Goal: Task Accomplishment & Management: Complete application form

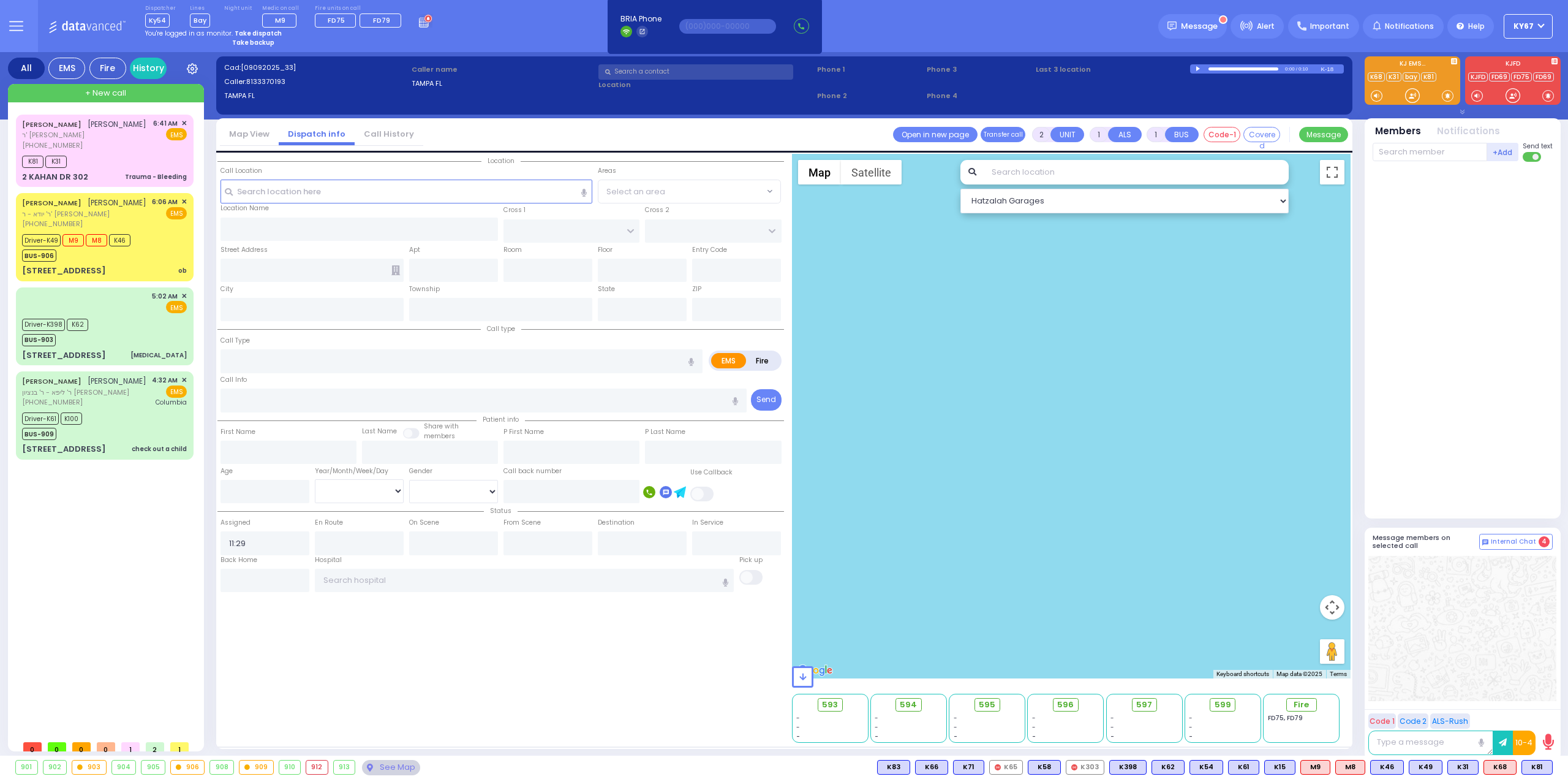
select select
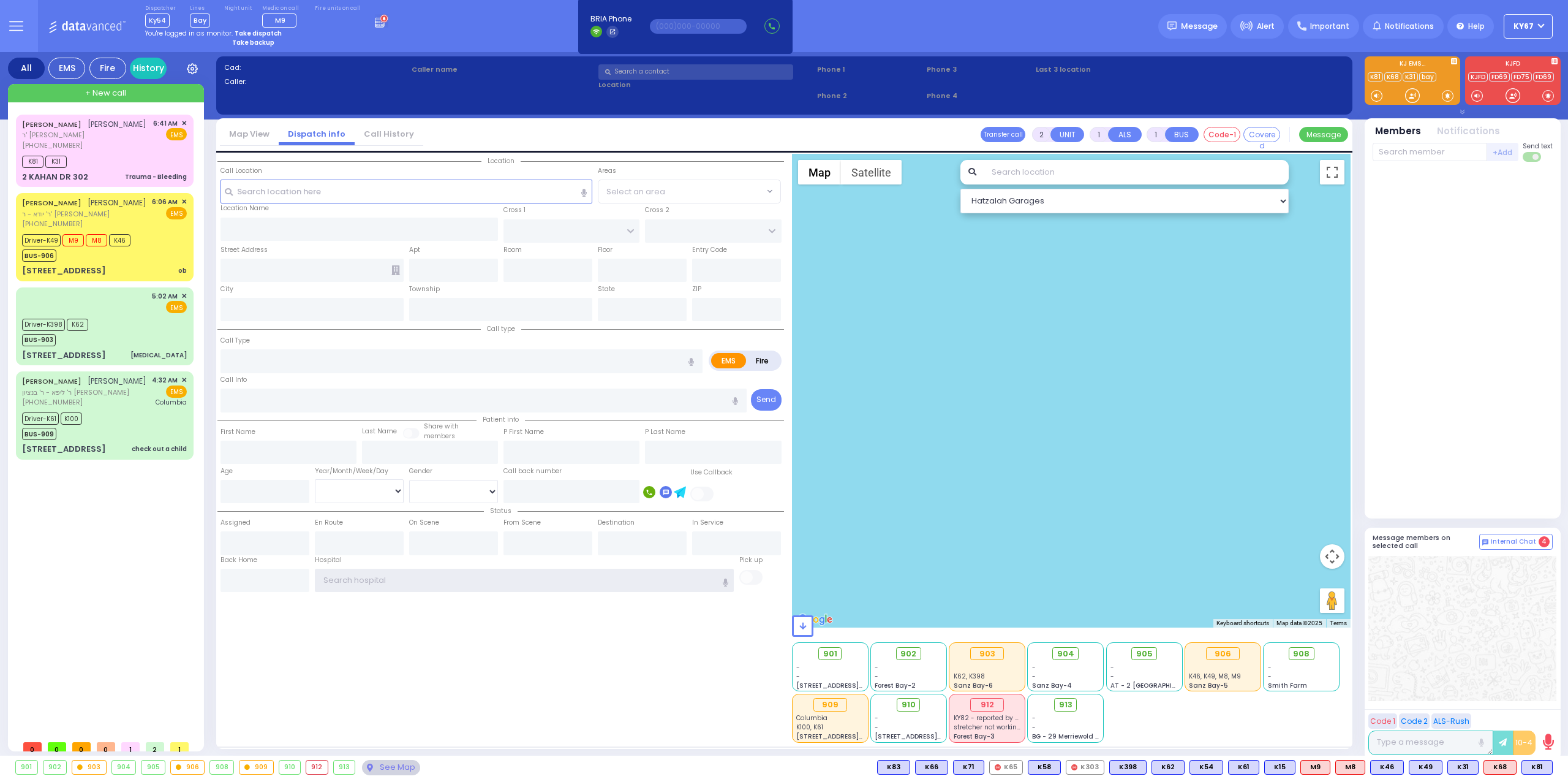
type input "Ky67"
click at [263, 33] on strong "Take dispatch" at bounding box center [257, 33] width 47 height 10
select select "9"
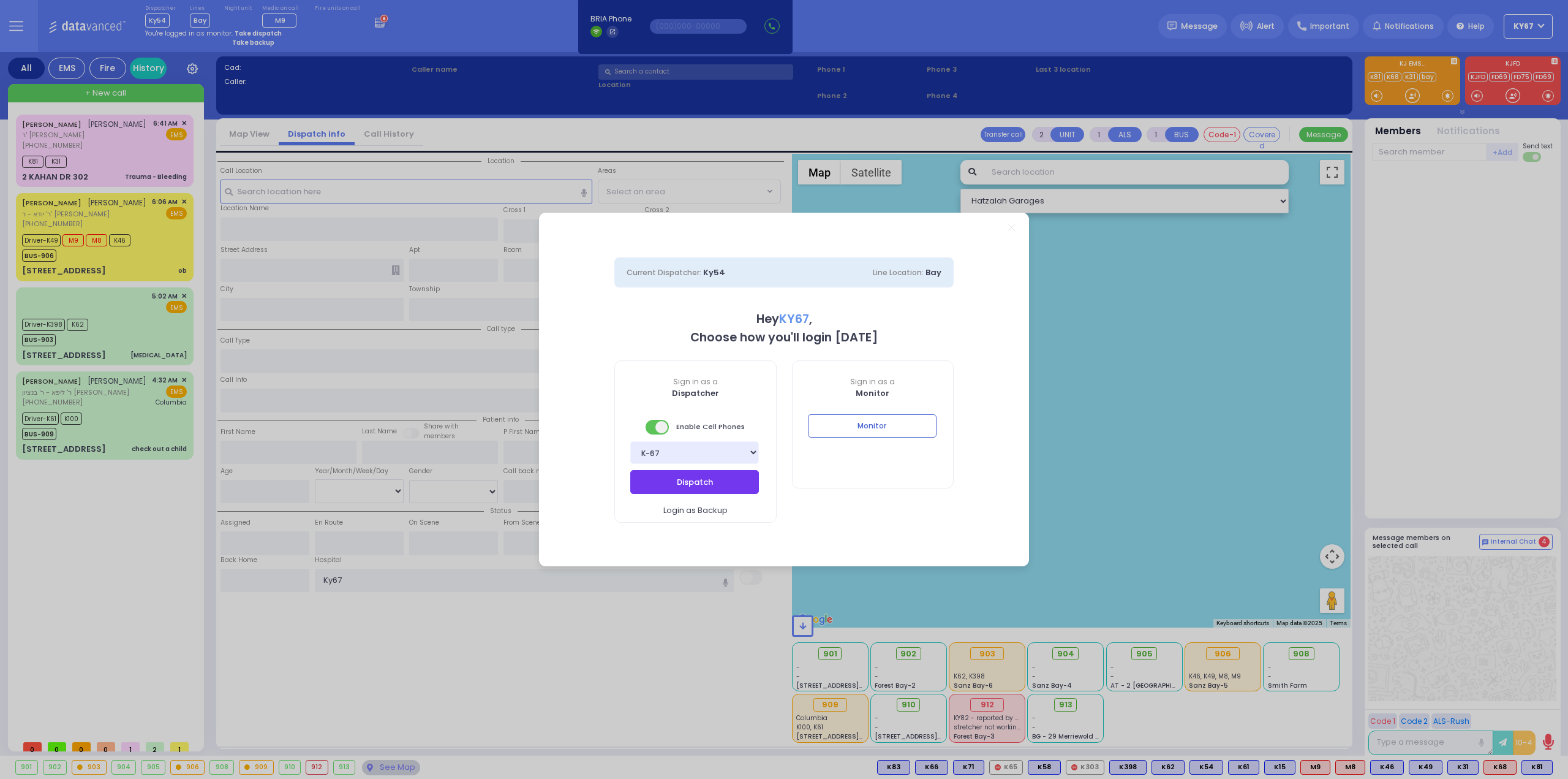
click at [679, 494] on div "Dispatch Login as Backup" at bounding box center [696, 495] width 161 height 52
click at [670, 486] on button "Dispatch" at bounding box center [694, 481] width 128 height 23
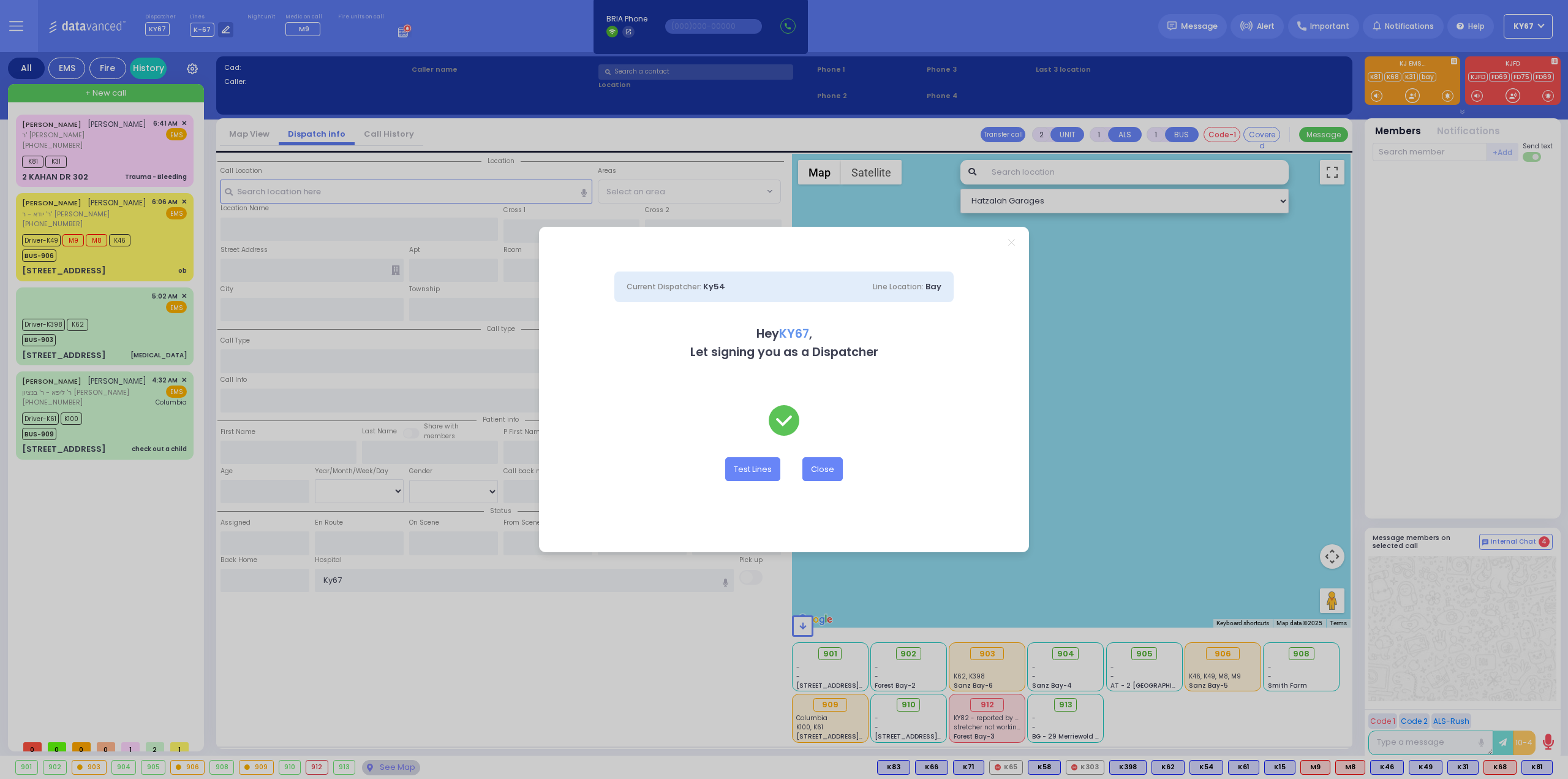
click at [1013, 244] on line "Close" at bounding box center [1012, 242] width 6 height 6
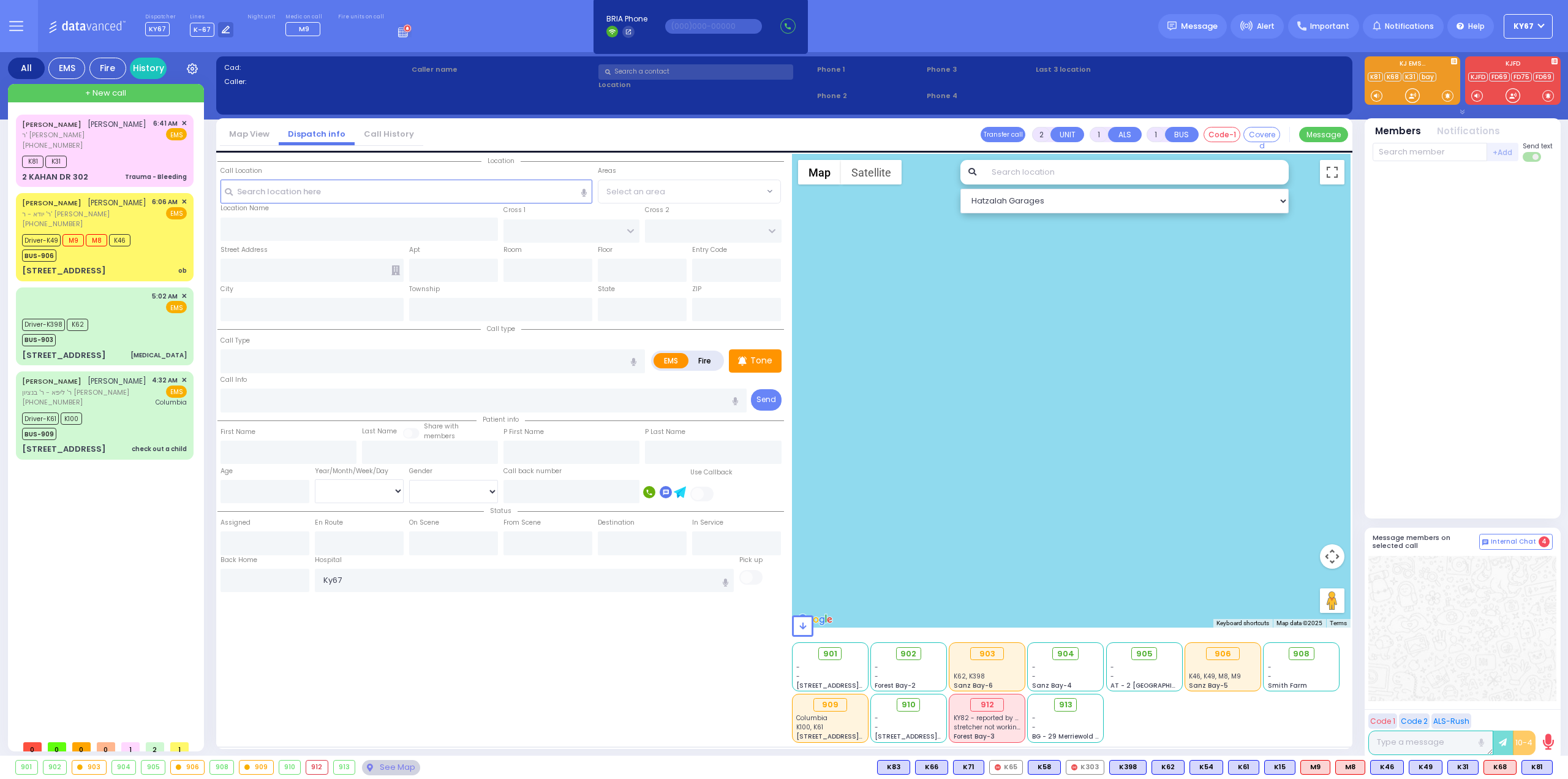
click at [1476, 451] on div at bounding box center [1463, 340] width 180 height 348
click at [102, 633] on div "JOSEPH DUVID LOWY יוסף דוד לעווי ר' יעקב אהרן - הרר יוסף לייב קאהן (845) 783-25…" at bounding box center [107, 424] width 183 height 620
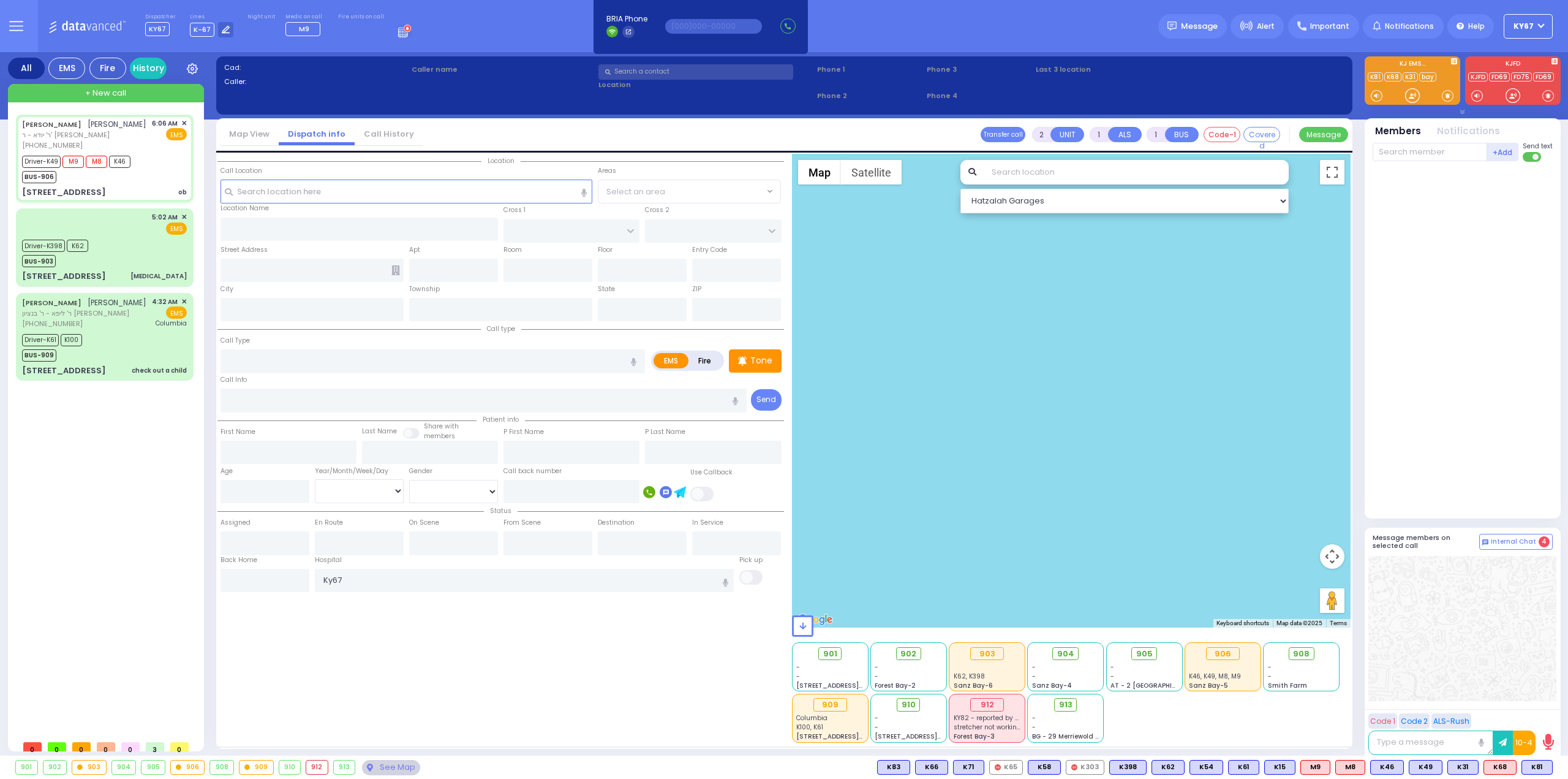
type input "6"
select select
type input "ob"
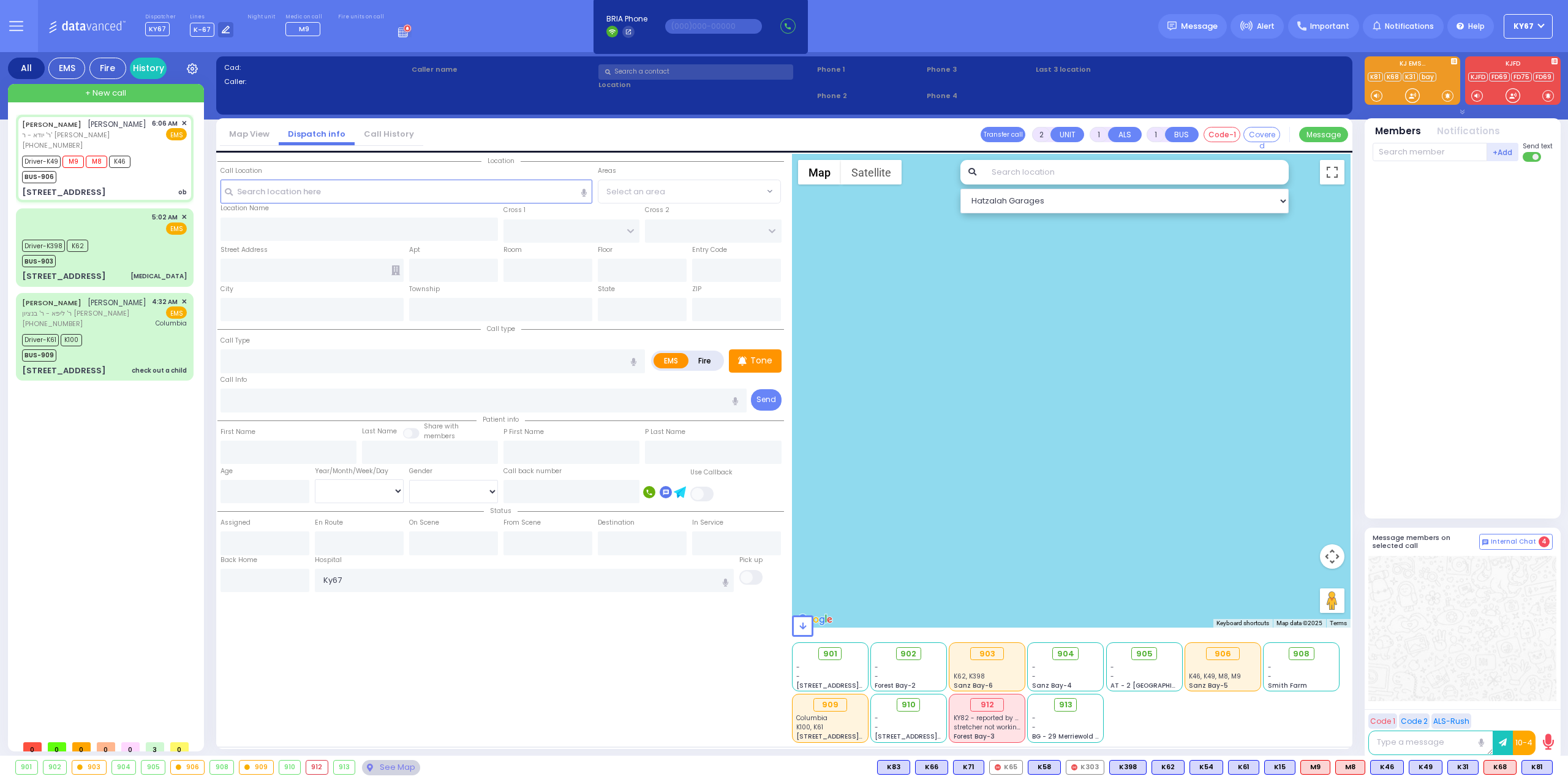
radio input "true"
type input "ELYA"
type input "STEINMETZ"
type input "Surah"
type input "Steinmetz"
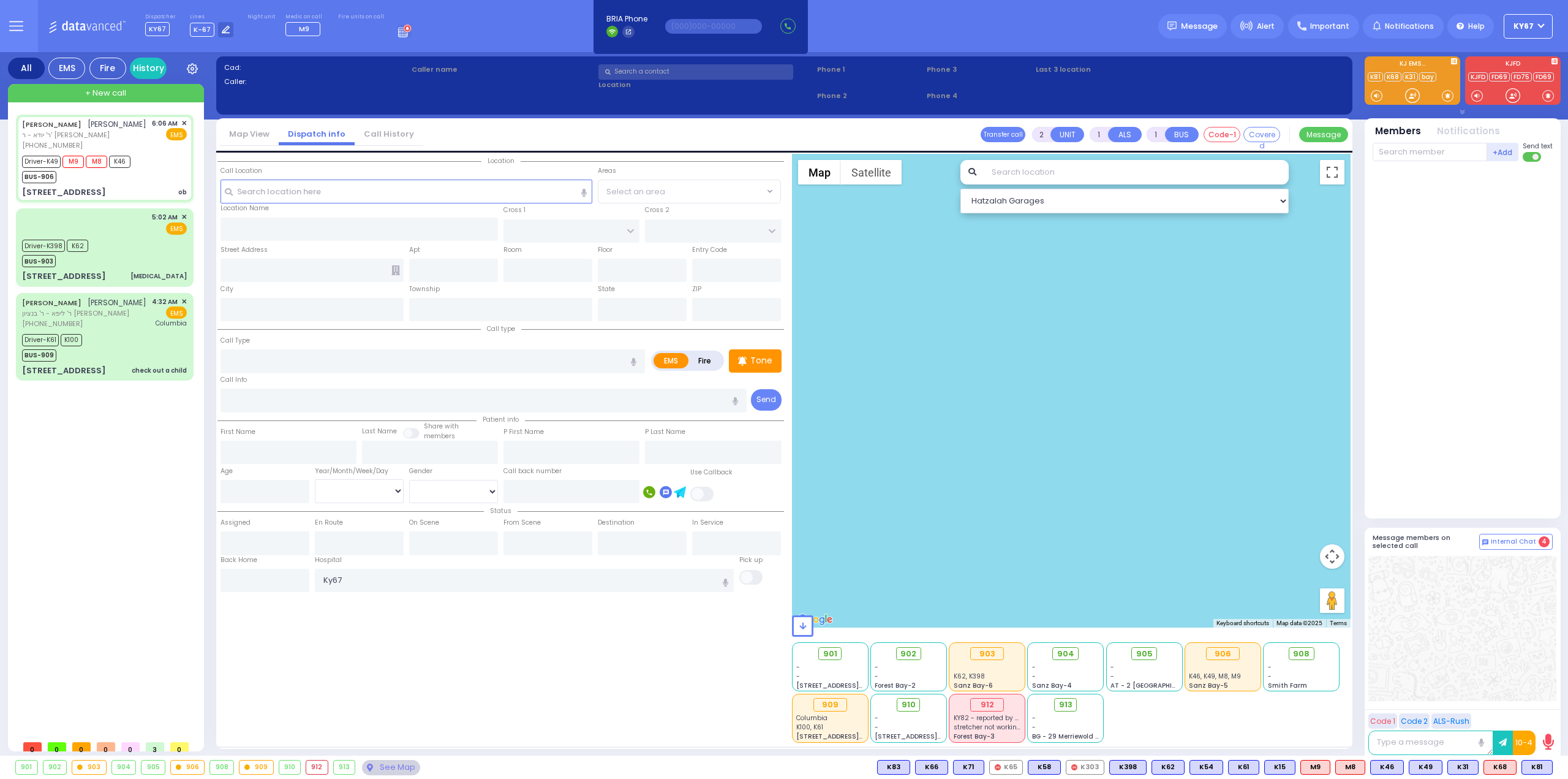
type input "39"
select select "Year"
select select "[DEMOGRAPHIC_DATA]"
type input "06:06"
type input "06:07"
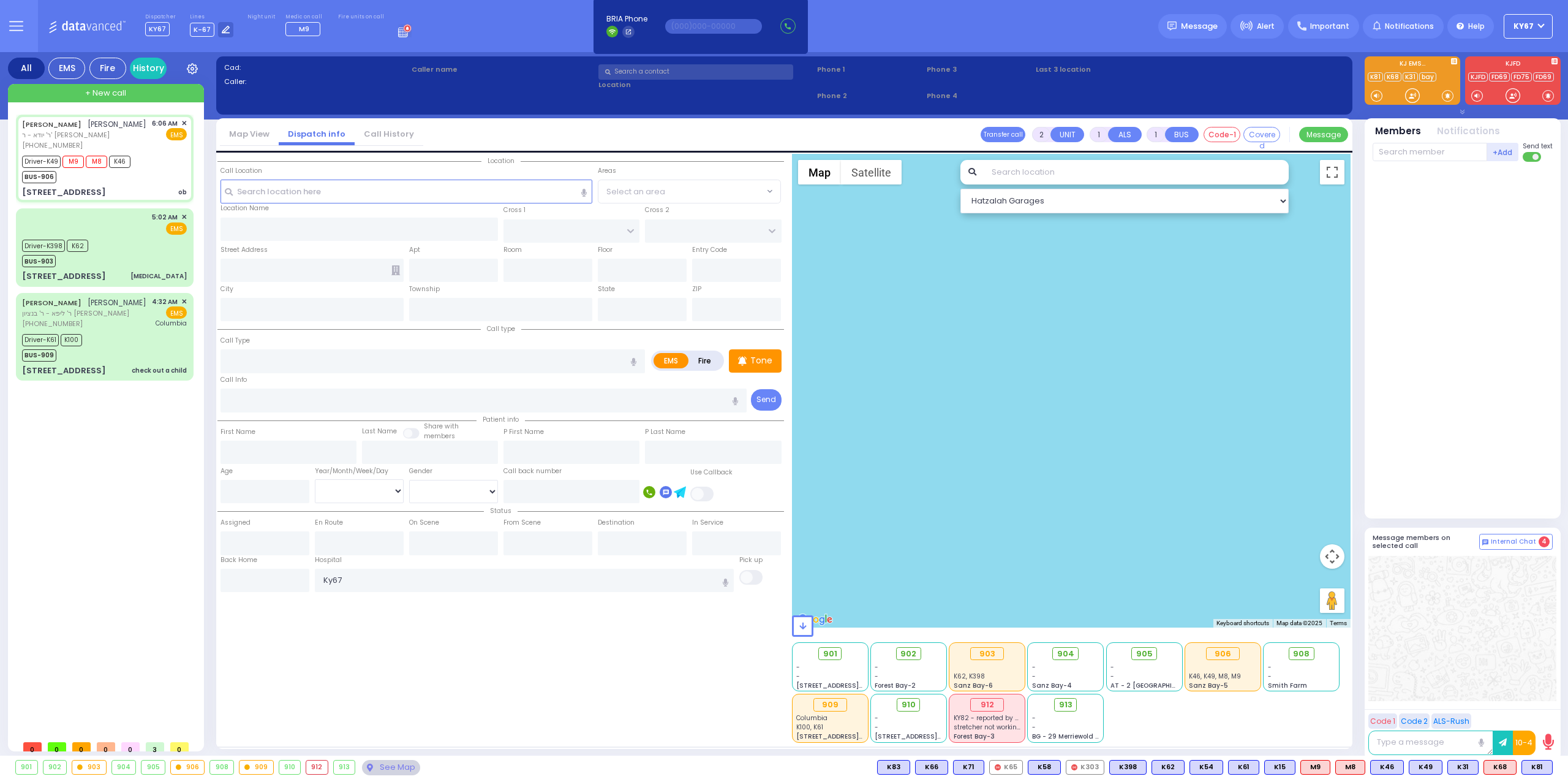
type input "06:11"
type input "06:22"
select select "Hatzalah Garages"
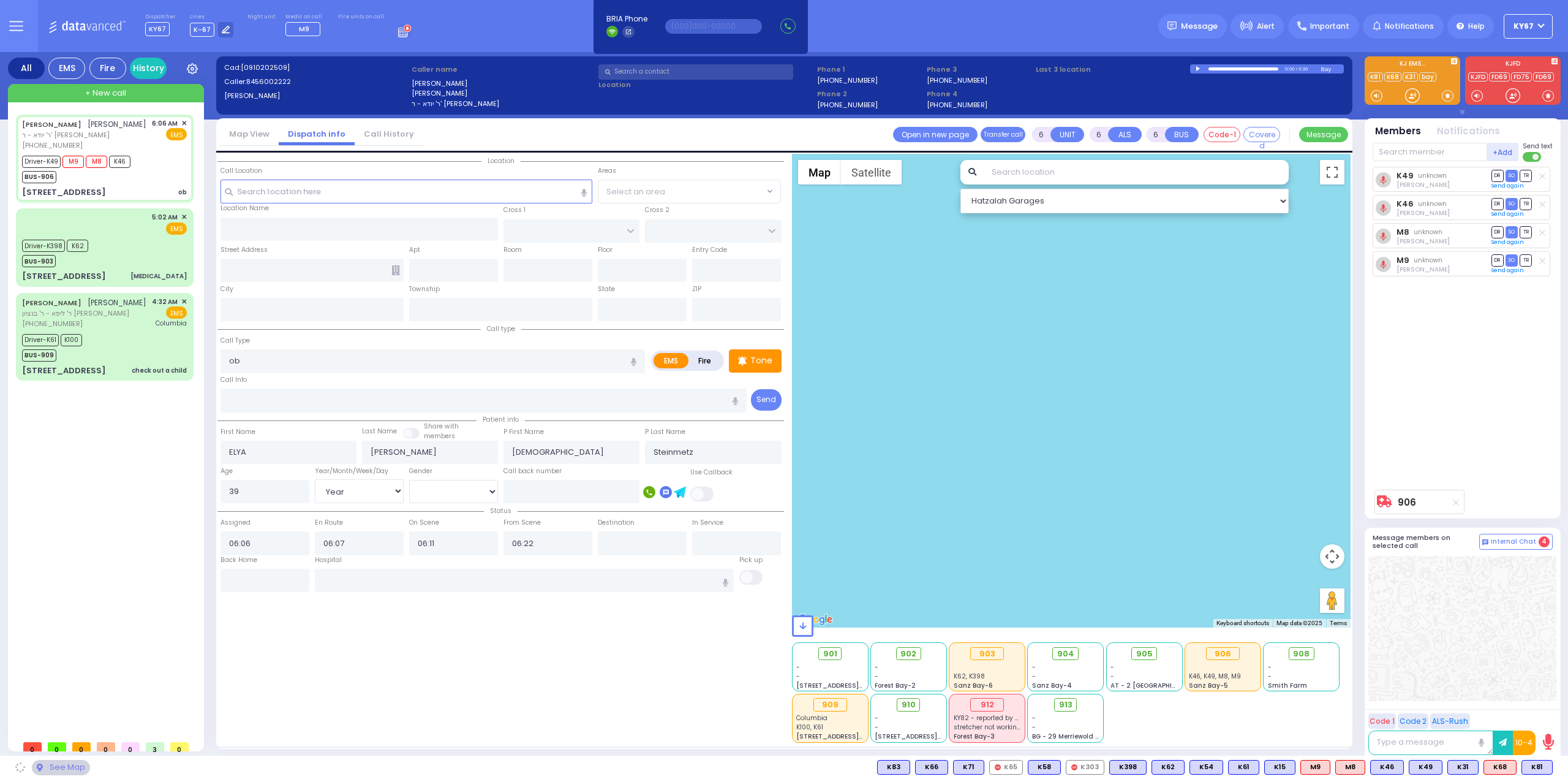
type input "FOREST AVE"
type input "SPRING ST"
type input "[STREET_ADDRESS]"
type input "Monroe"
type input "New York"
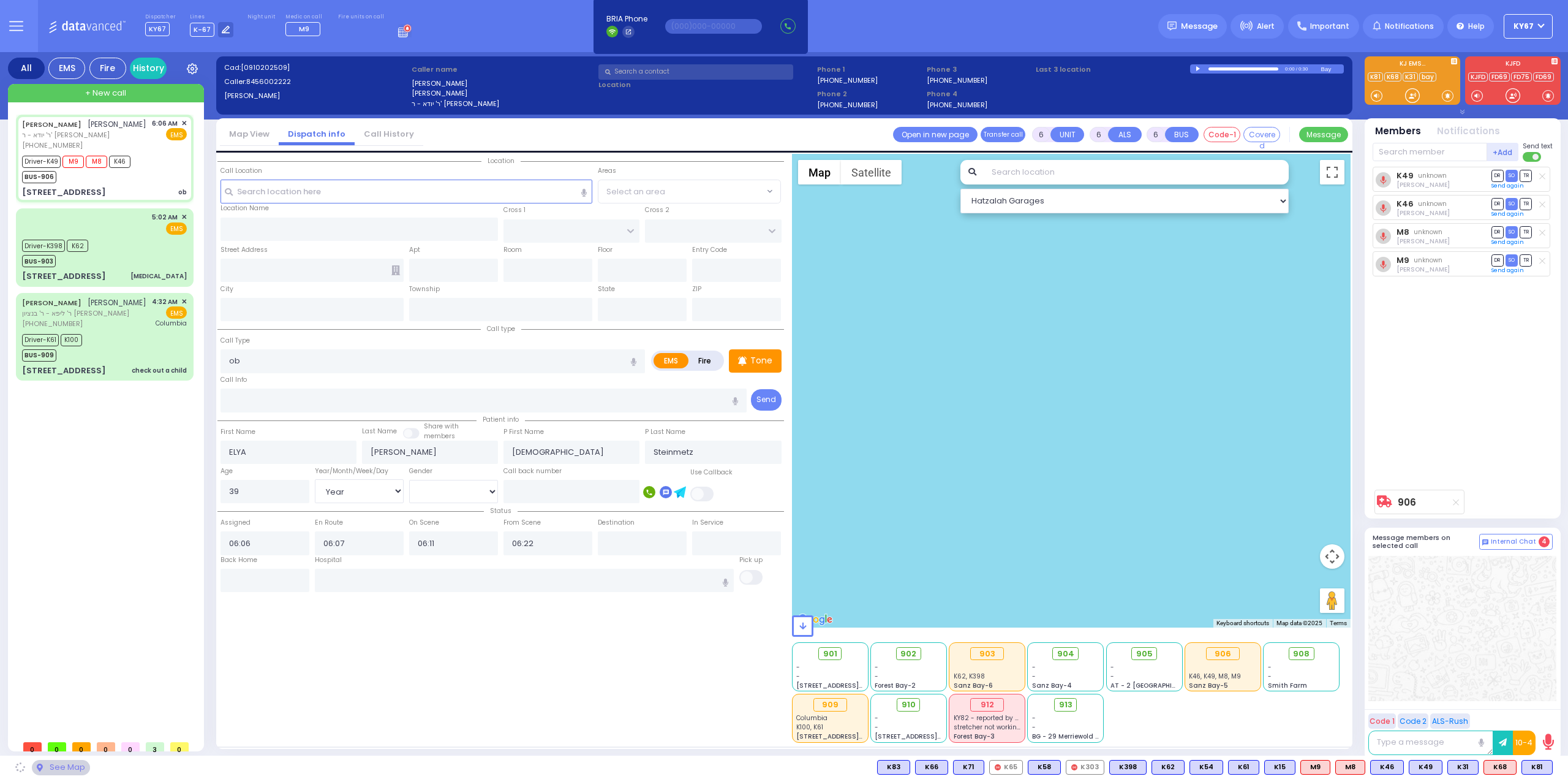
type input "10950"
select select "MONROE"
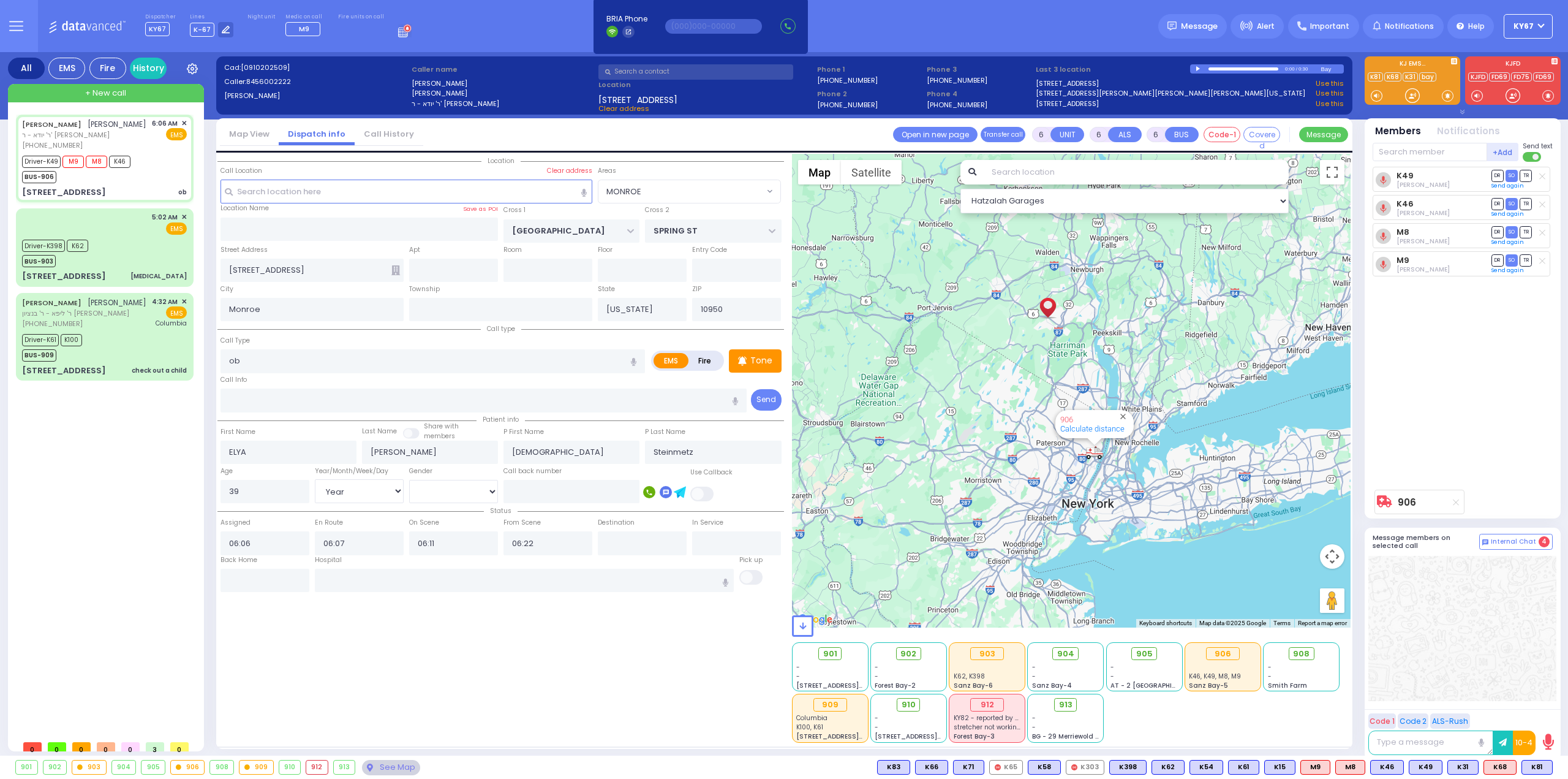
select select
radio input "true"
select select "Year"
select select "[DEMOGRAPHIC_DATA]"
type input "New York Presbyterian Hospital- Columbia Campus 622, West 168th Street New York…"
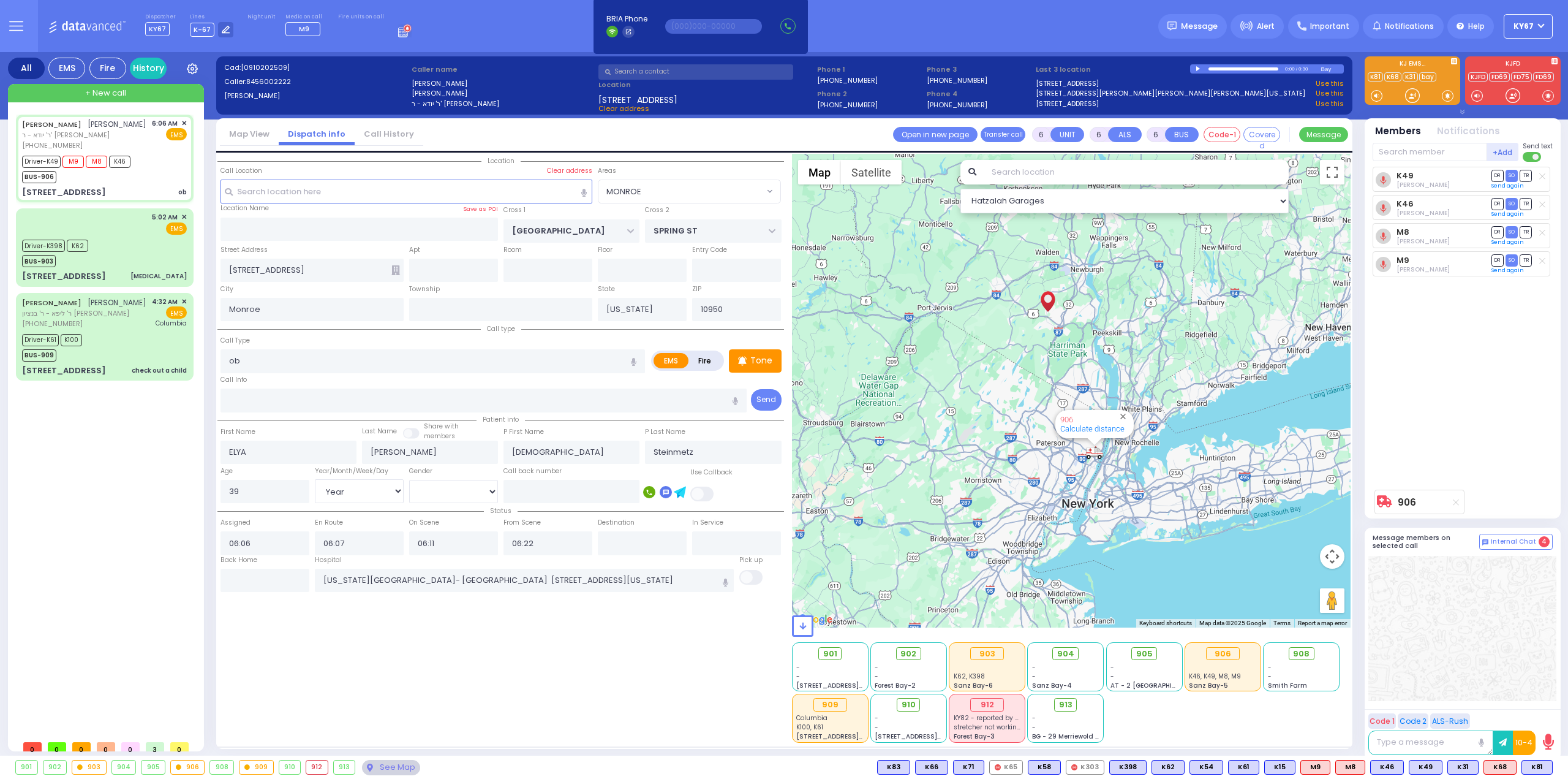
select select "Hatzalah Garages"
select select "MONROE"
select select
radio input "true"
select select "Year"
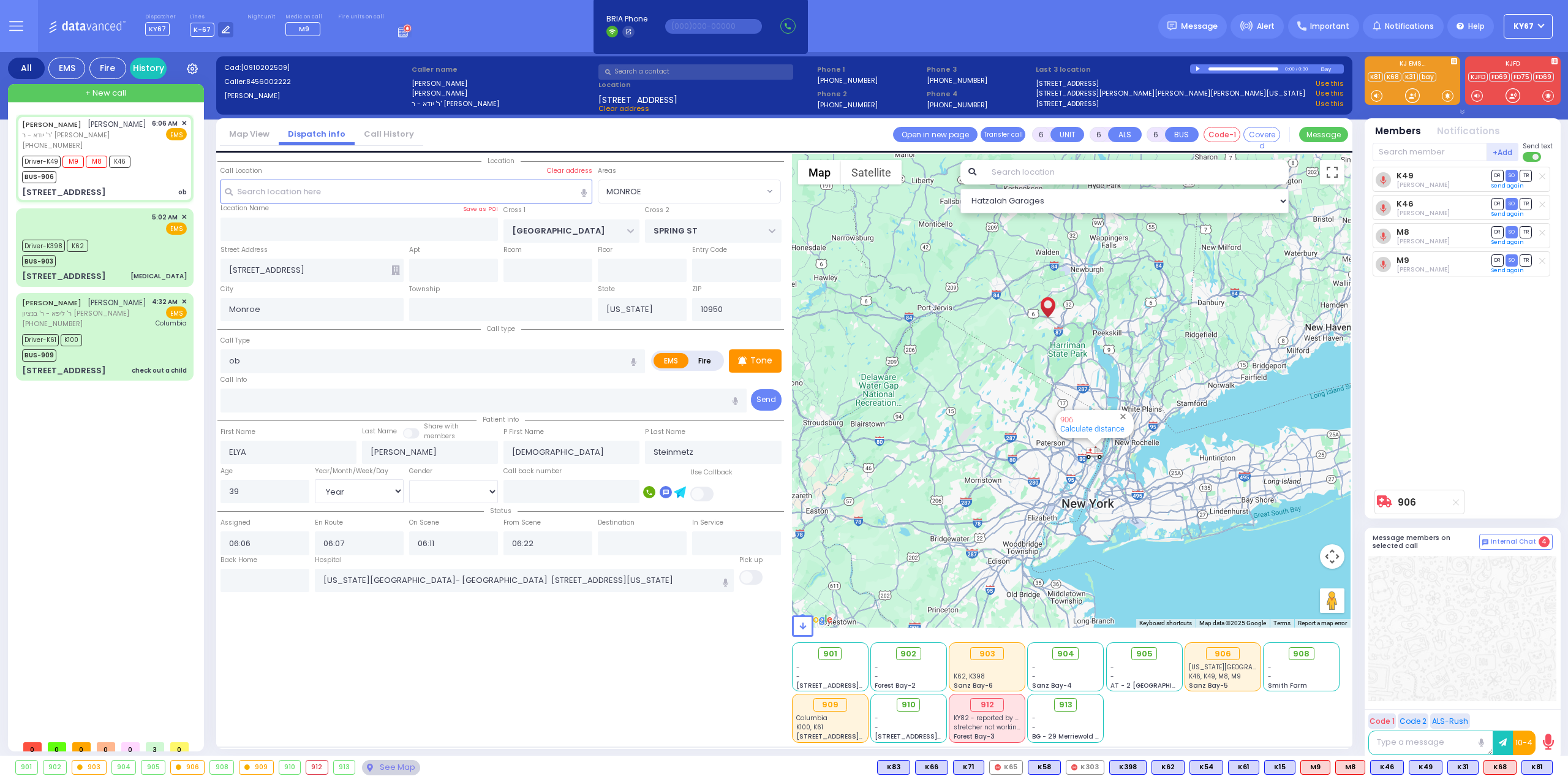
select select "[DEMOGRAPHIC_DATA]"
select select "Hatzalah Garages"
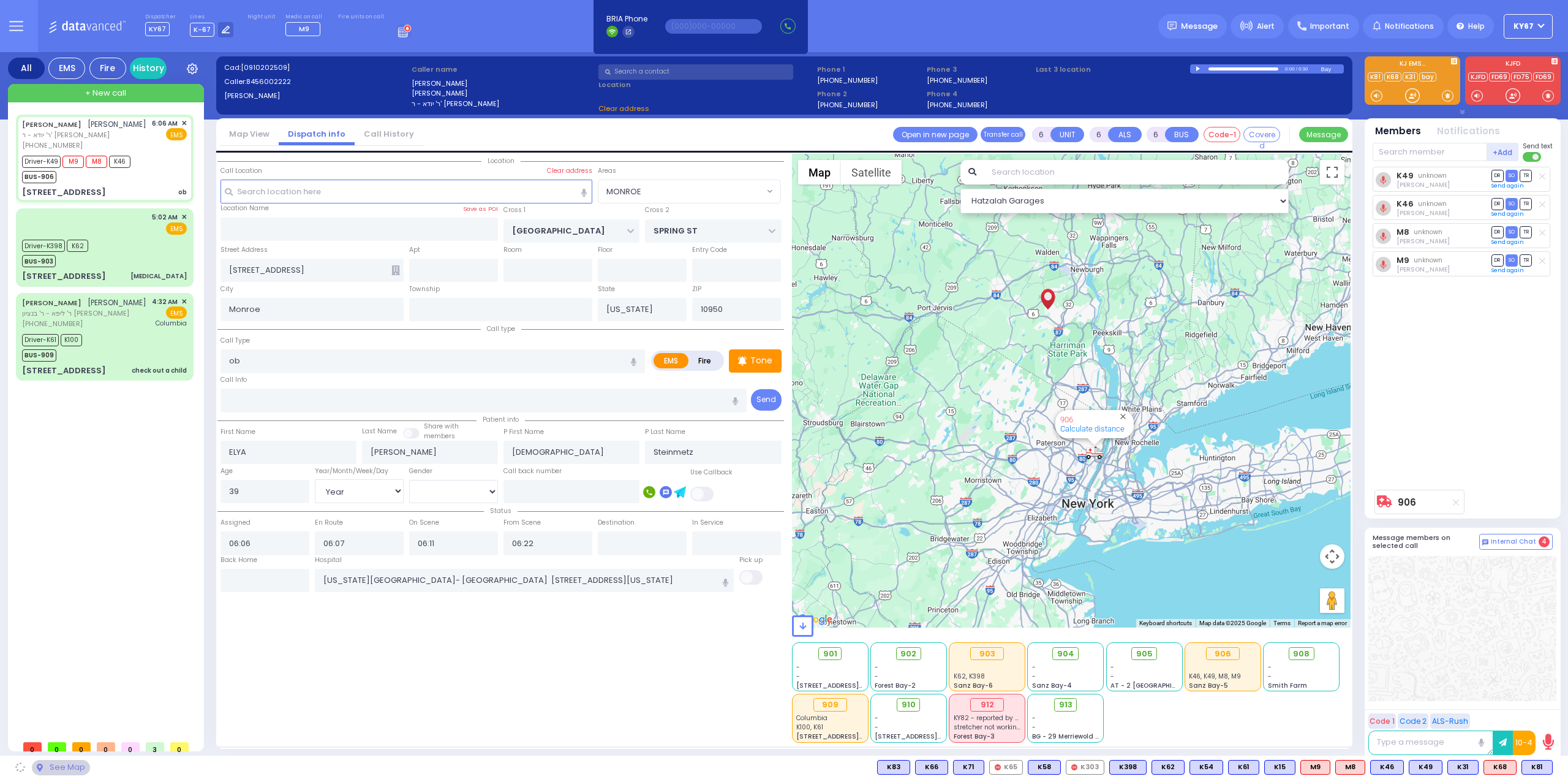
select select "MONROE"
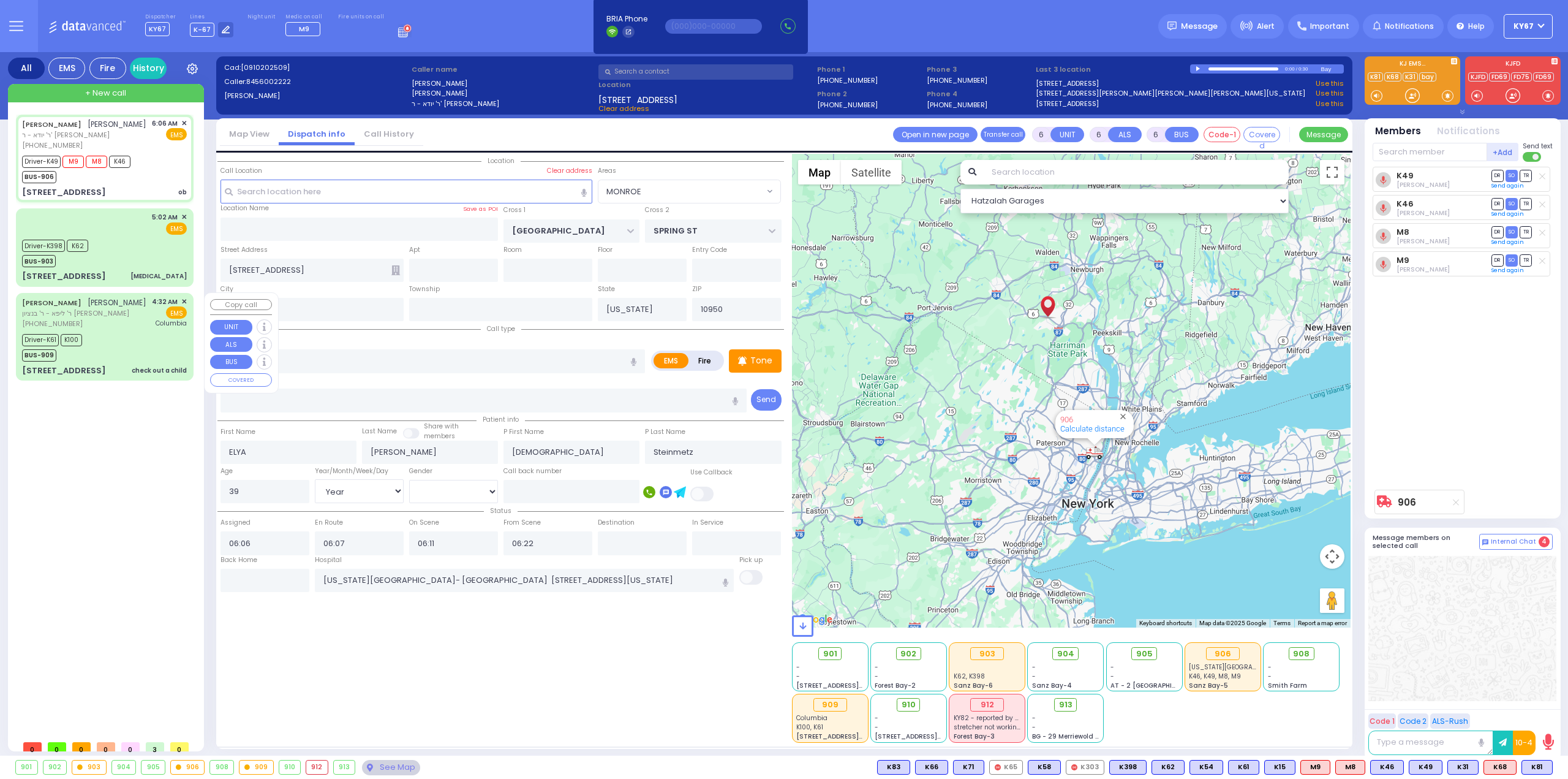
click at [121, 379] on div "ISRAEL MAYER SPILLMAN ישראל מאיר שפילמאן ר' ליפא - ר' בנציון אברהם כהן (845) 63…" at bounding box center [104, 336] width 173 height 84
select select
type input "check out a child"
radio input "true"
type input "ISRAEL MAYER"
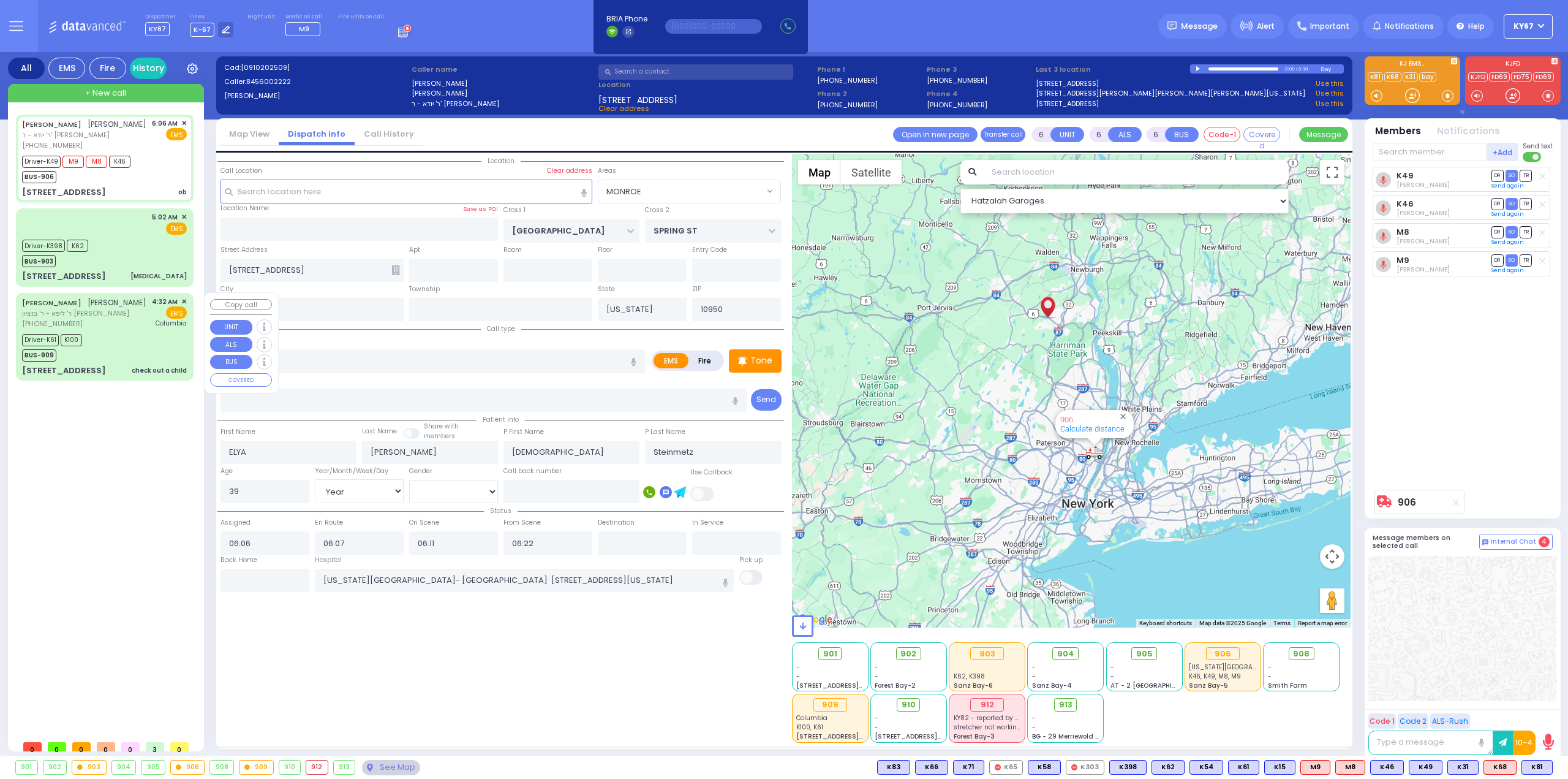
type input "SPILLMAN"
type input "Devorah"
type input "Spilman"
type input "9"
select select "Year"
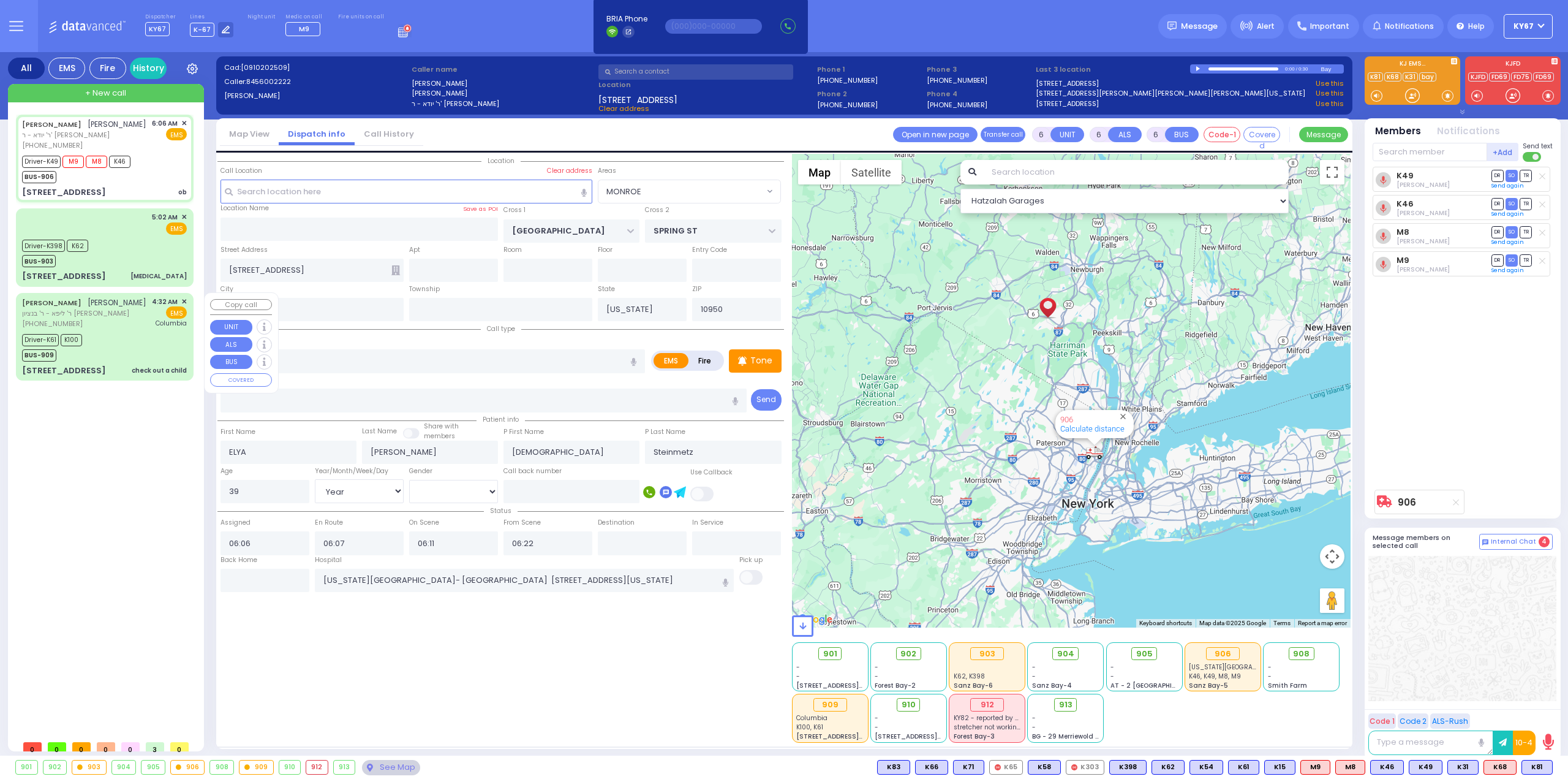
select select "[DEMOGRAPHIC_DATA]"
type input "04:32"
type input "04:35"
type input "04:38"
type input "04:55"
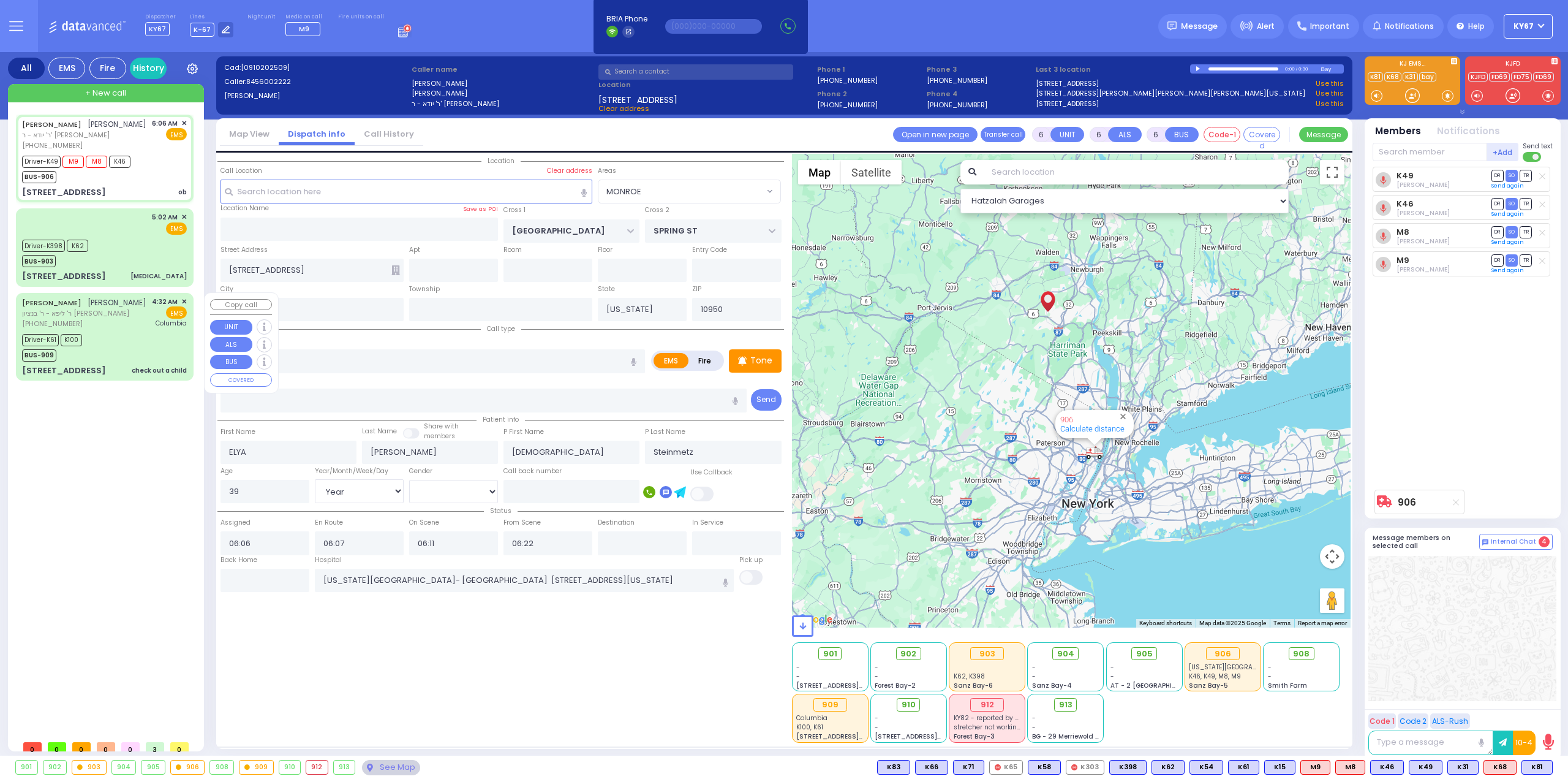
type input "06:18"
type input "New York Presbyterian Hospital- Columbia Campus"
select select "Hatzalah Garages"
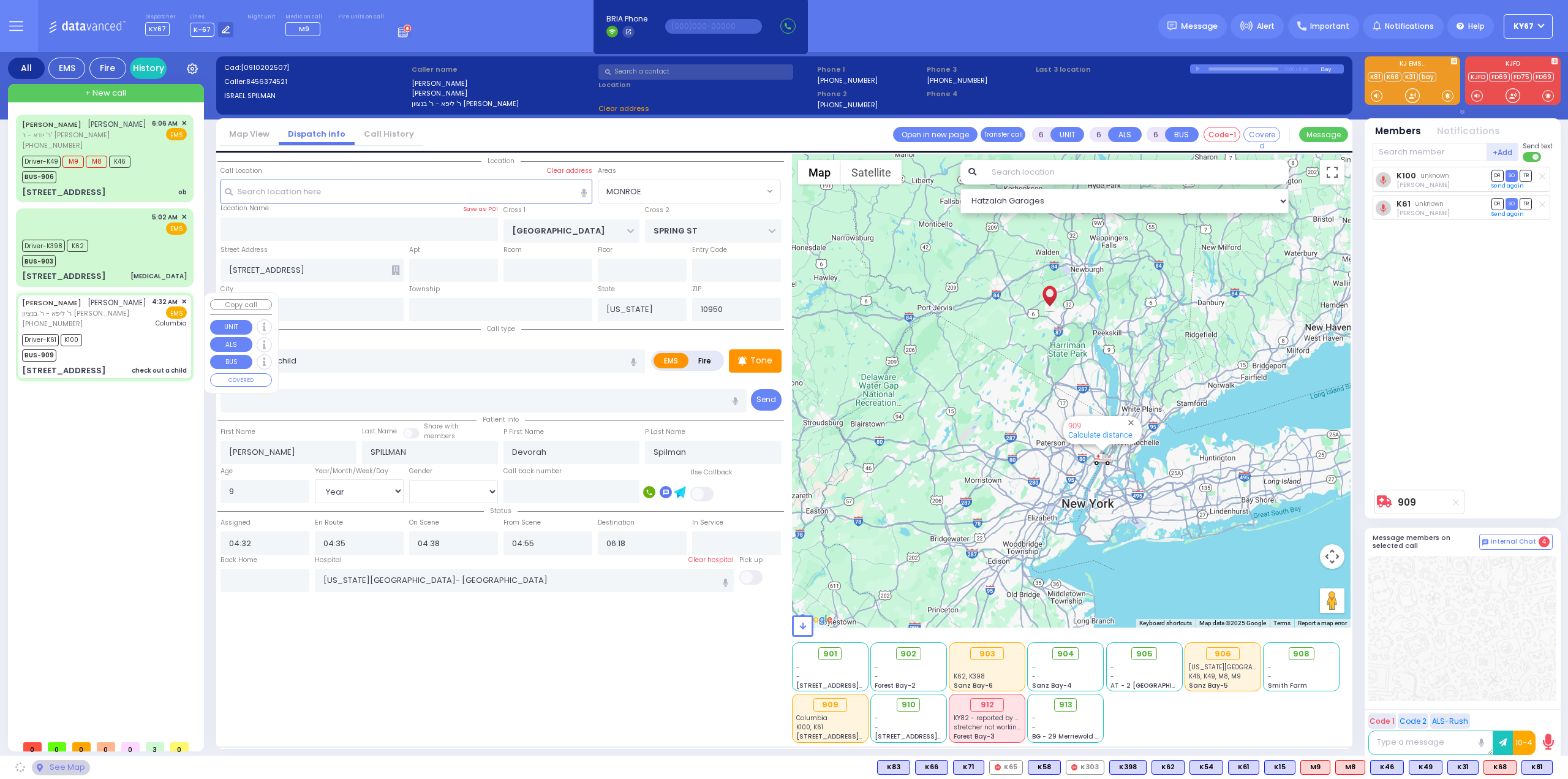
type input "SEVEN SPRINGS MOUNTAIN RD"
type input "CHEVRON RD"
type input "19 KARLSBURG RD"
type input "203"
select select "SECTION 5"
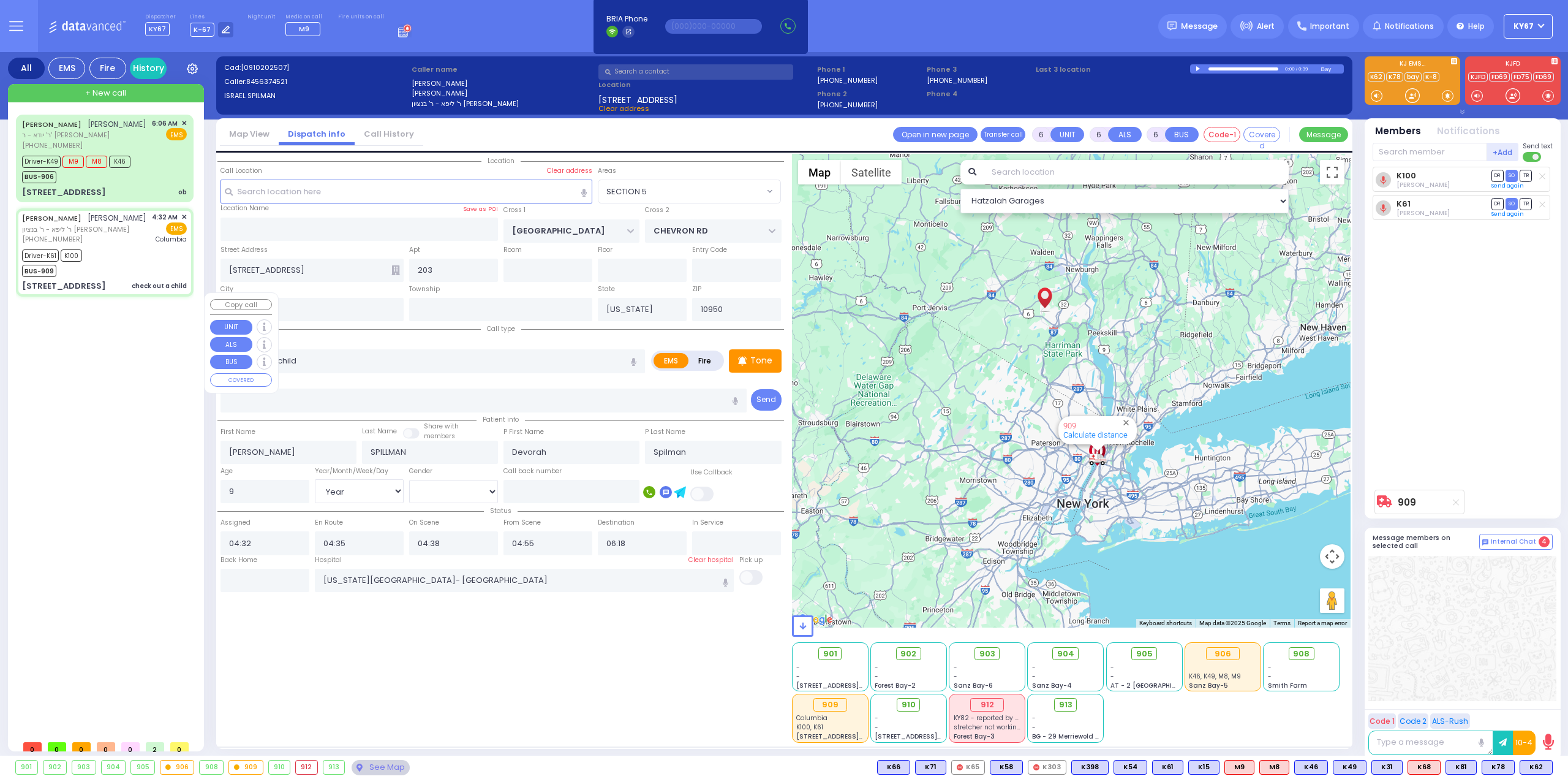
select select
radio input "true"
select select "Year"
select select "[DEMOGRAPHIC_DATA]"
type input "07:17"
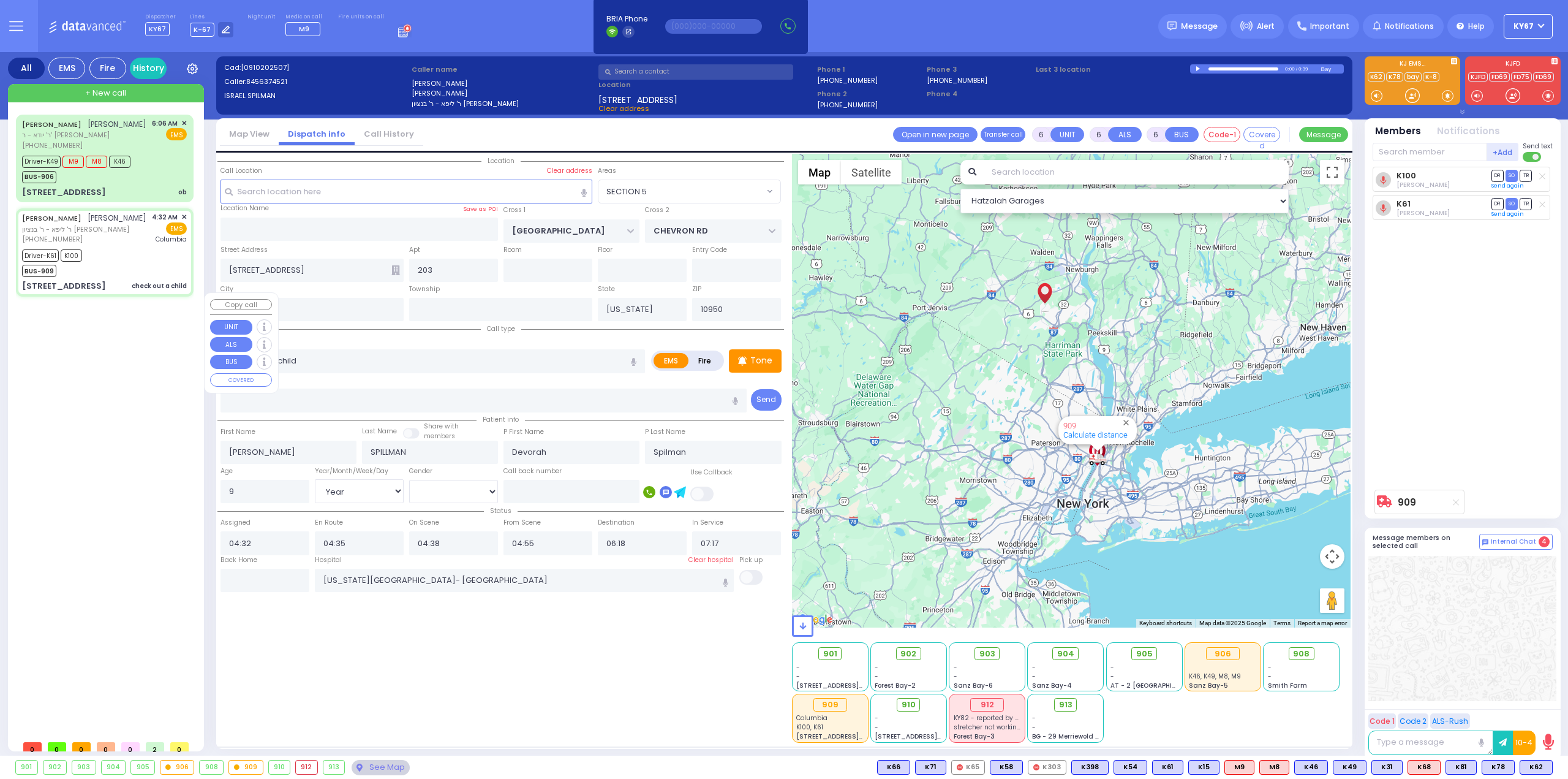
select select "Hatzalah Garages"
select select "SECTION 5"
select select
radio input "true"
select select "Year"
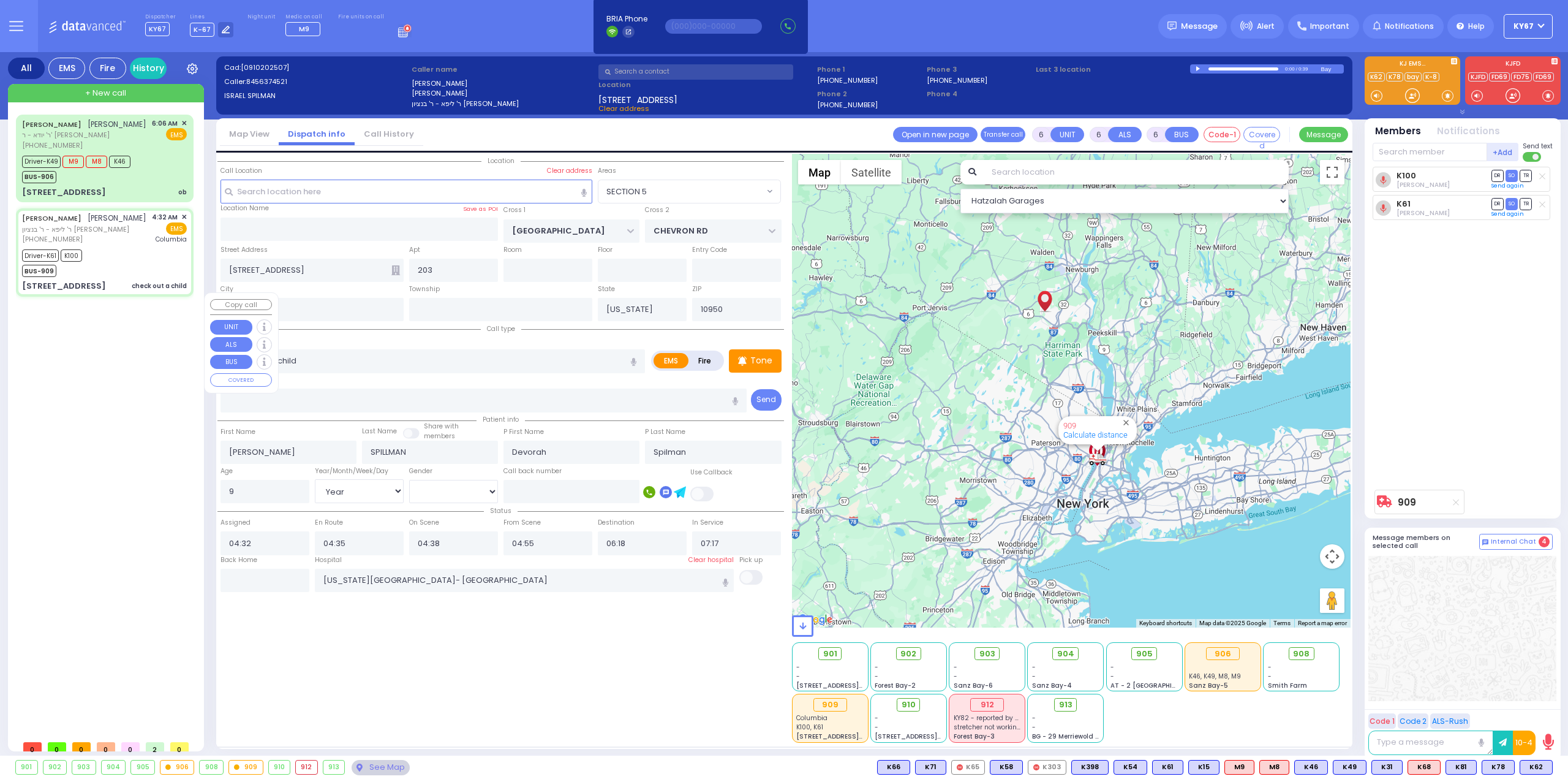
select select "[DEMOGRAPHIC_DATA]"
select select "Hatzalah Garages"
select select "SECTION 5"
select select
radio input "true"
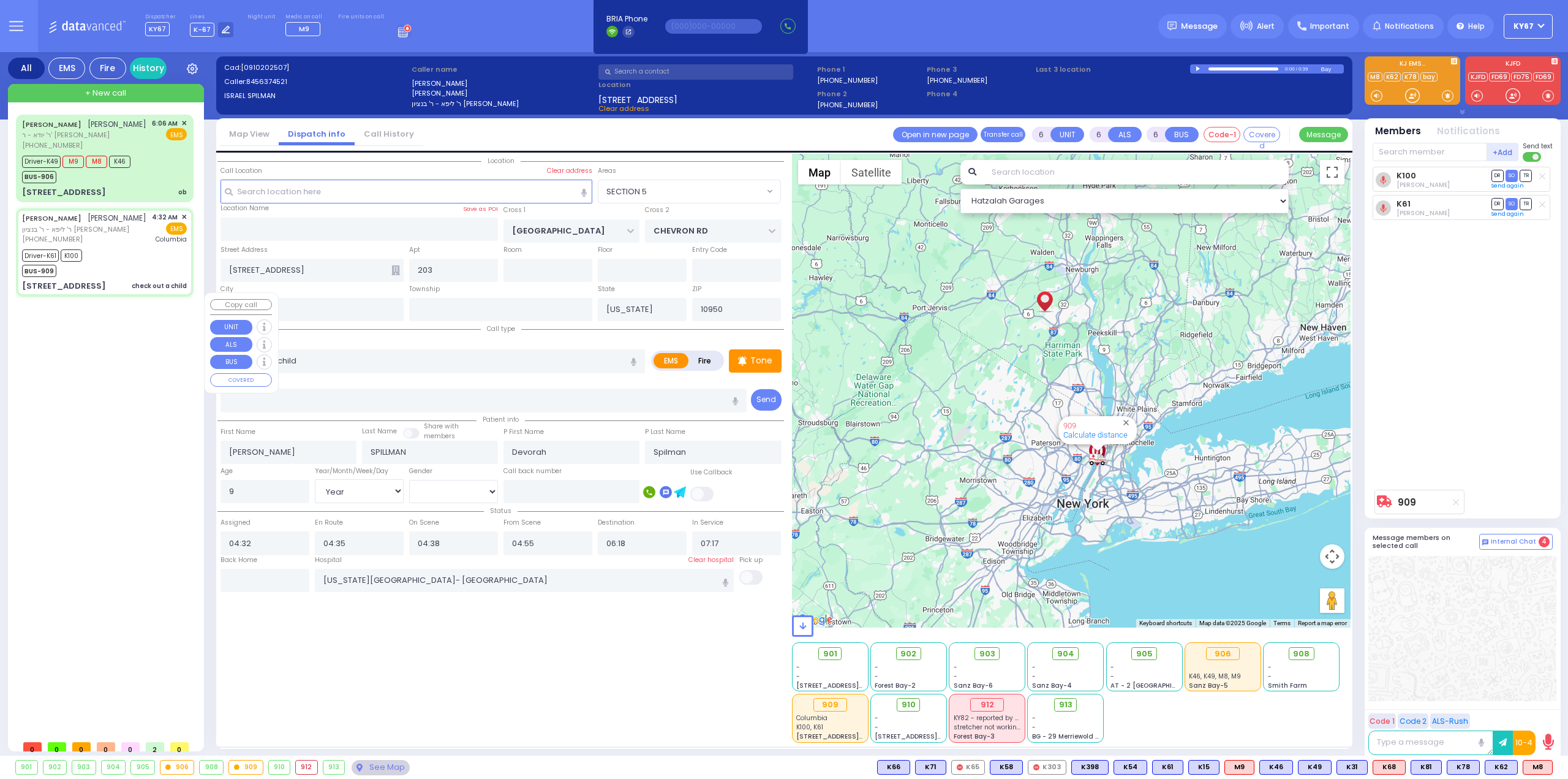
select select "Year"
select select "[DEMOGRAPHIC_DATA]"
select select "Hatzalah Garages"
select select "SECTION 5"
select select
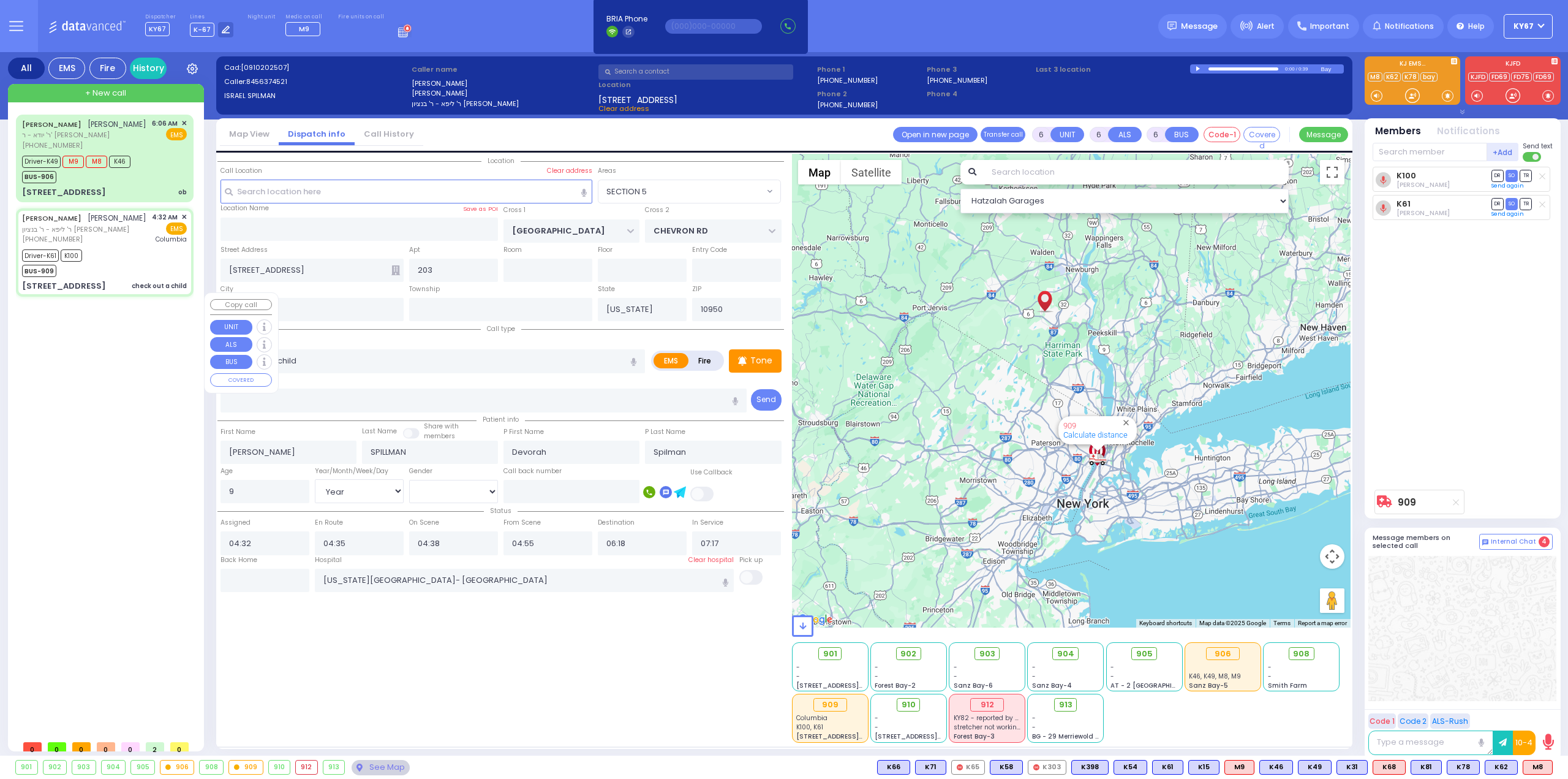
radio input "true"
select select "Year"
select select "[DEMOGRAPHIC_DATA]"
select select "SECTION 5"
select select "Hatzalah Garages"
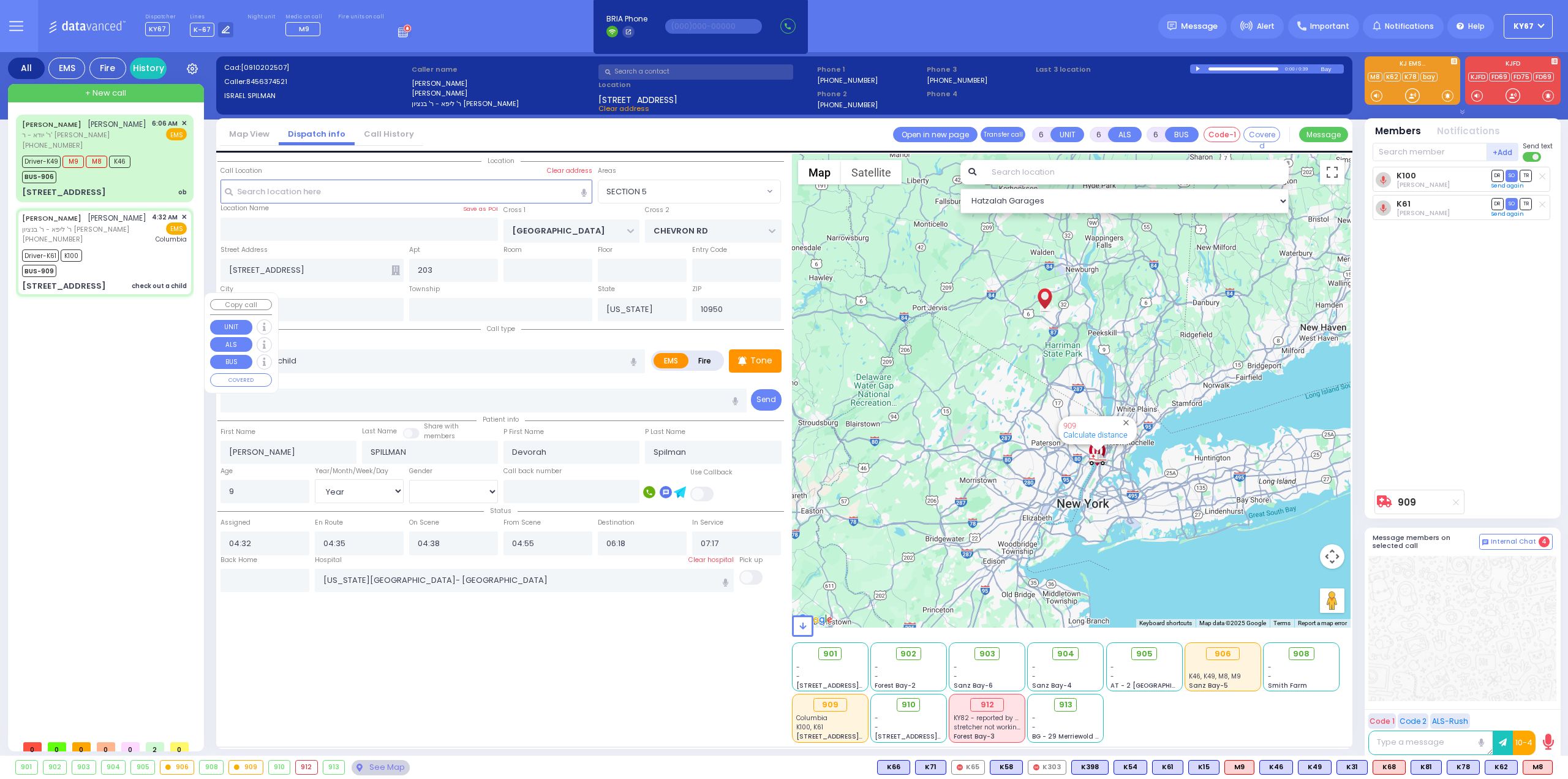
select select
radio input "true"
select select "Year"
select select "[DEMOGRAPHIC_DATA]"
select select "Hatzalah Garages"
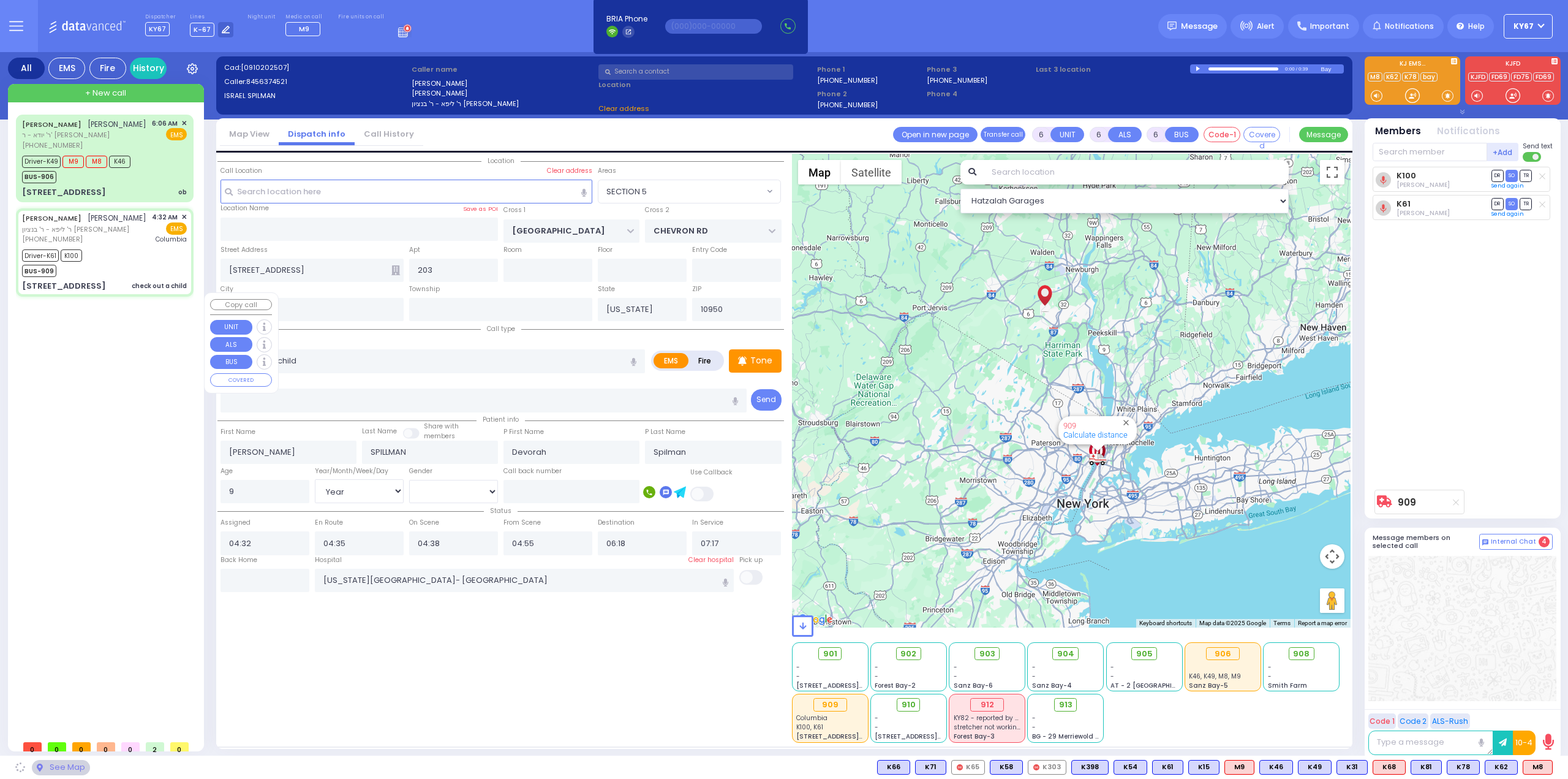
select select "SECTION 5"
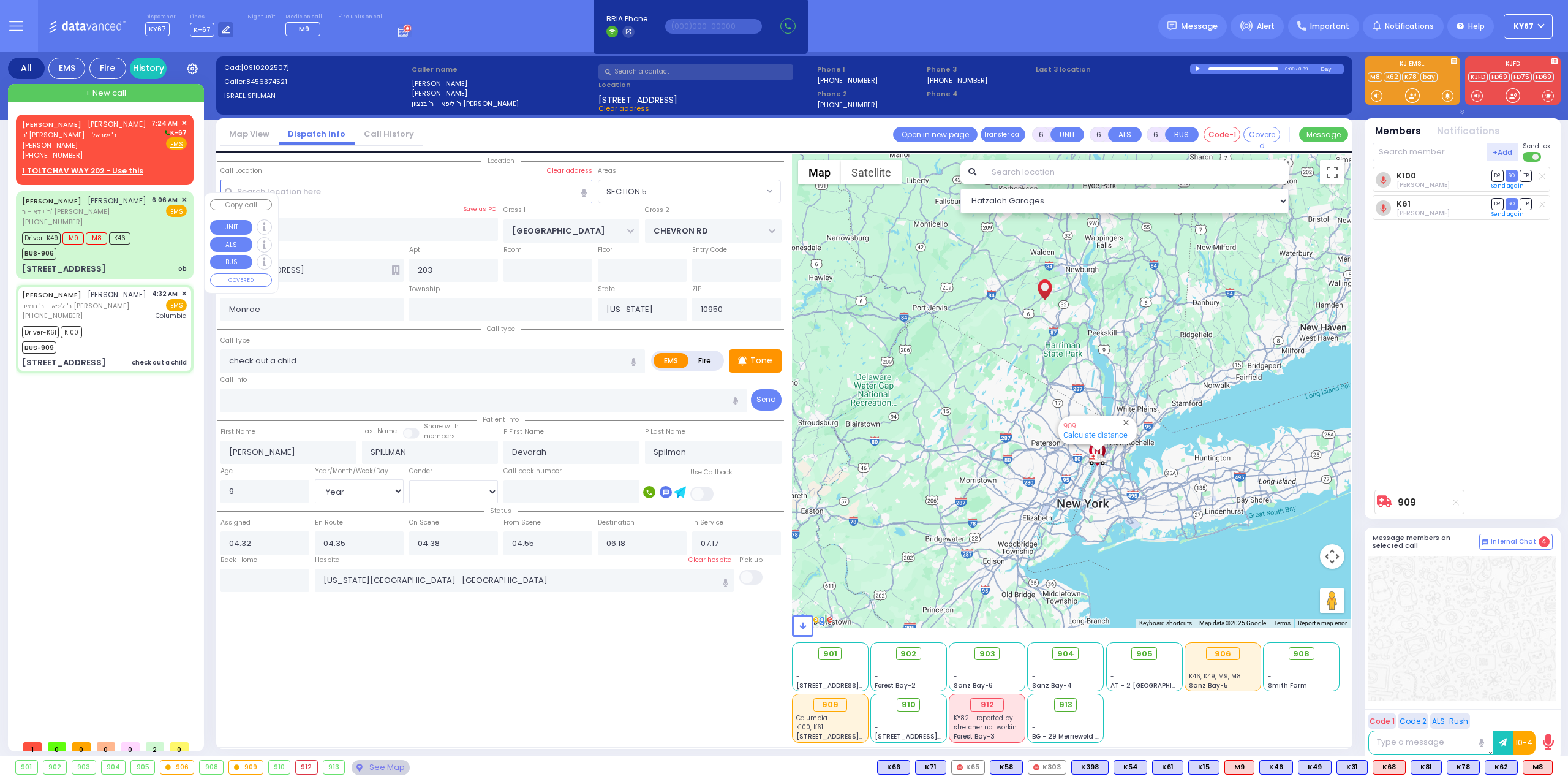
click at [142, 253] on div "Driver-K49 M9 M8 K46 BUS-906" at bounding box center [104, 244] width 165 height 30
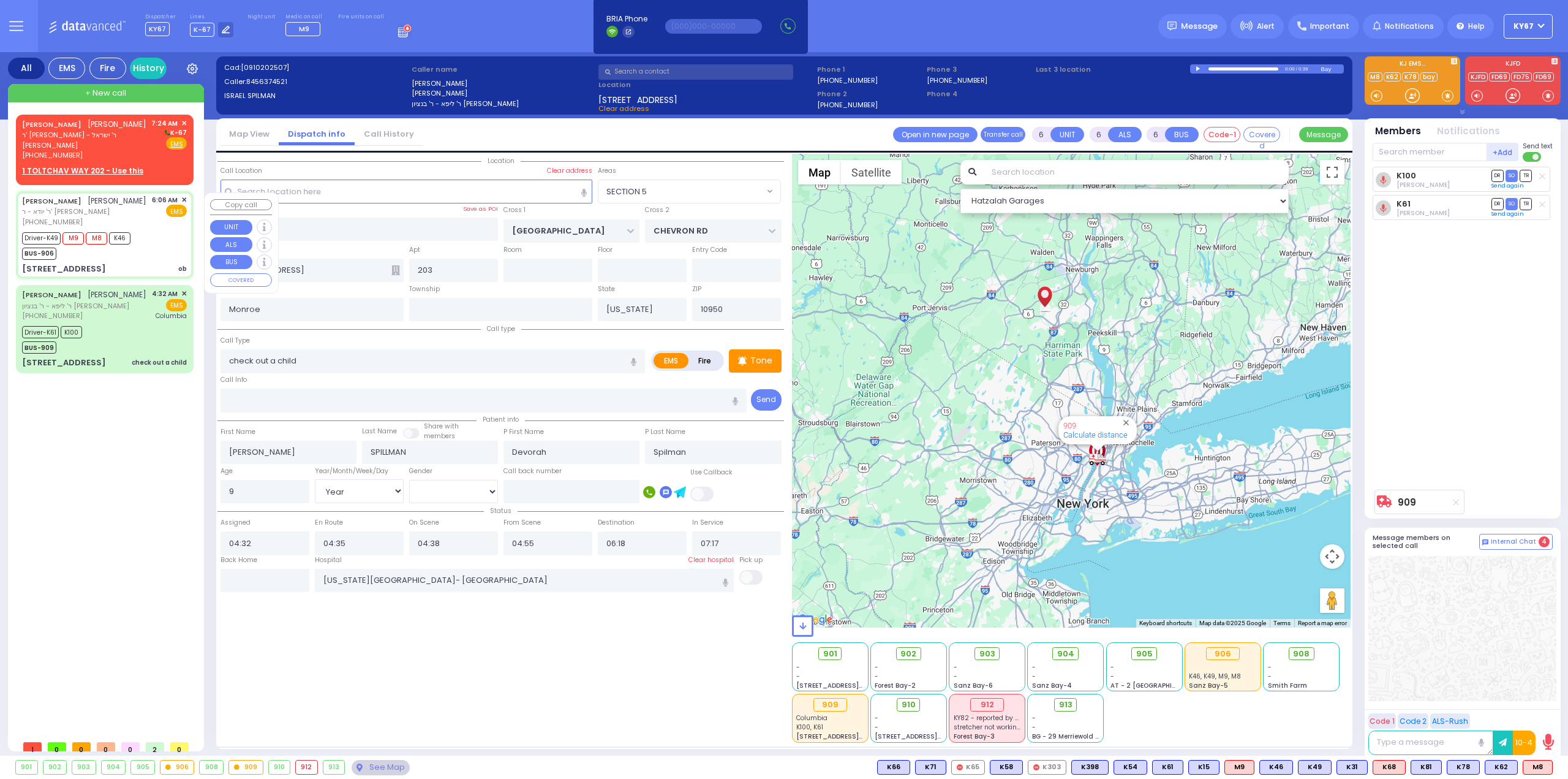
select select
type input "ob"
radio input "true"
type input "ELYA"
type input "STEINMETZ"
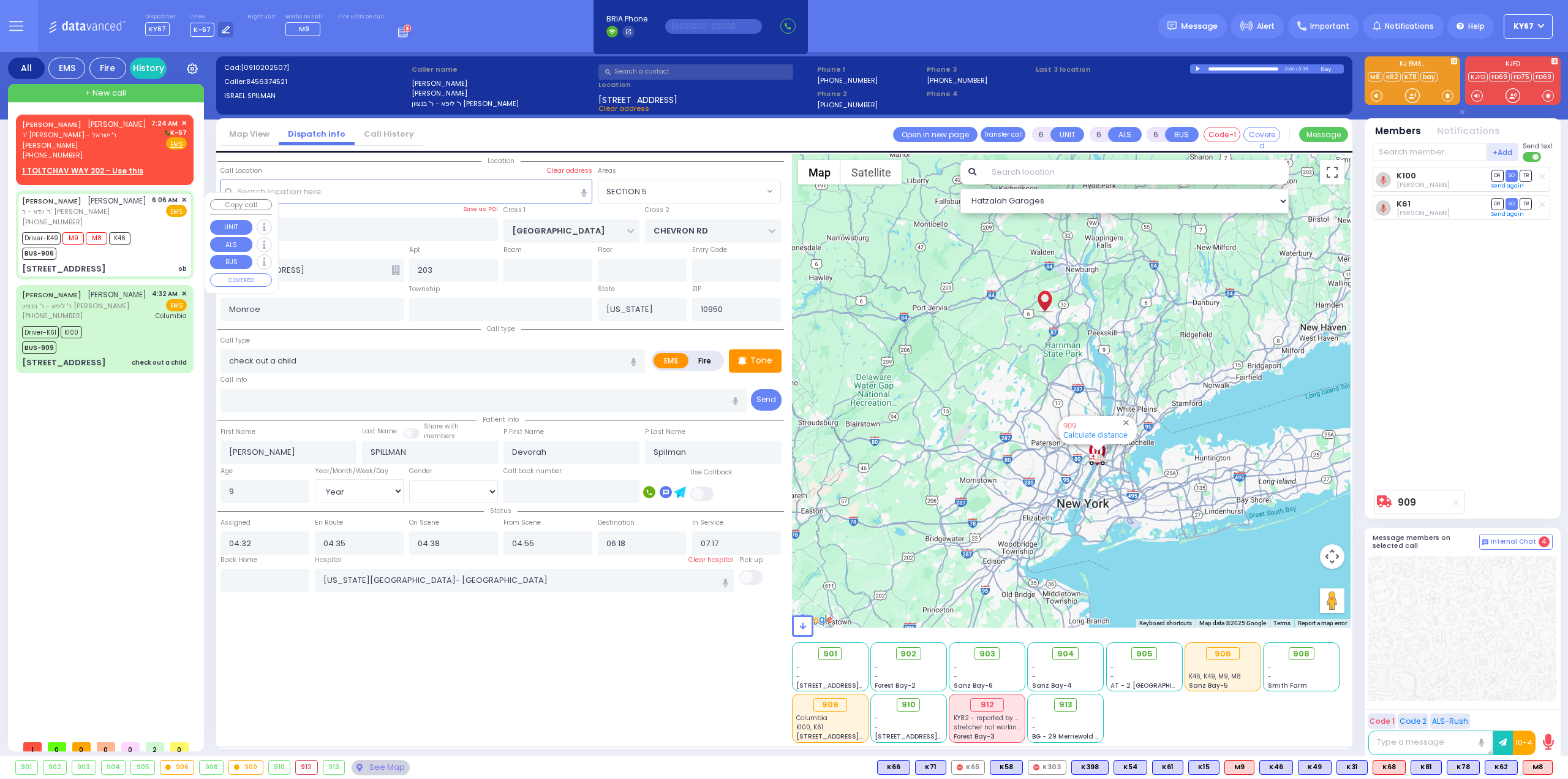
type input "Surah"
type input "Steinmetz"
type input "39"
select select "Year"
select select "[DEMOGRAPHIC_DATA]"
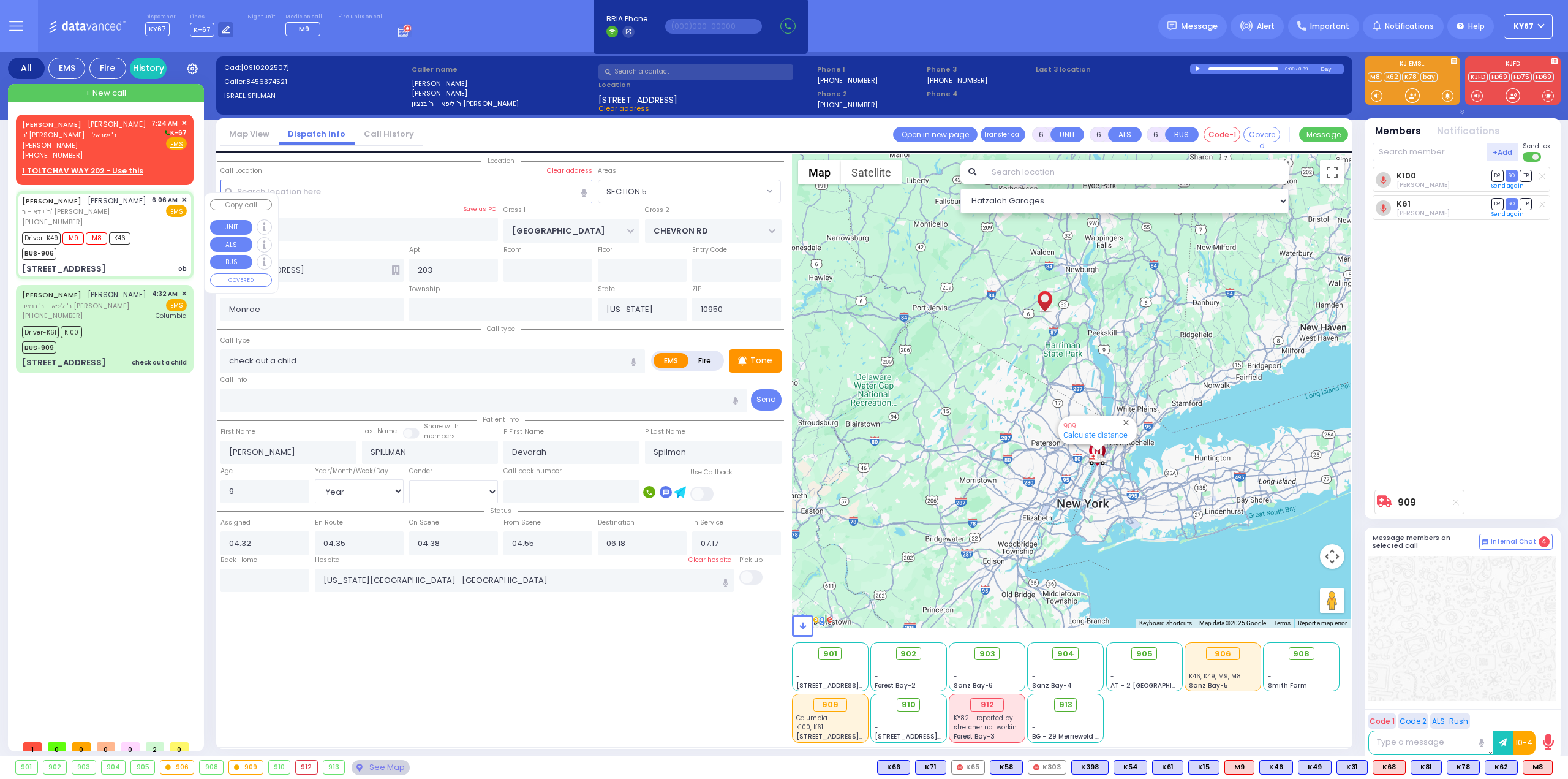
type input "06:06"
type input "06:07"
type input "06:11"
type input "06:22"
type input "New York Presbyterian Hospital- Columbia Campus 622, West 168th Street New York…"
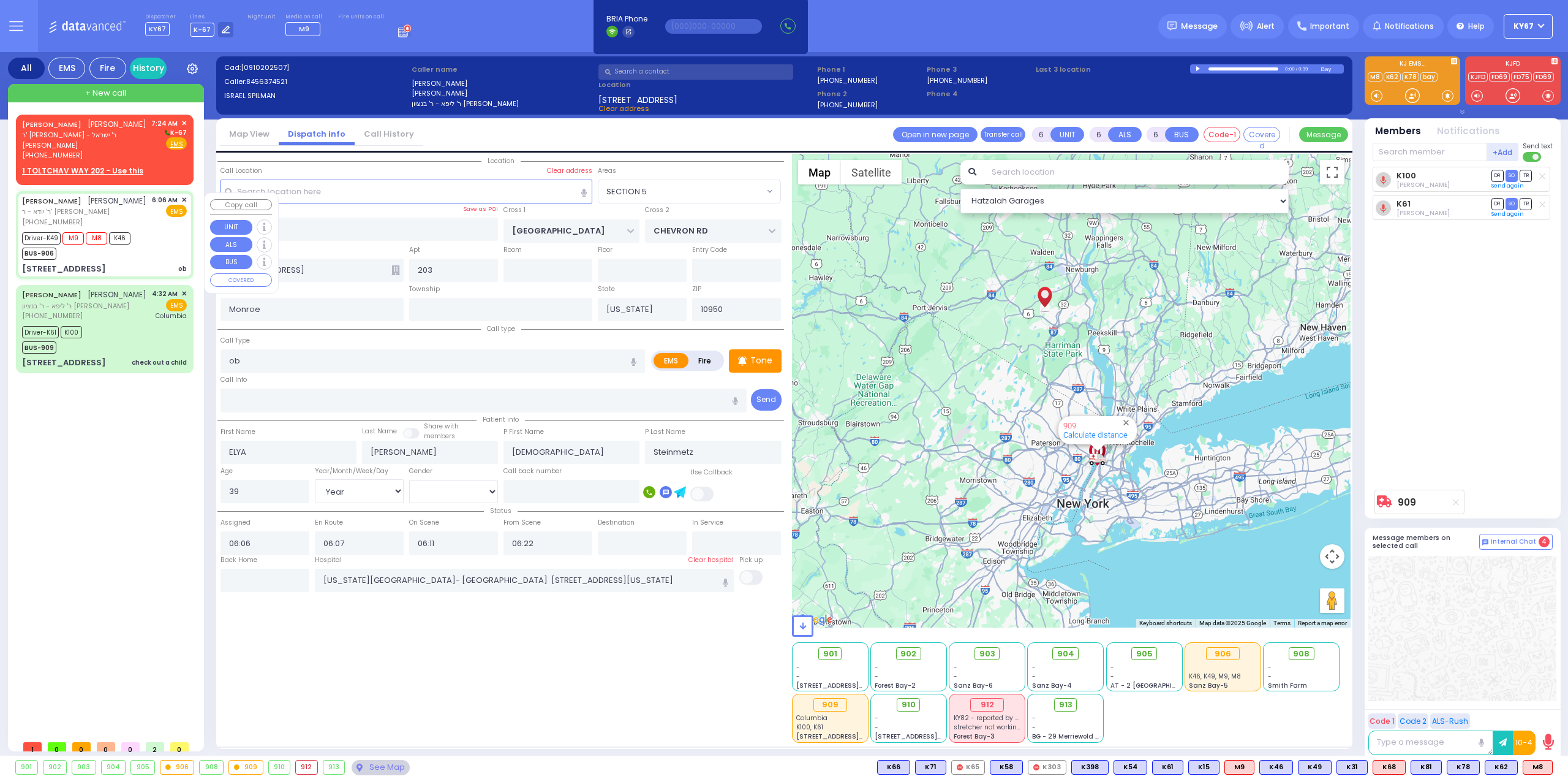
select select "Hatzalah Garages"
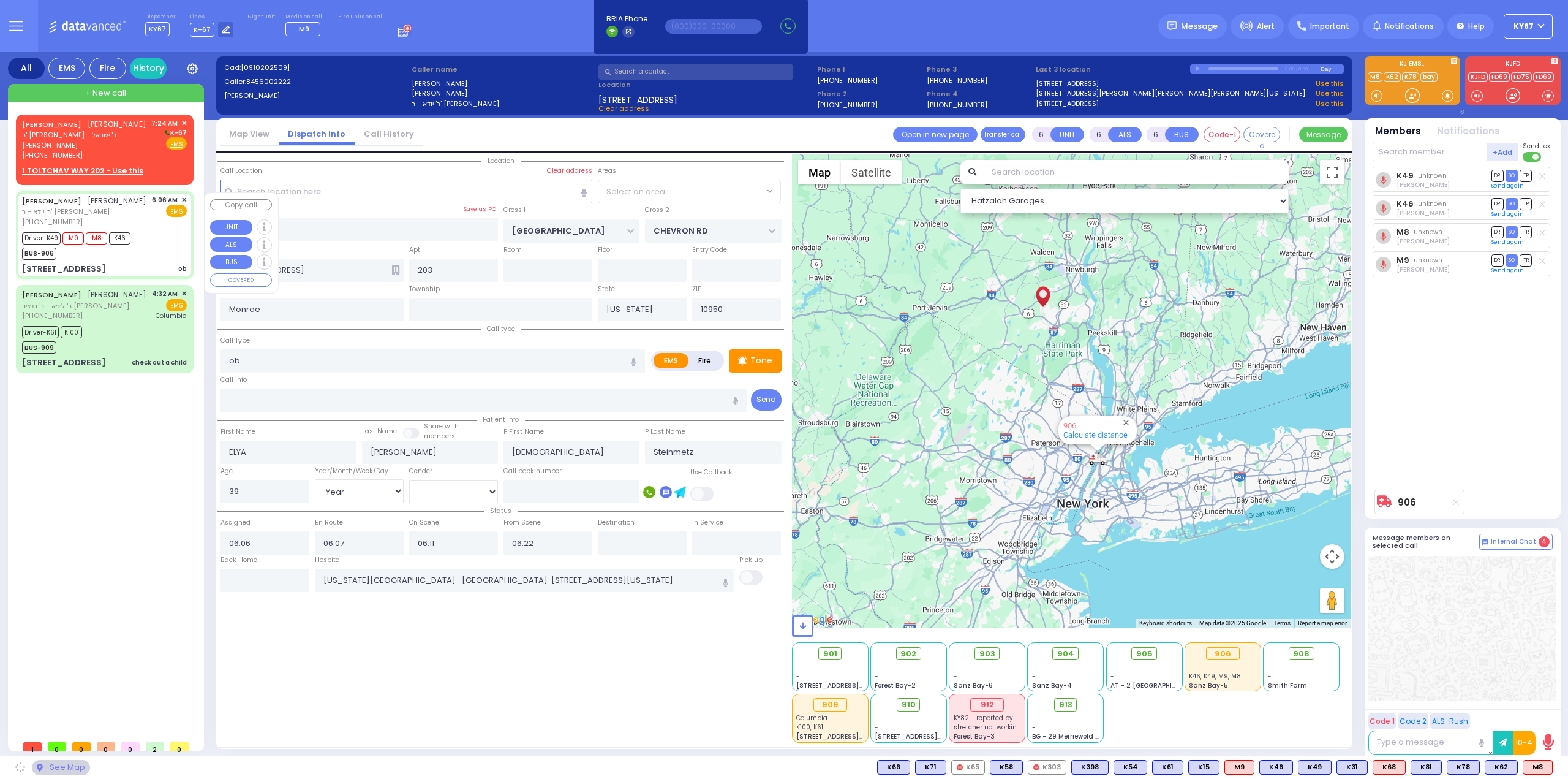
type input "FOREST AVE"
type input "SPRING ST"
type input "[STREET_ADDRESS]"
select select "MONROE"
select select
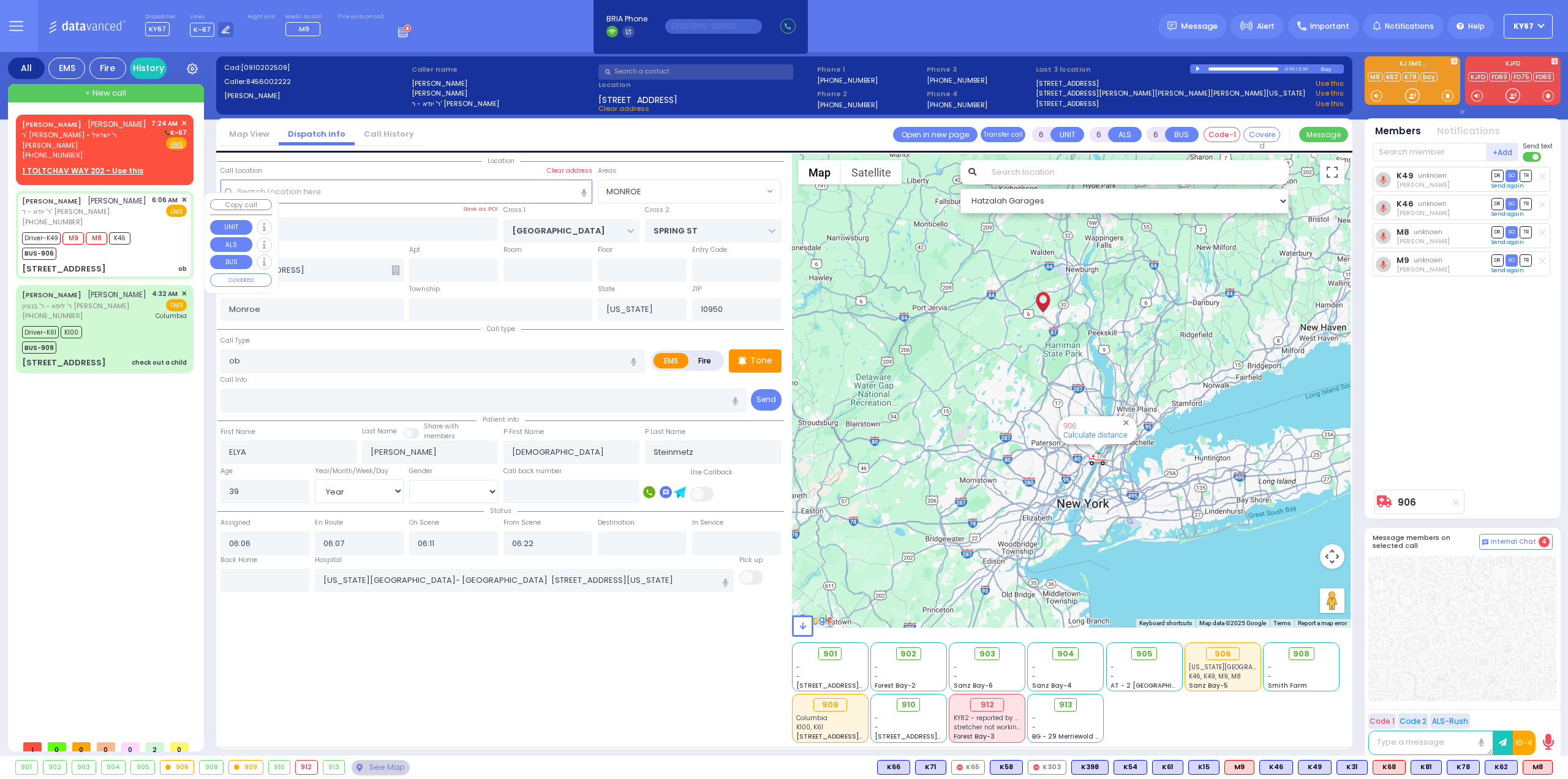
radio input "true"
select select "Year"
select select "[DEMOGRAPHIC_DATA]"
select select "Hatzalah Garages"
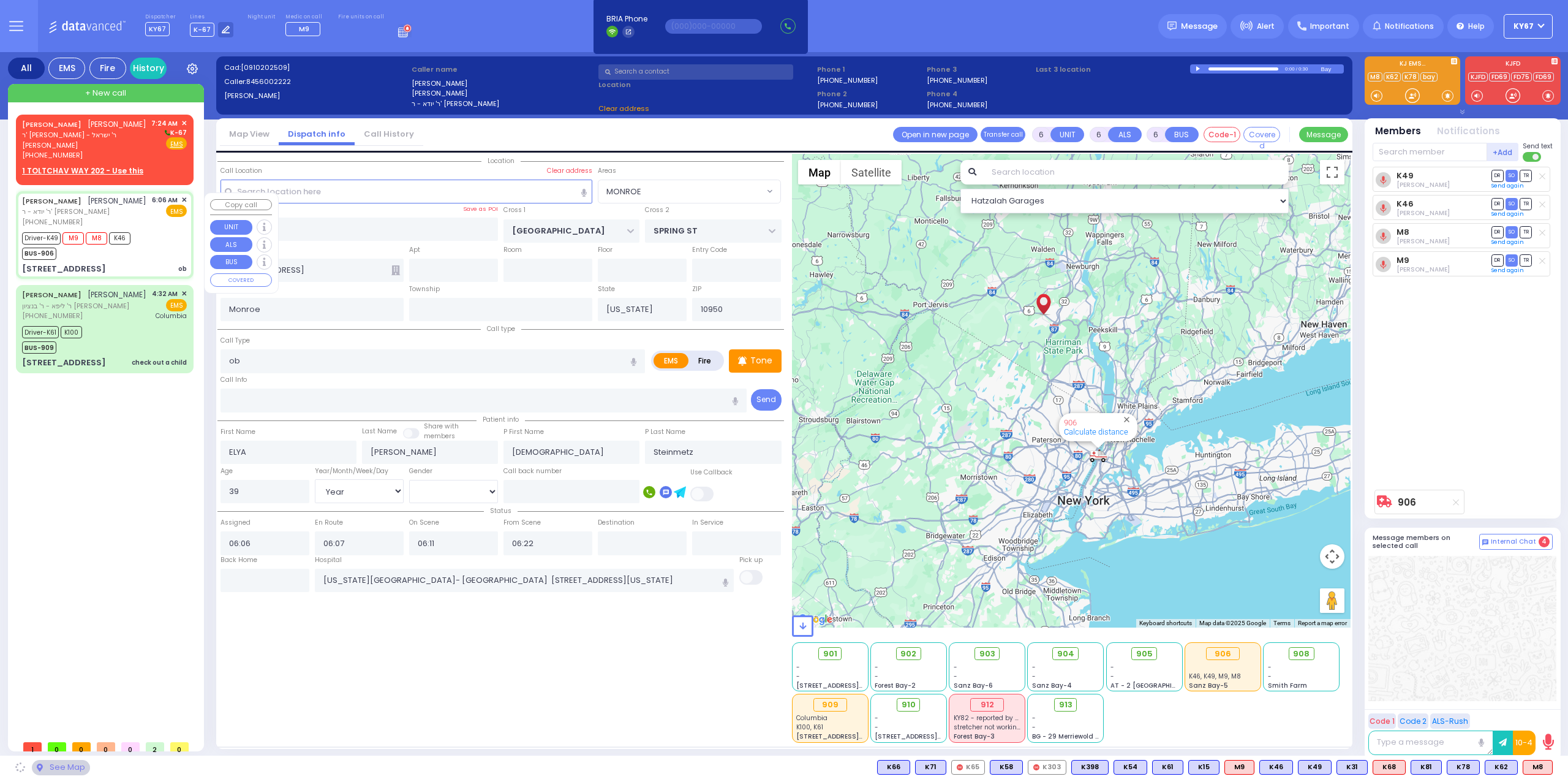
select select "MONROE"
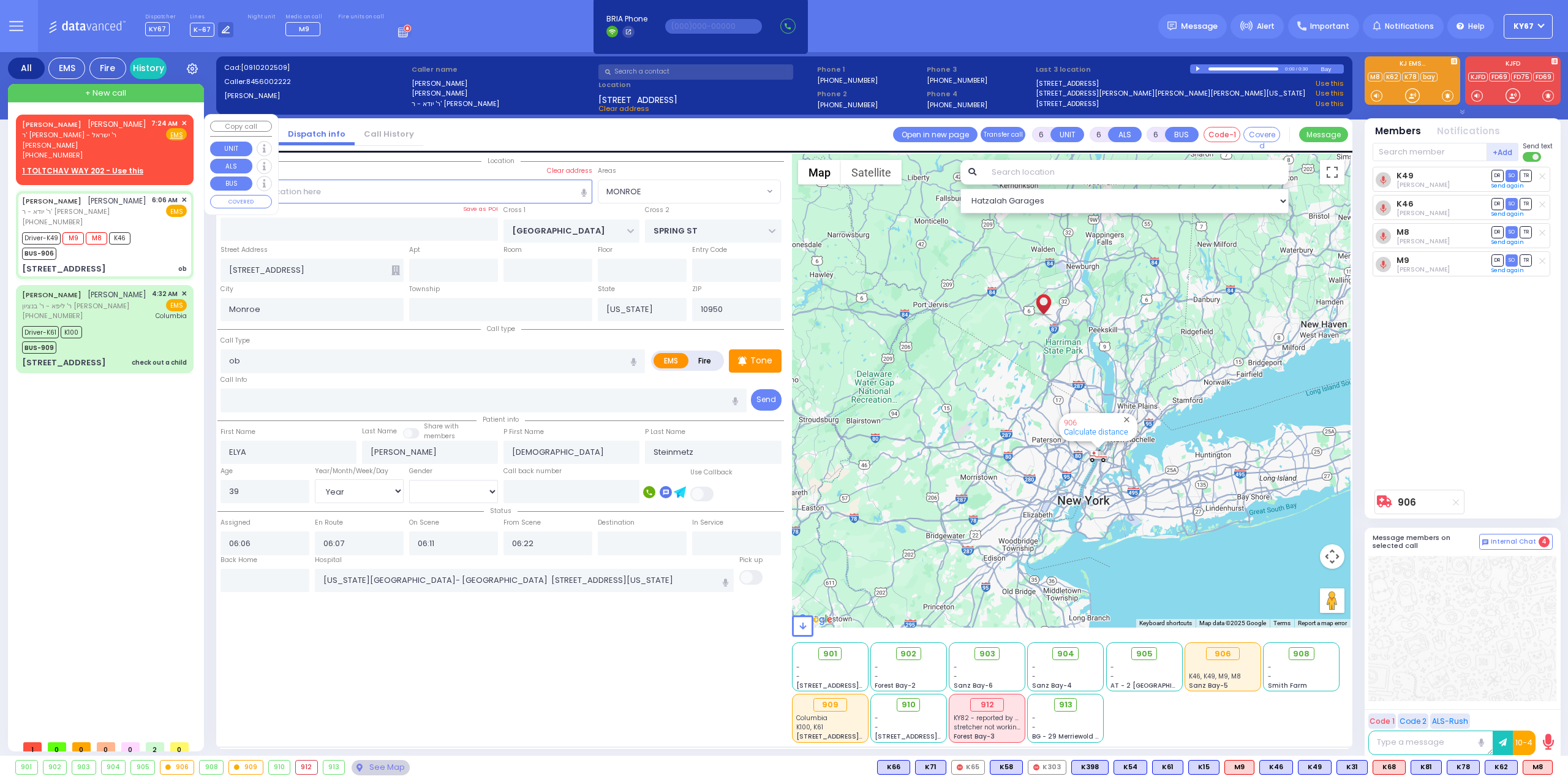
click at [184, 118] on span "✕" at bounding box center [183, 123] width 6 height 10
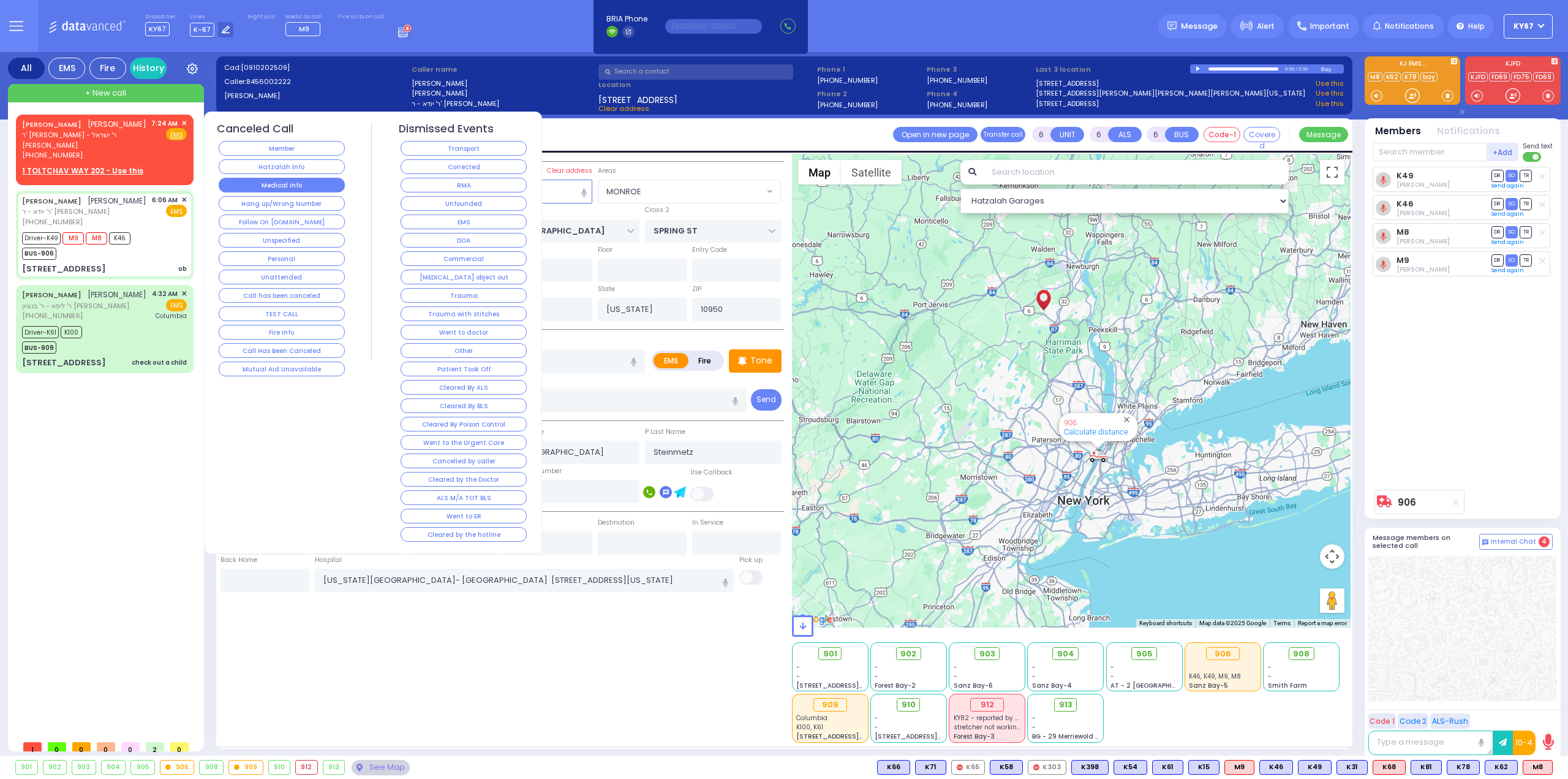
click at [304, 181] on button "Medical Info" at bounding box center [281, 185] width 126 height 14
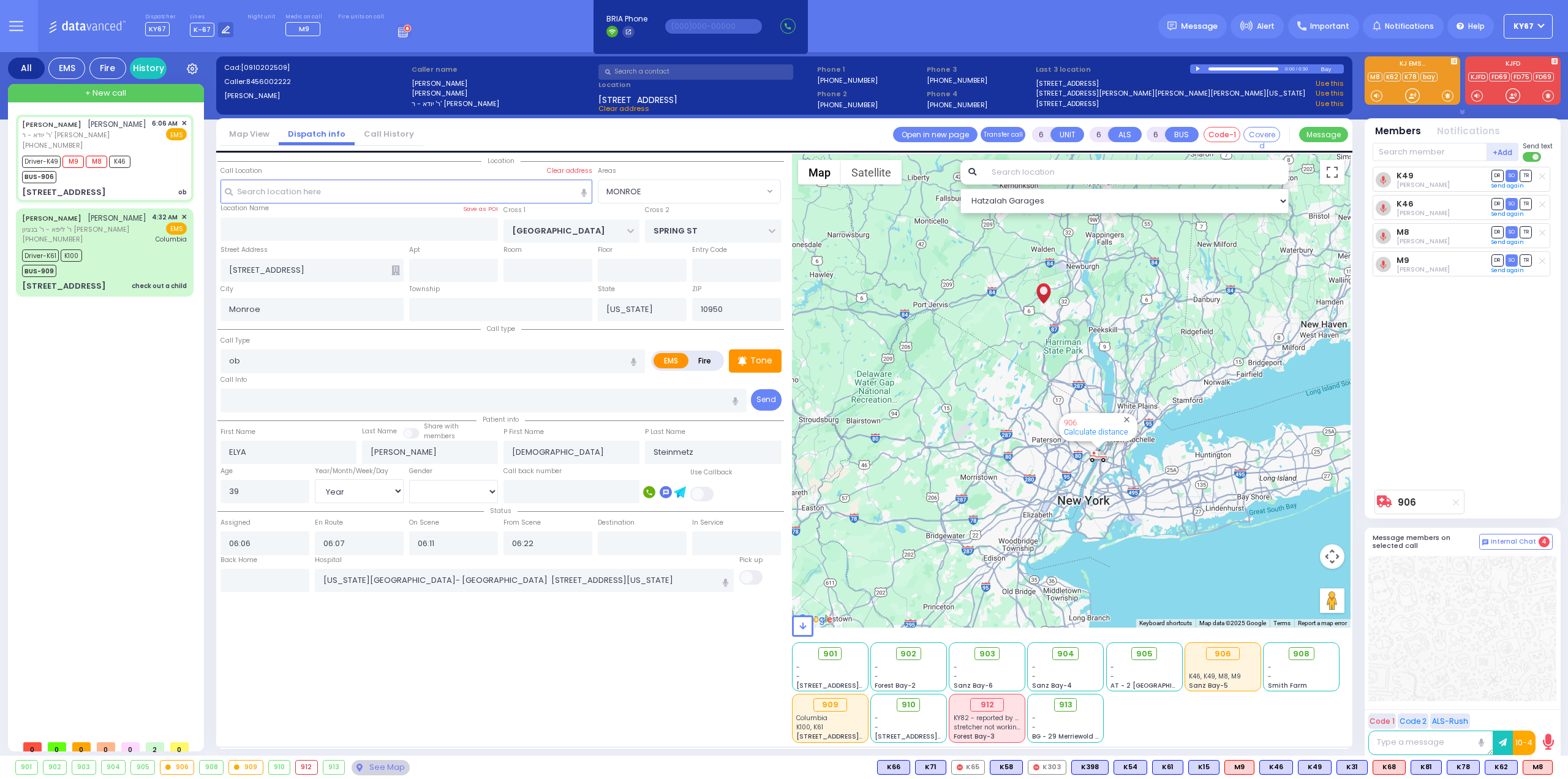
click at [136, 416] on div "ELYA STEINMETZ אלי' שטיינמעץ ר' יודא - ר' דוד פישער (845) 600-2222 6:06 AM ✕ M9…" at bounding box center [107, 424] width 183 height 620
select select
radio input "true"
select select "Year"
select select "[DEMOGRAPHIC_DATA]"
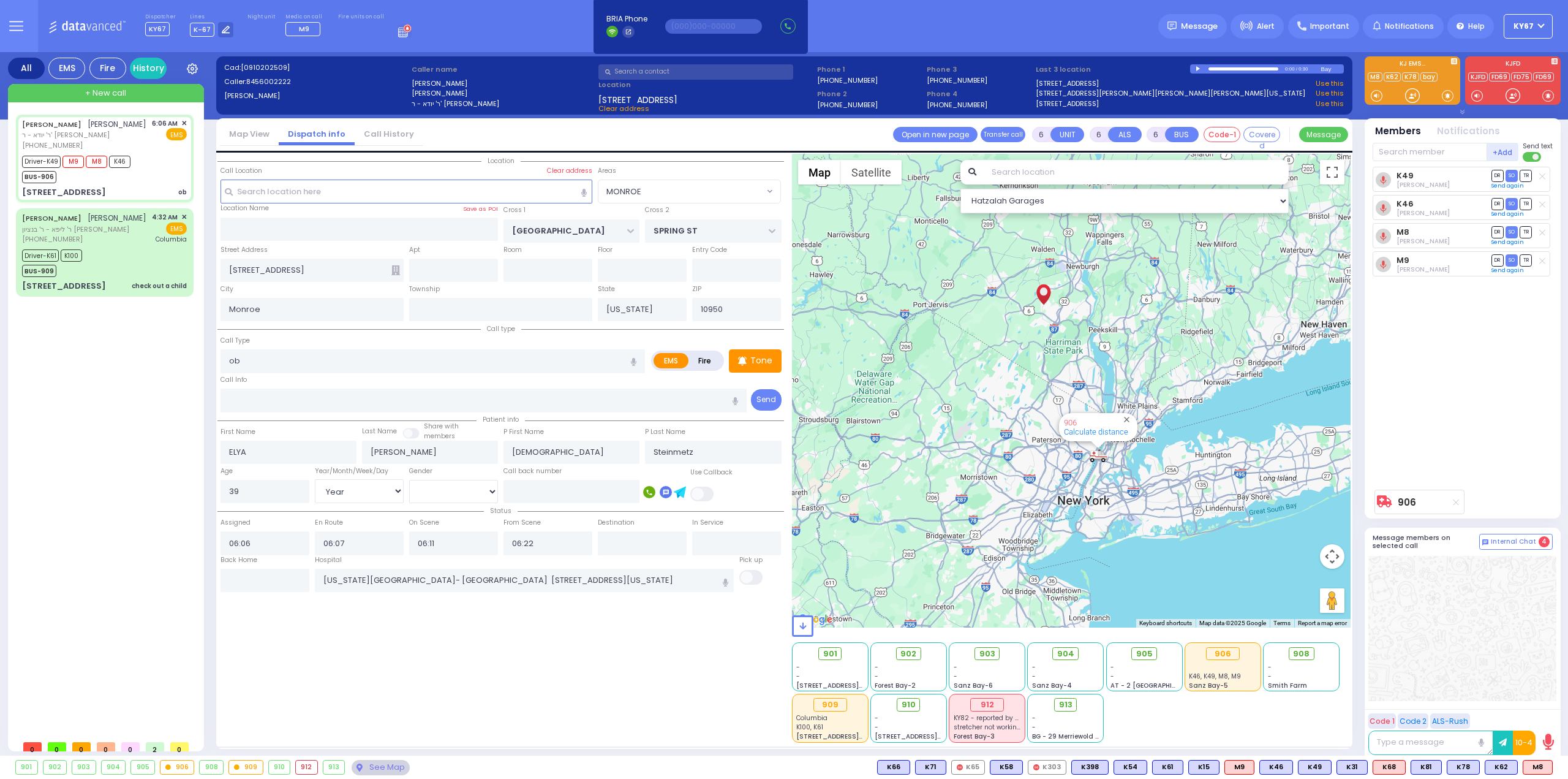
select select "Hatzalah Garages"
select select
radio input "true"
select select "Year"
select select "[DEMOGRAPHIC_DATA]"
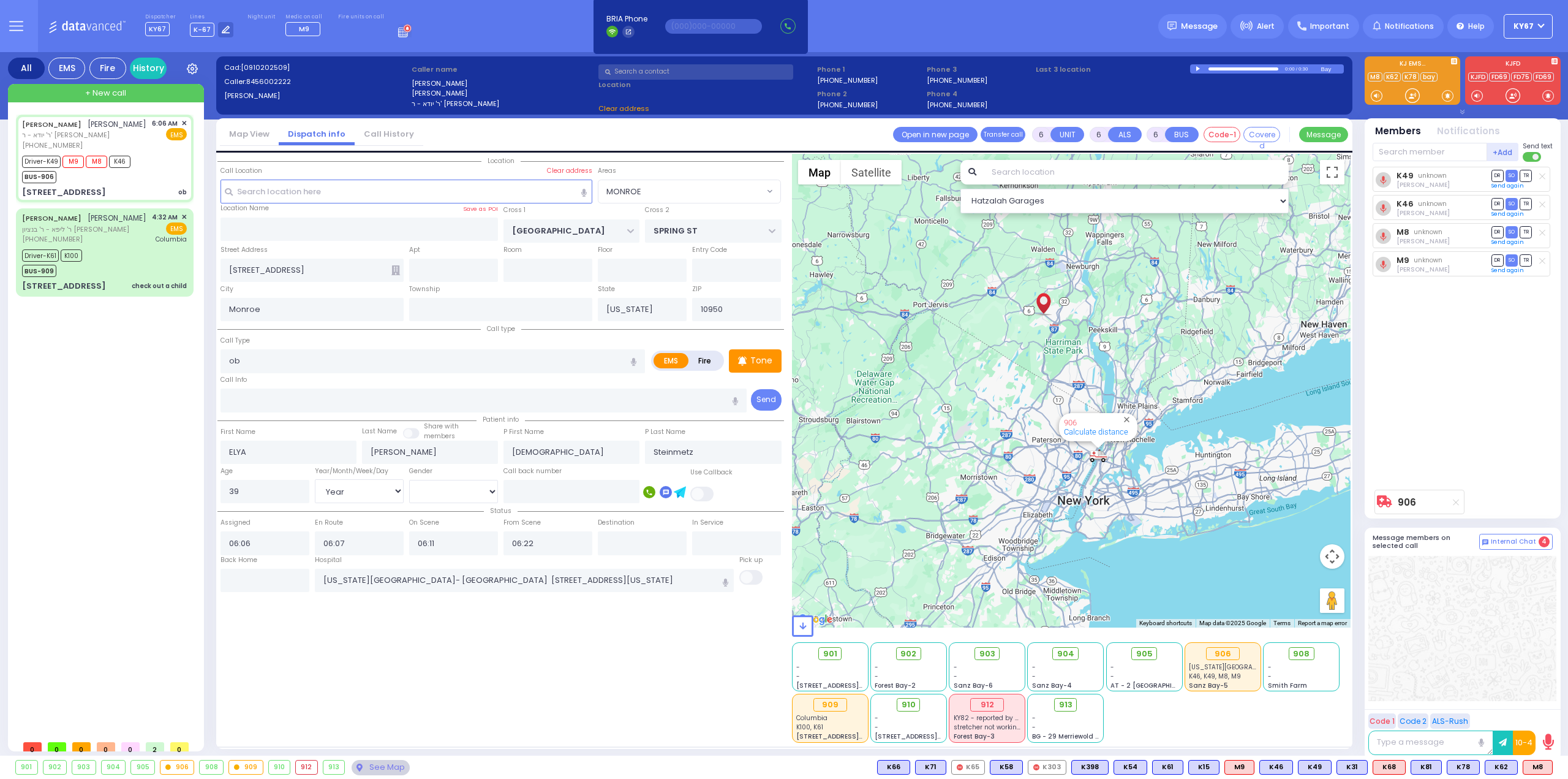
select select "Hatzalah Garages"
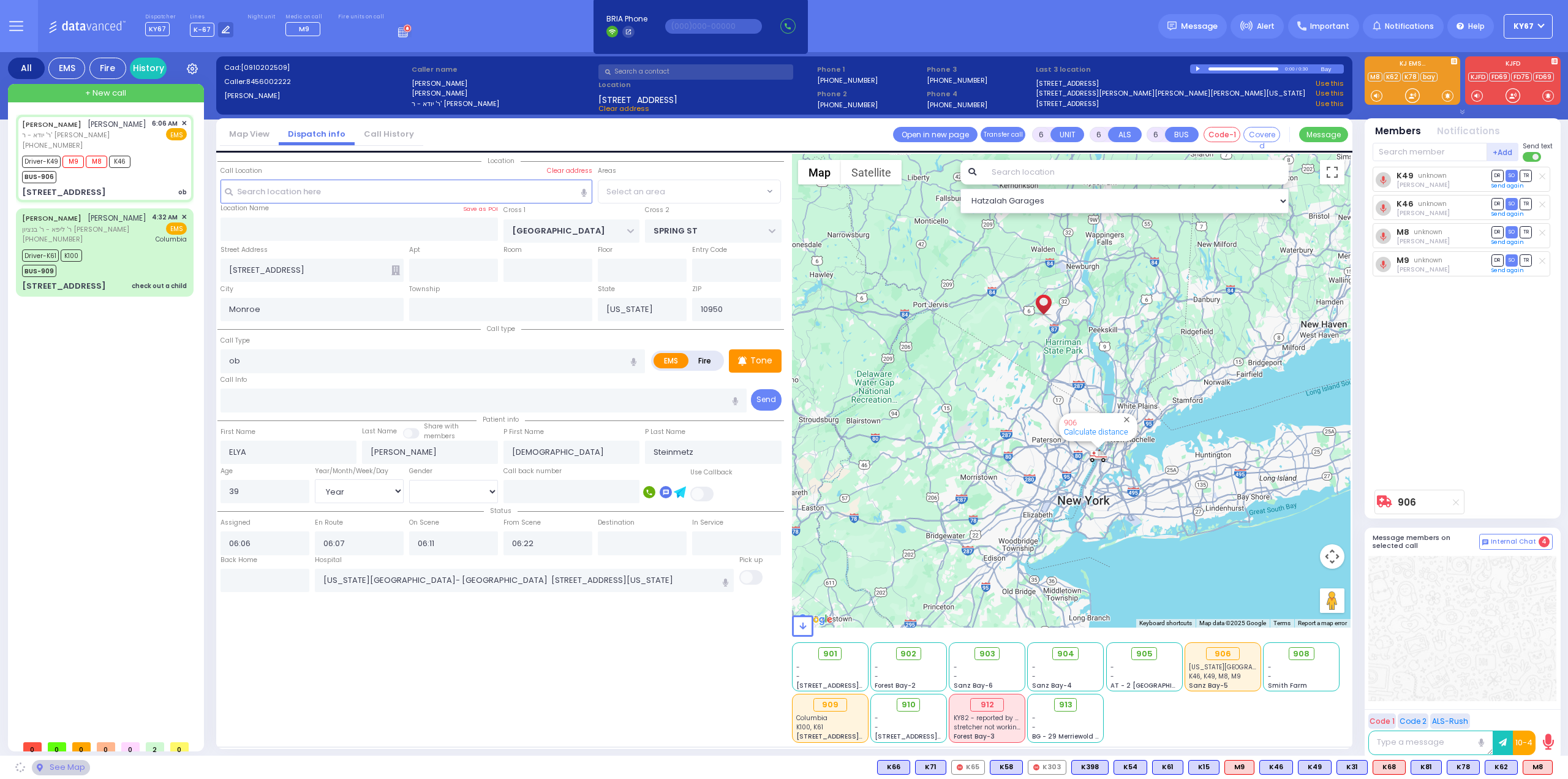
select select "MONROE"
select select
radio input "true"
select select "Year"
select select "[DEMOGRAPHIC_DATA]"
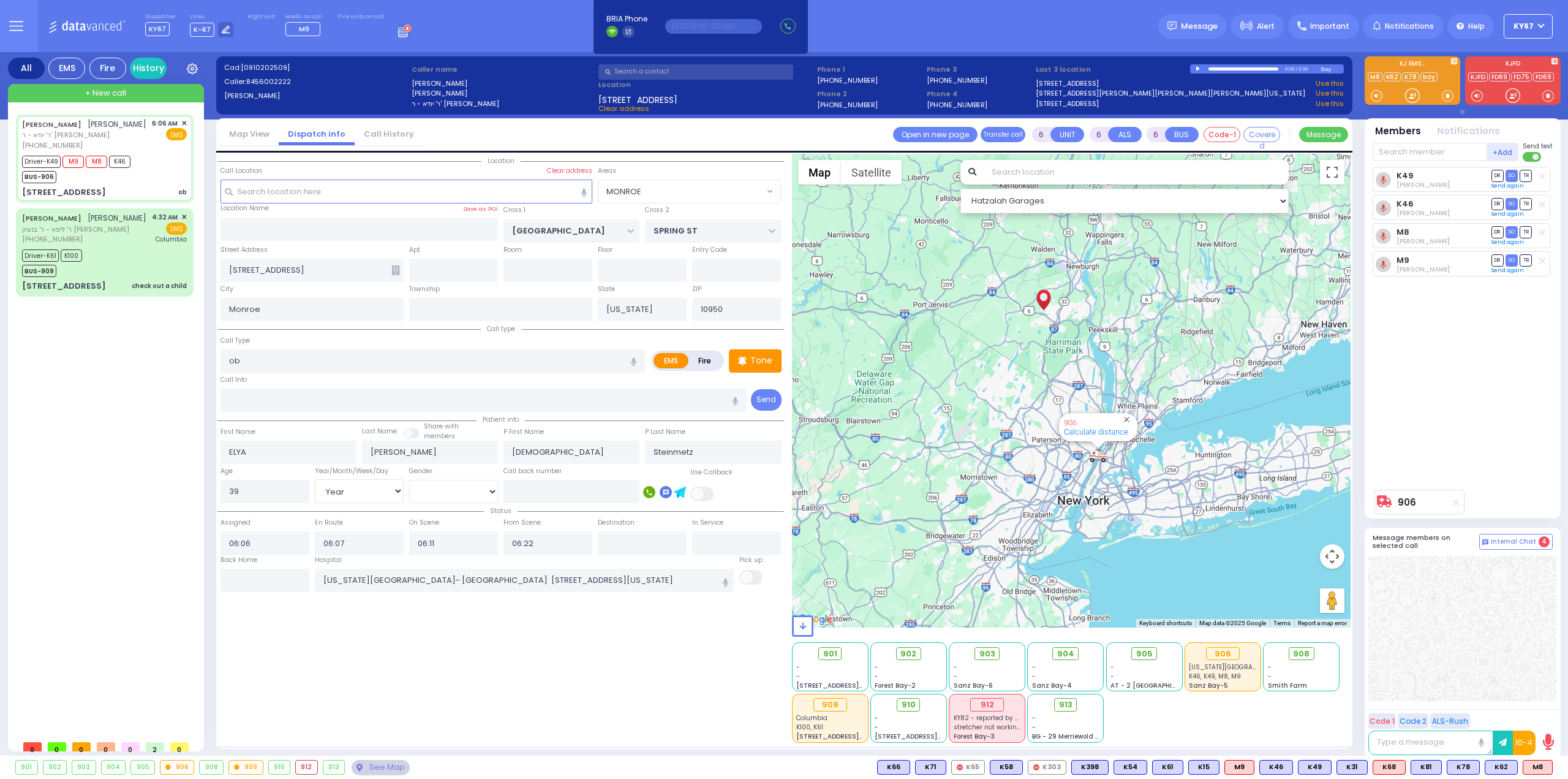
type input "07:26"
select select "Hatzalah Garages"
select select "MONROE"
select select
radio input "true"
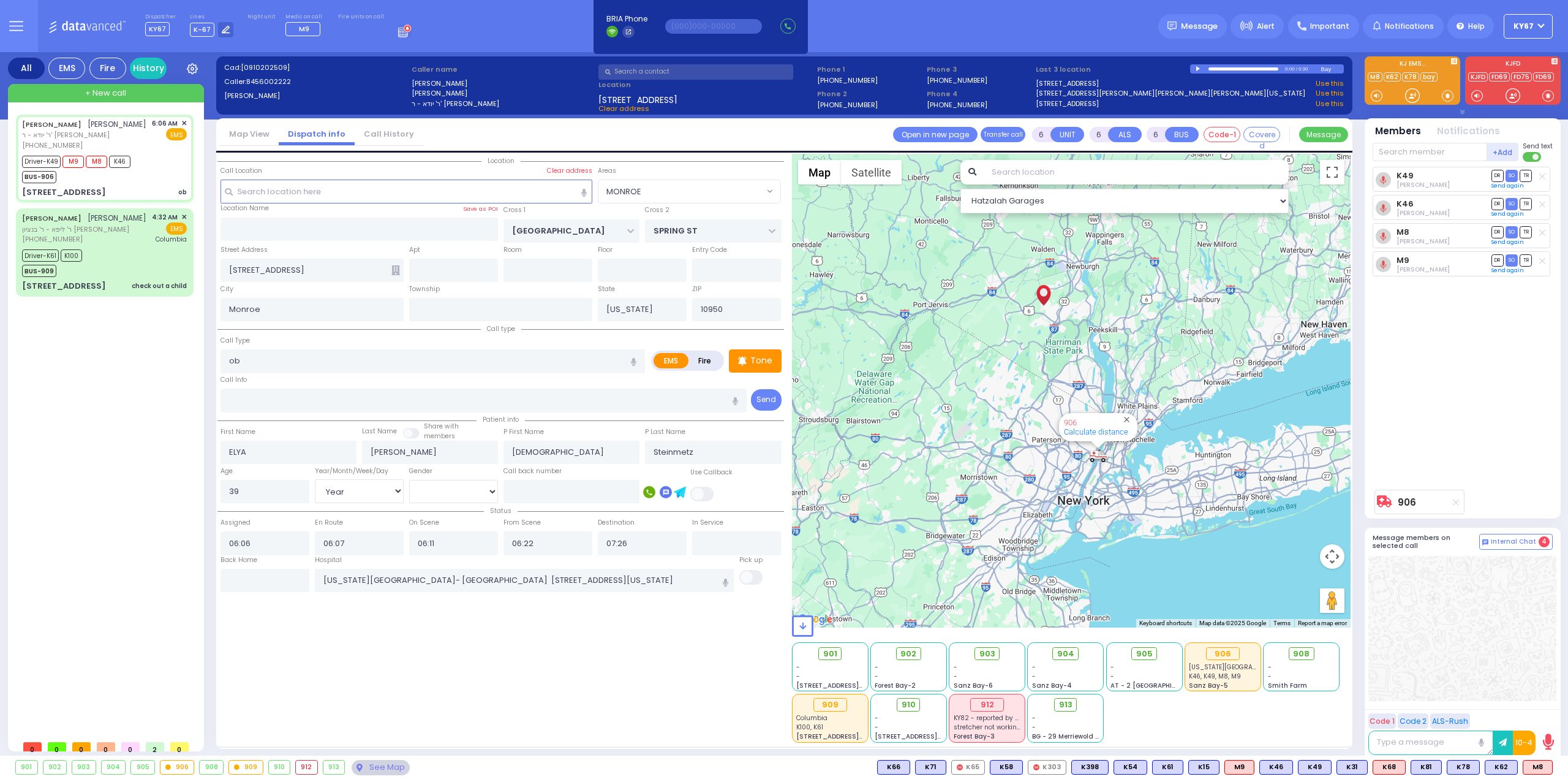
select select "Year"
select select "[DEMOGRAPHIC_DATA]"
select select "Hatzalah Garages"
select select "MONROE"
select select
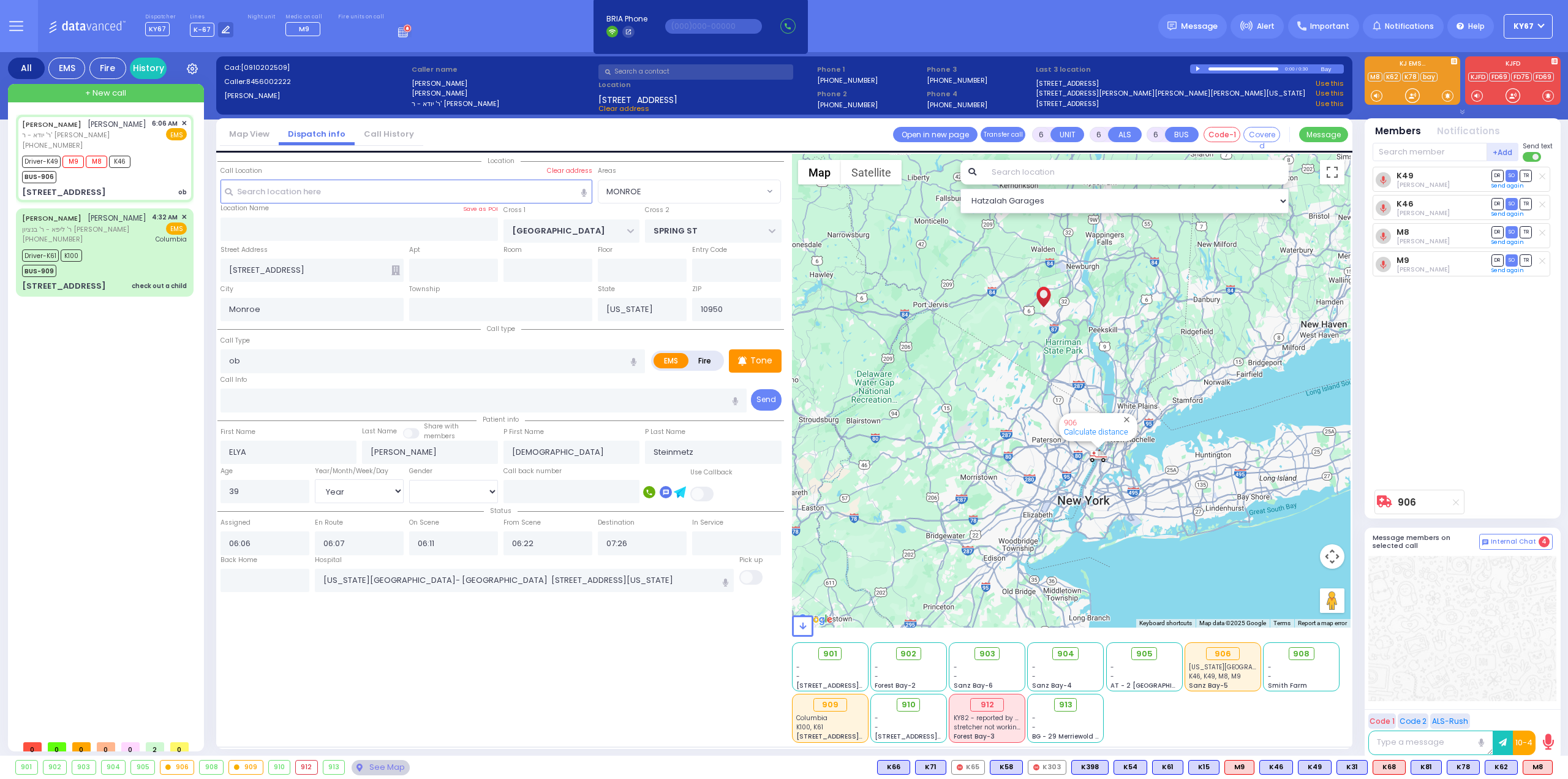
radio input "true"
select select "Year"
select select "[DEMOGRAPHIC_DATA]"
select select "Hatzalah Garages"
select select "MONROE"
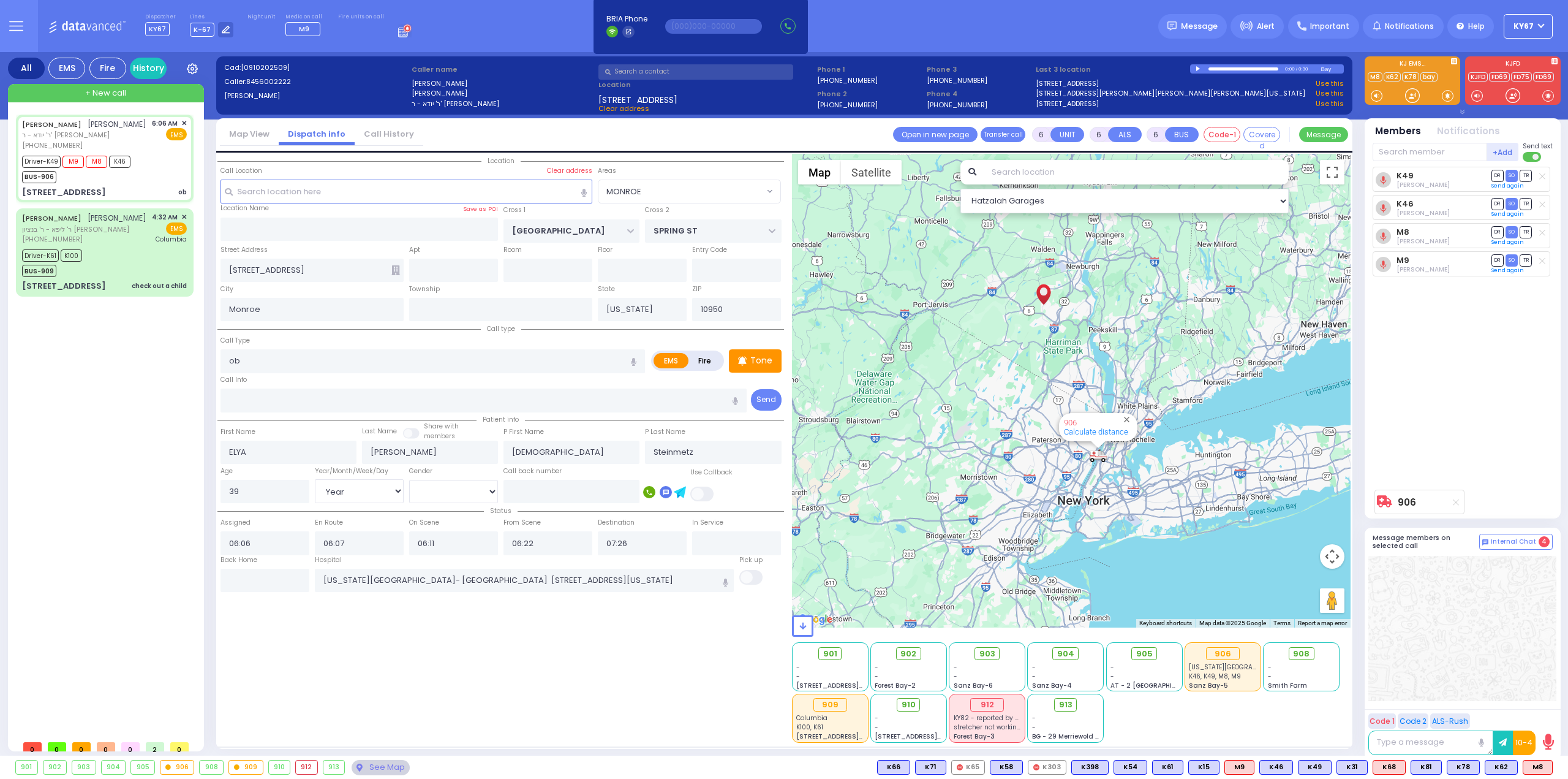
select select
radio input "true"
select select "Year"
select select "[DEMOGRAPHIC_DATA]"
select select "Hatzalah Garages"
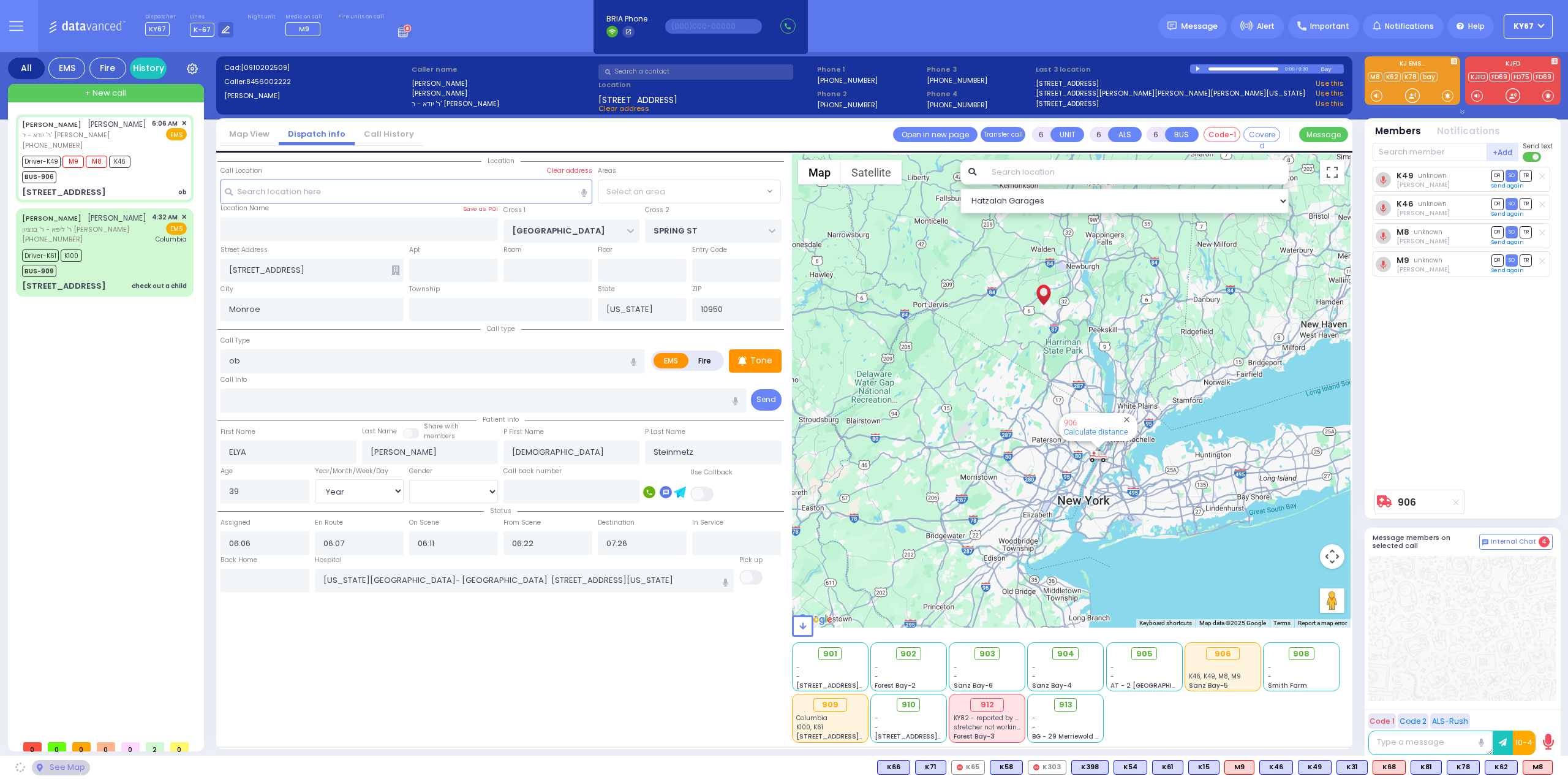
select select "MONROE"
select select
radio input "true"
select select "Year"
select select "[DEMOGRAPHIC_DATA]"
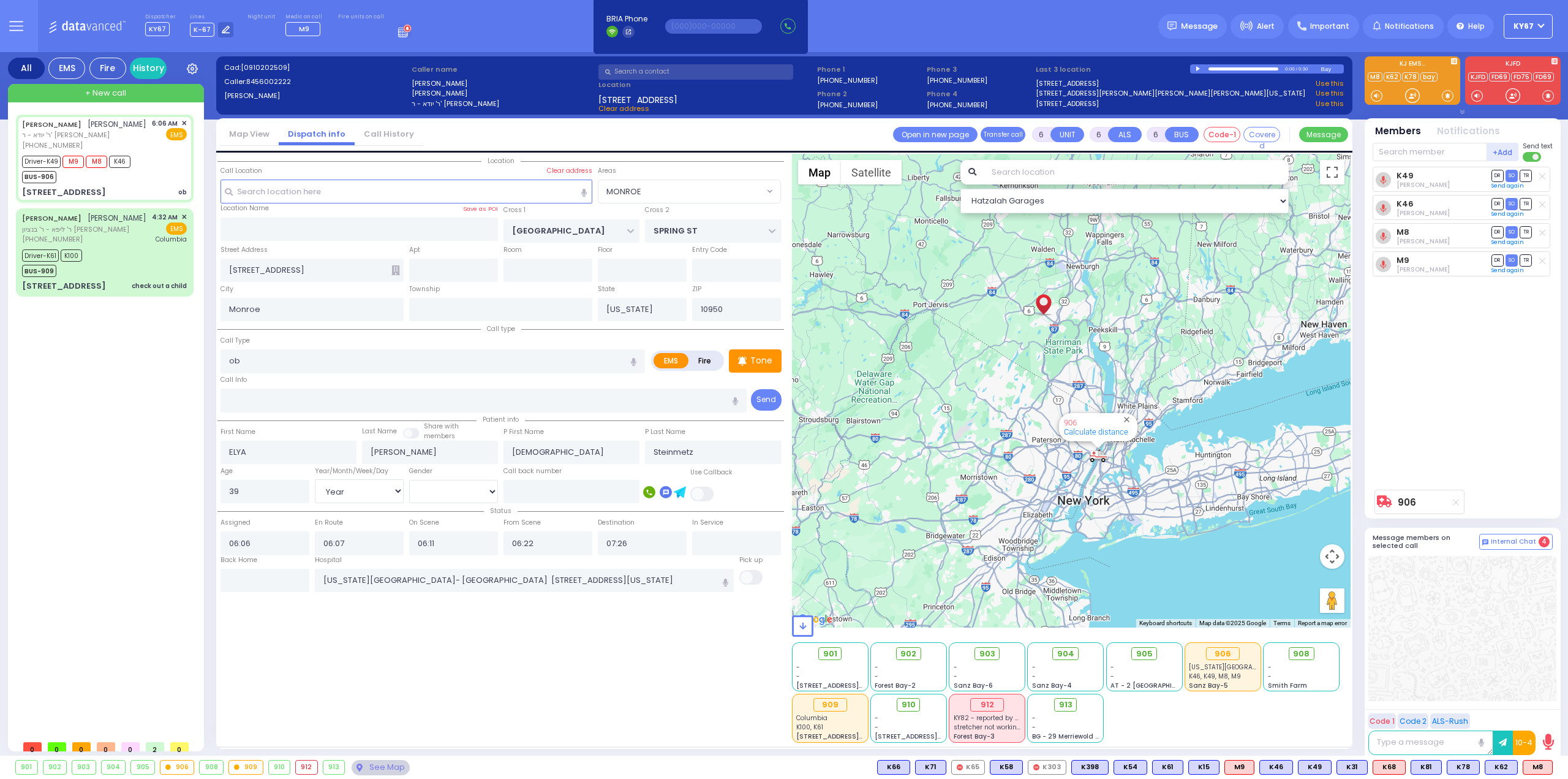
select select "Hatzalah Garages"
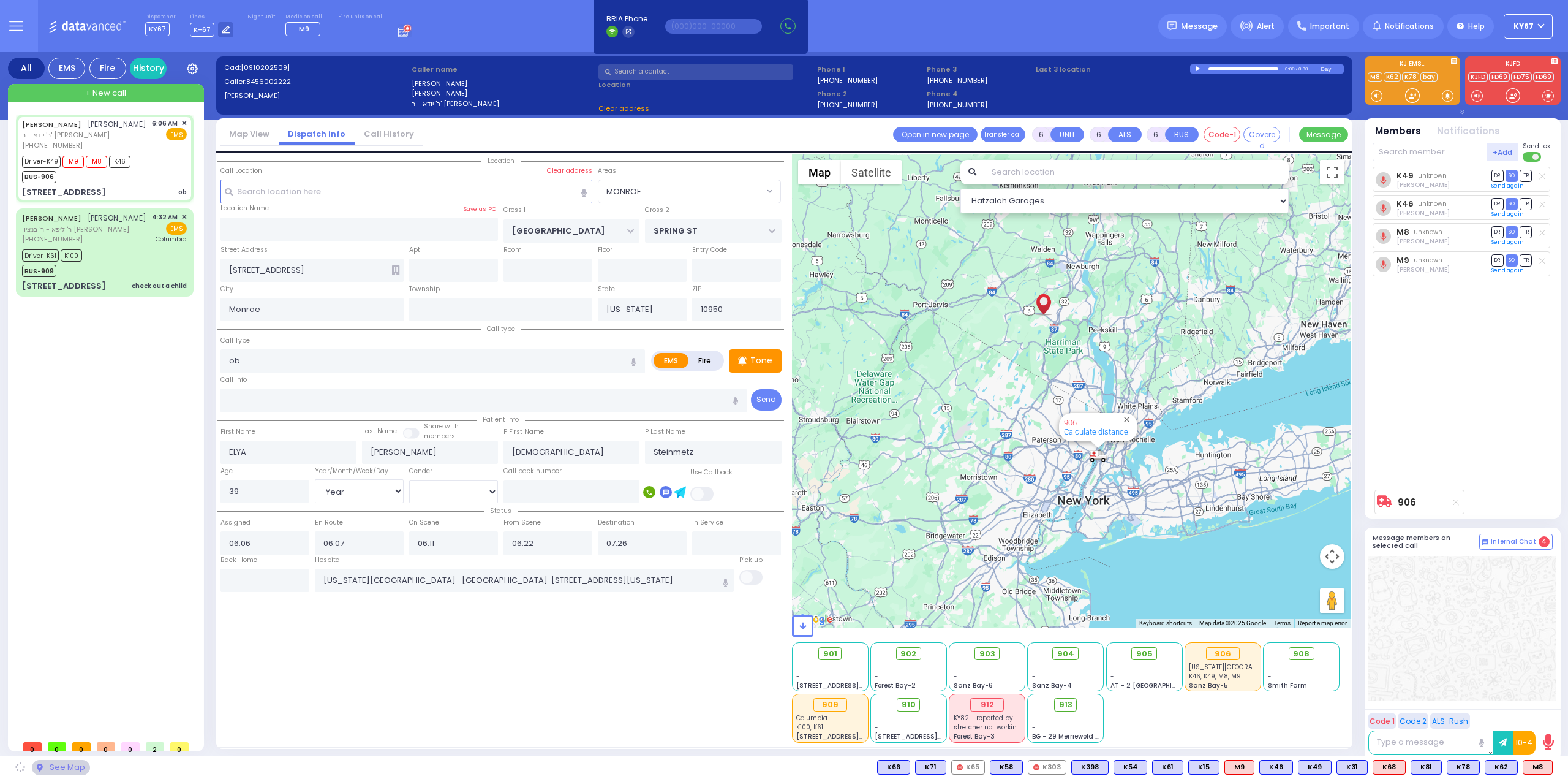
select select "MONROE"
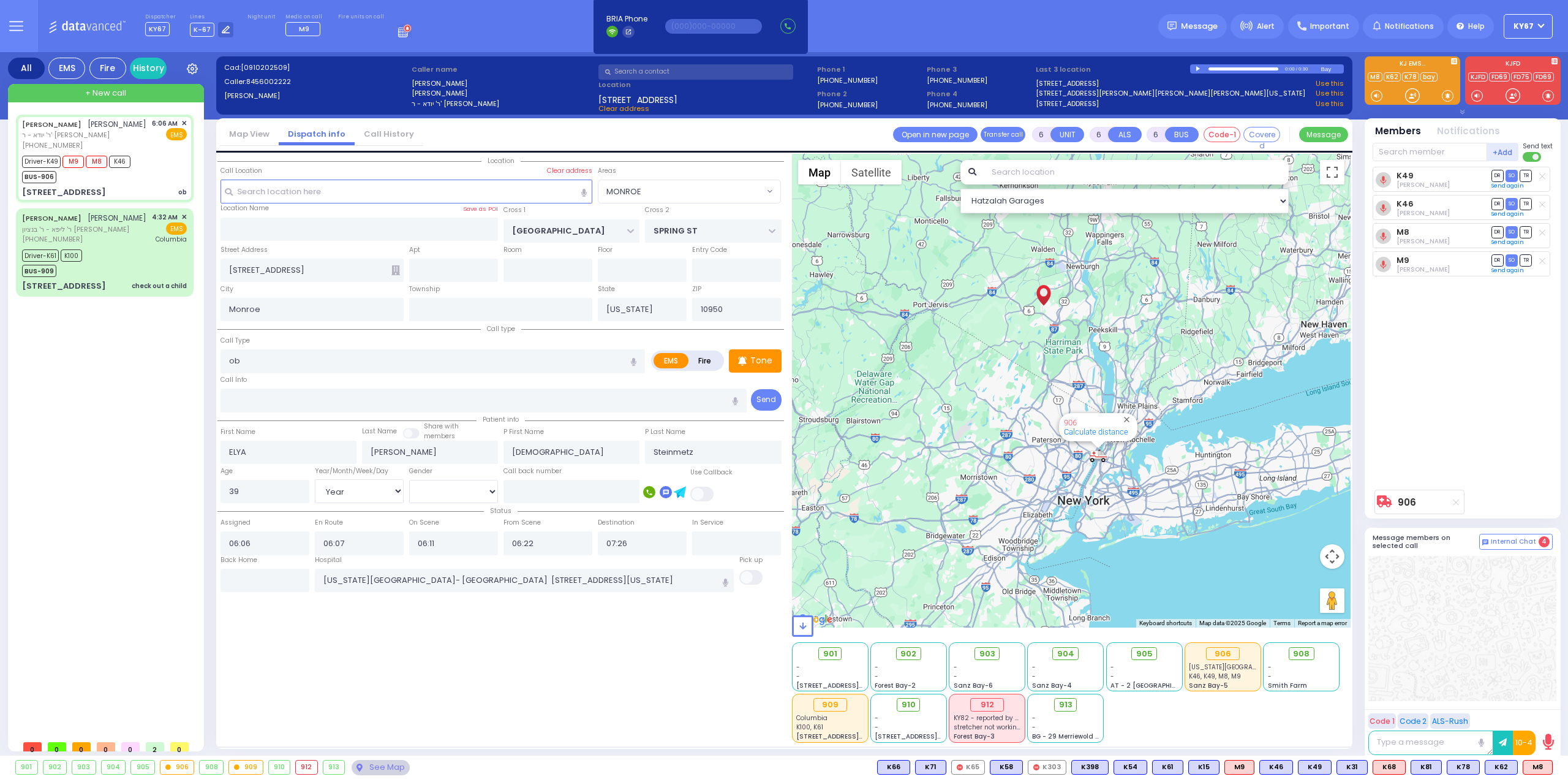
select select
radio input "true"
select select "Year"
select select "[DEMOGRAPHIC_DATA]"
select select "Hatzalah Garages"
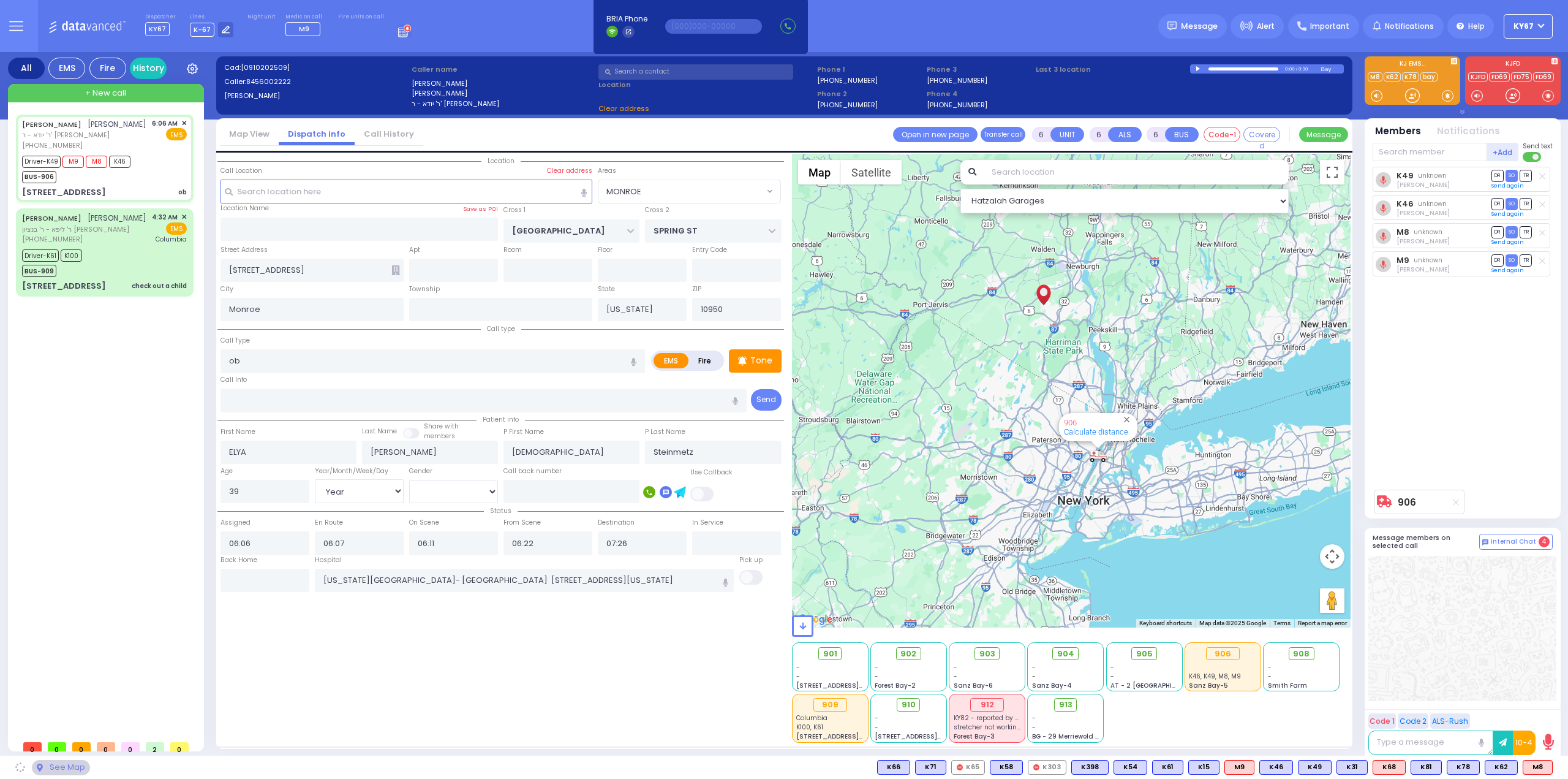
select select "MONROE"
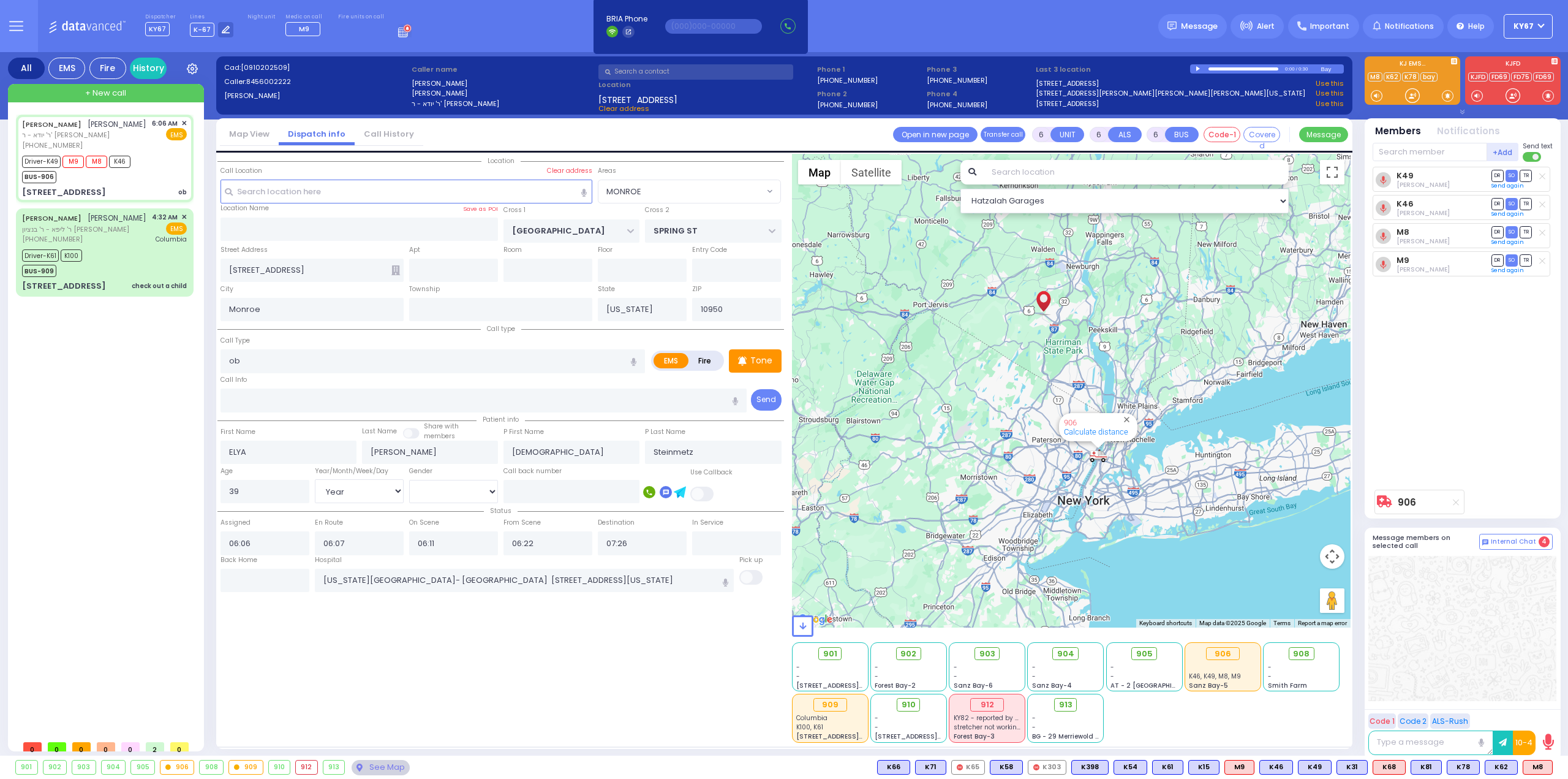
select select
radio input "true"
select select "Year"
select select "[DEMOGRAPHIC_DATA]"
select select "Hatzalah Garages"
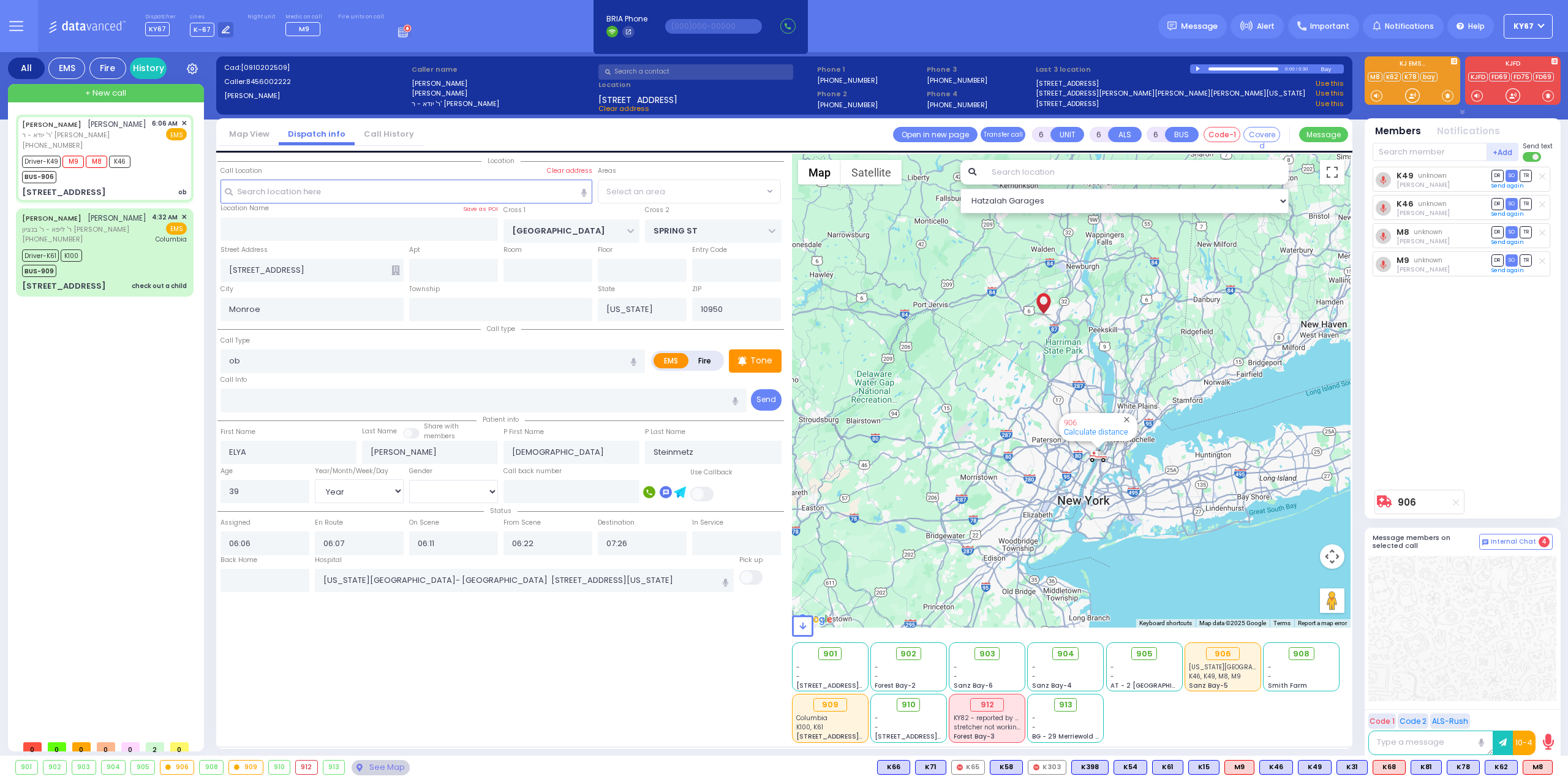
select select "MONROE"
select select
radio input "true"
select select "Year"
select select "[DEMOGRAPHIC_DATA]"
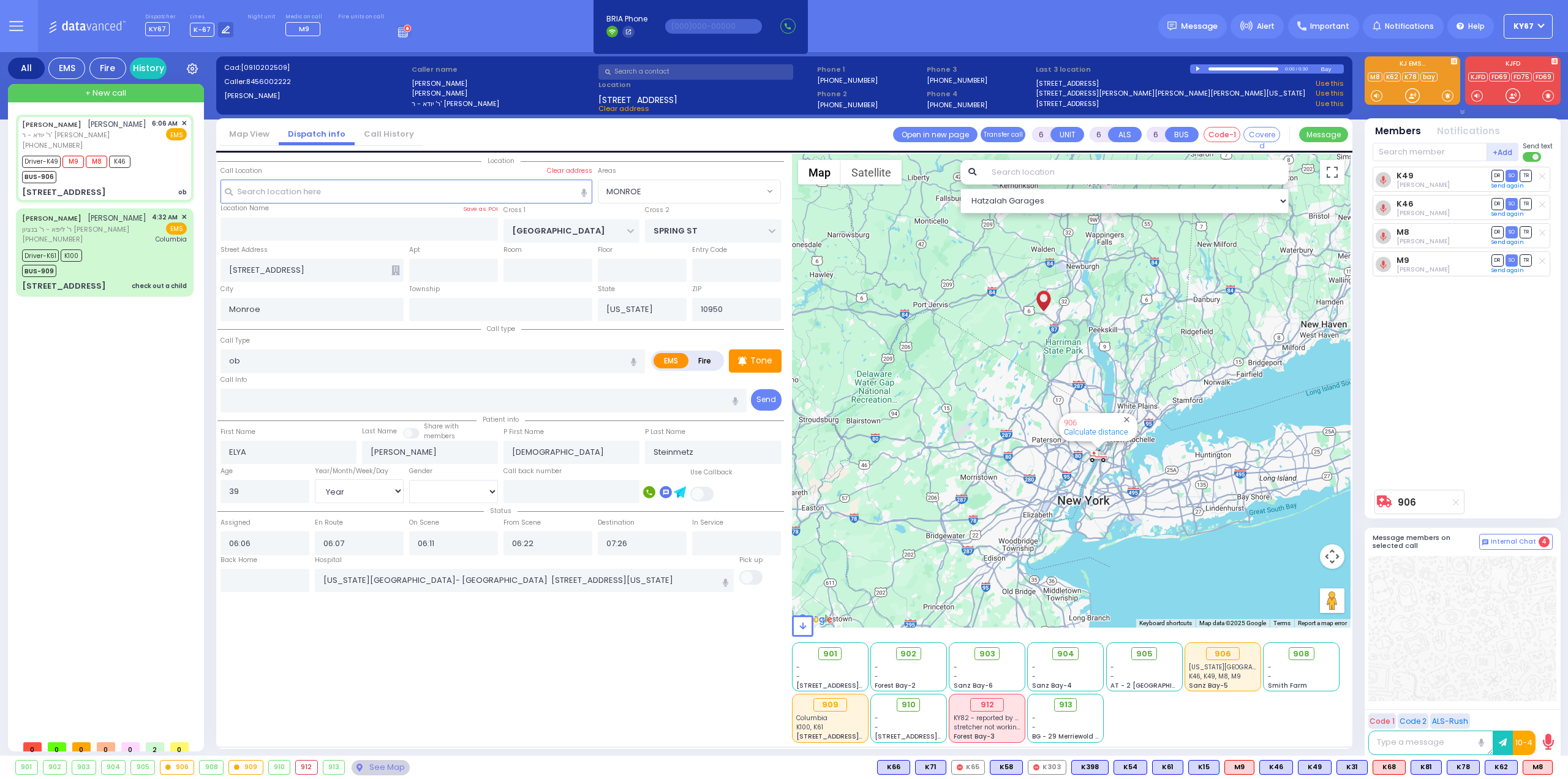
select select "Hatzalah Garages"
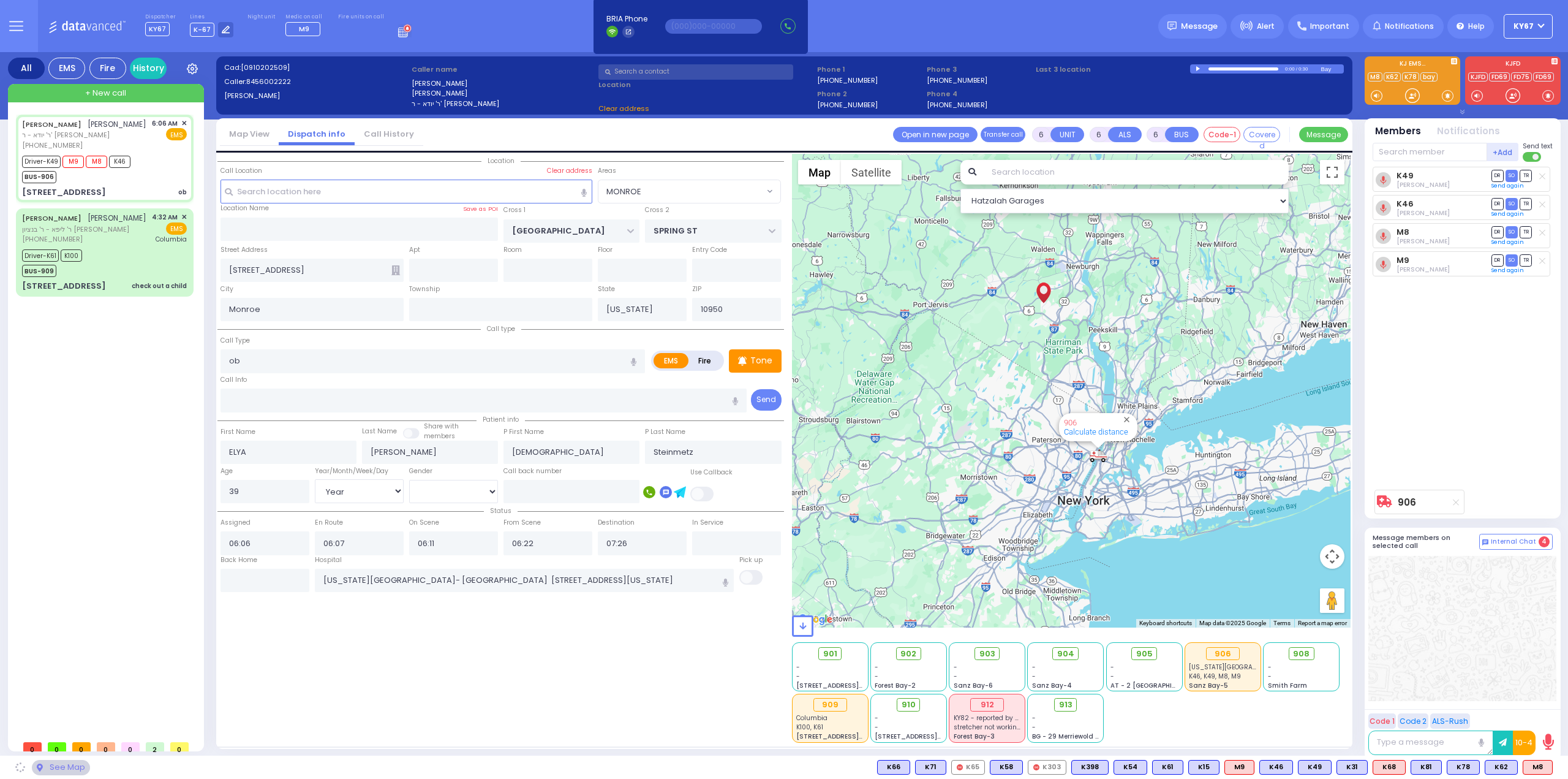
select select "MONROE"
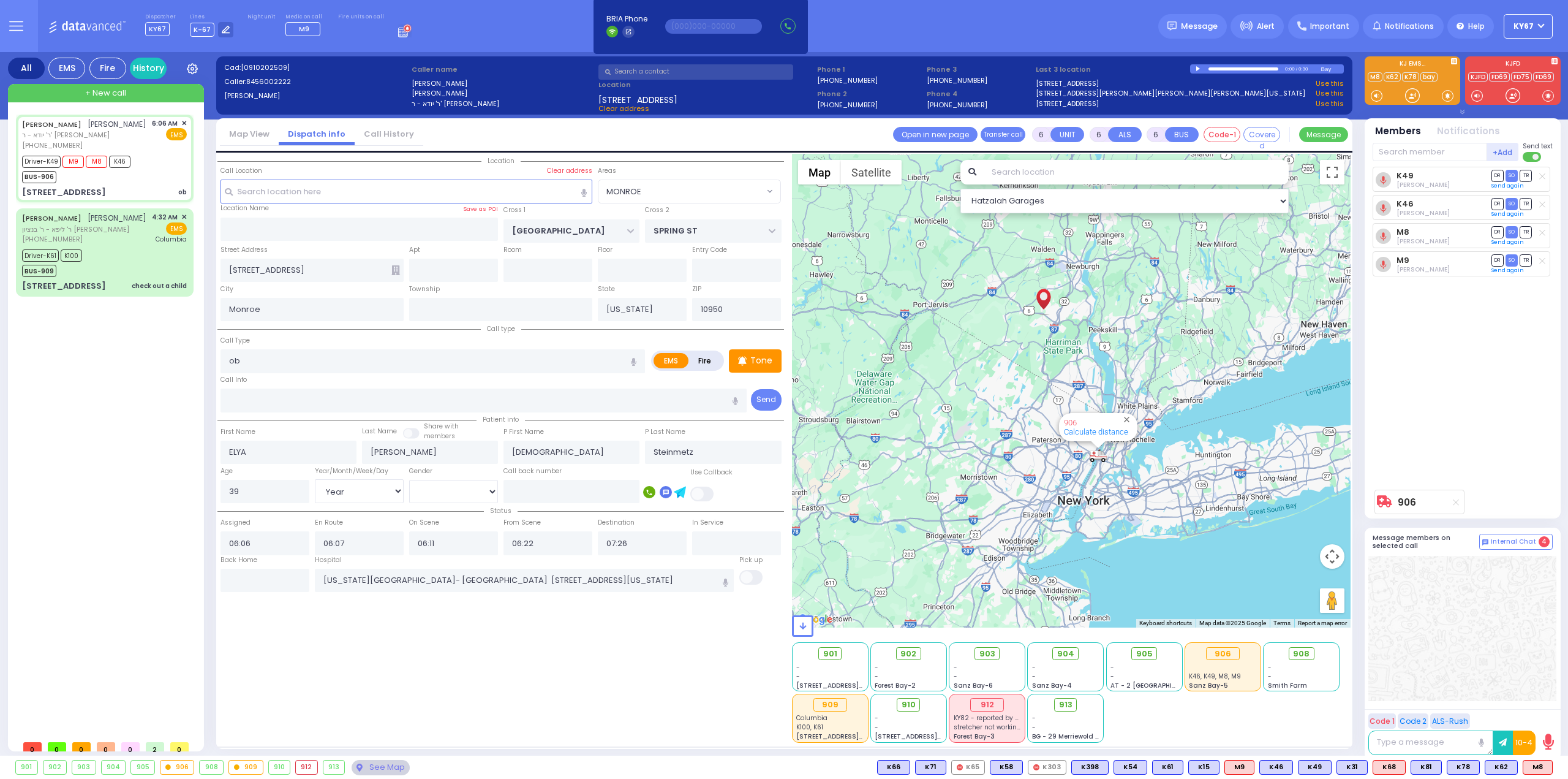
select select
radio input "true"
select select "Year"
select select "[DEMOGRAPHIC_DATA]"
select select "Hatzalah Garages"
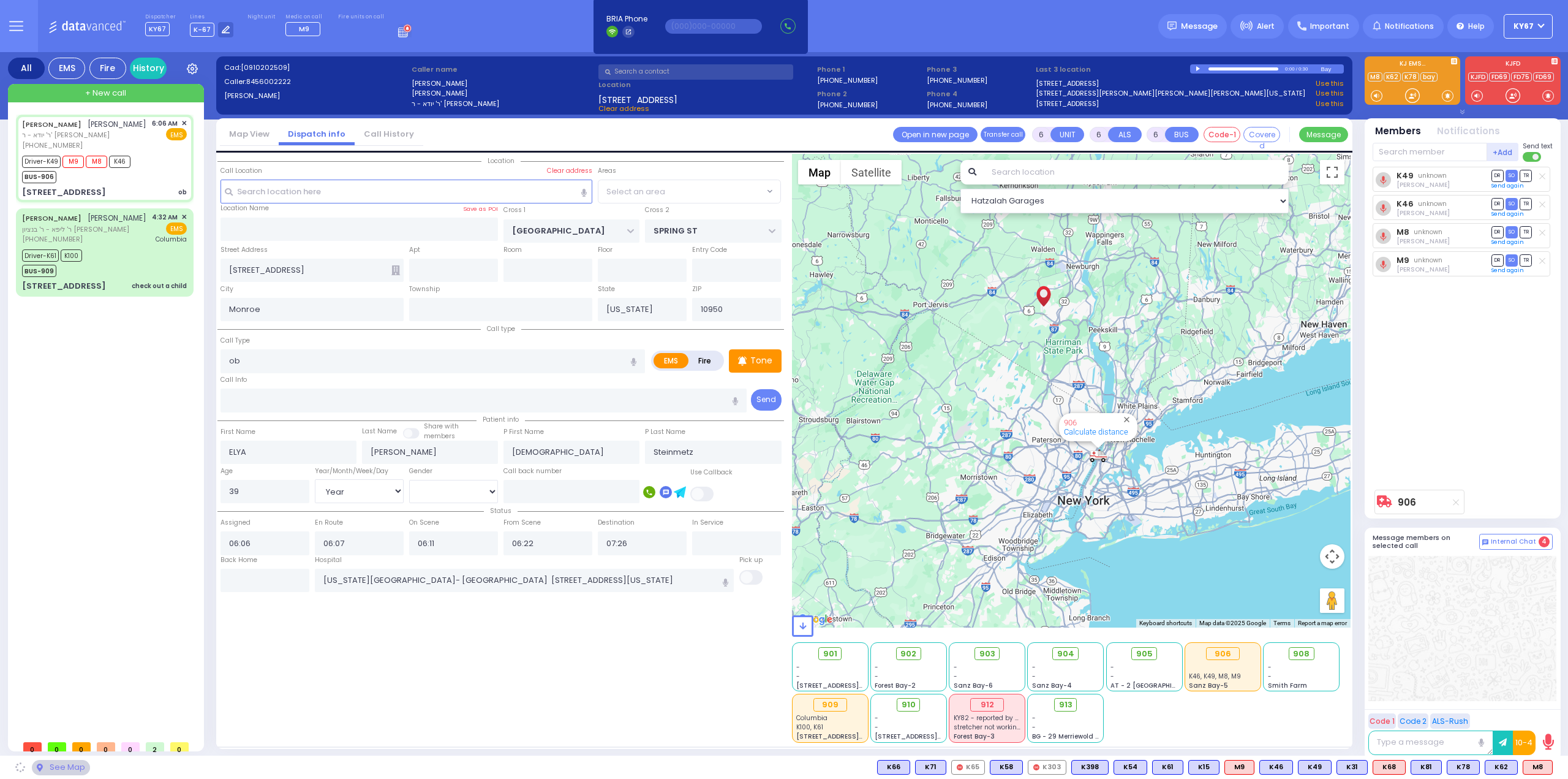
select select "MONROE"
select select
radio input "true"
select select "Year"
select select "[DEMOGRAPHIC_DATA]"
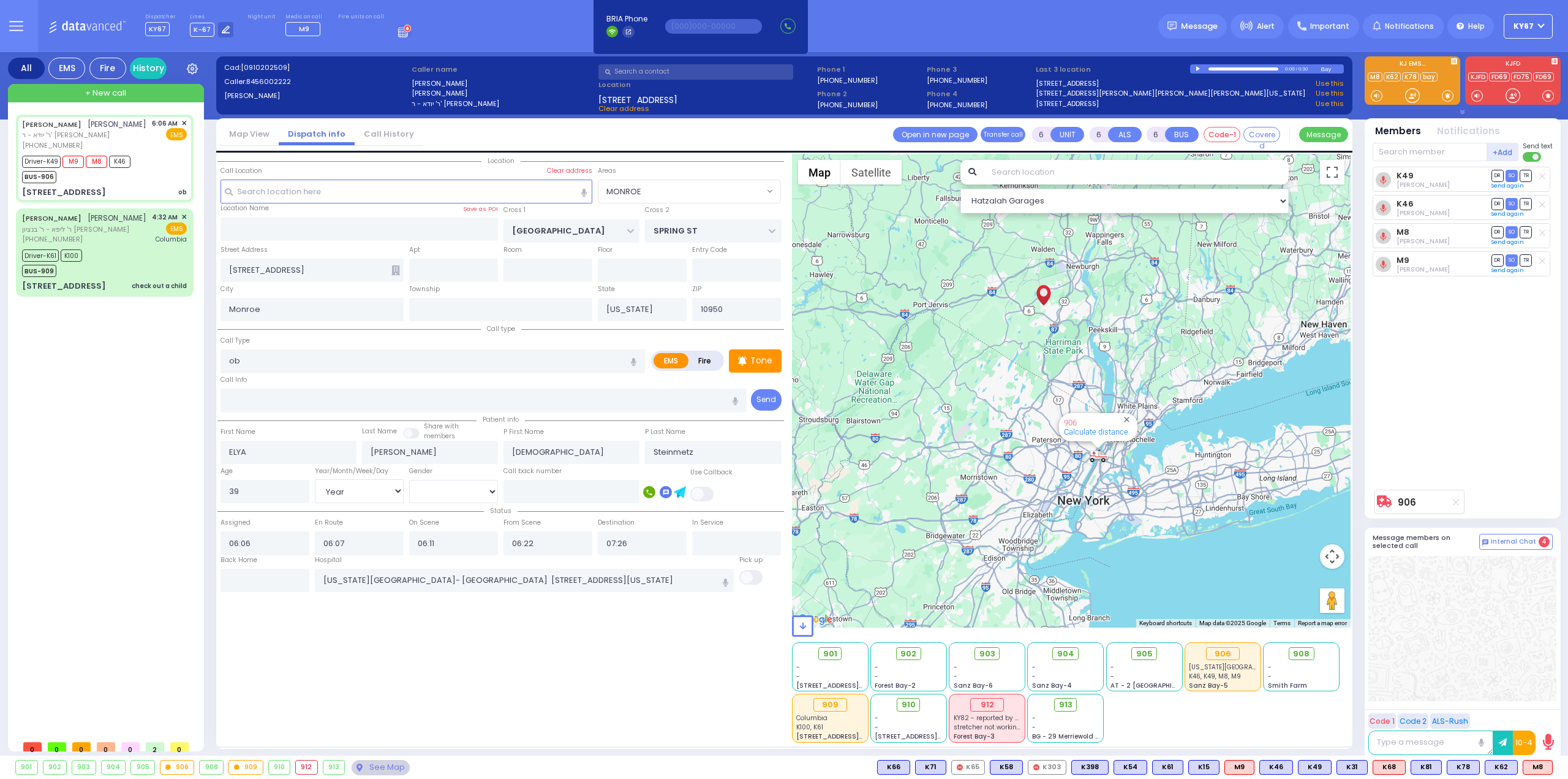
select select "Hatzalah Garages"
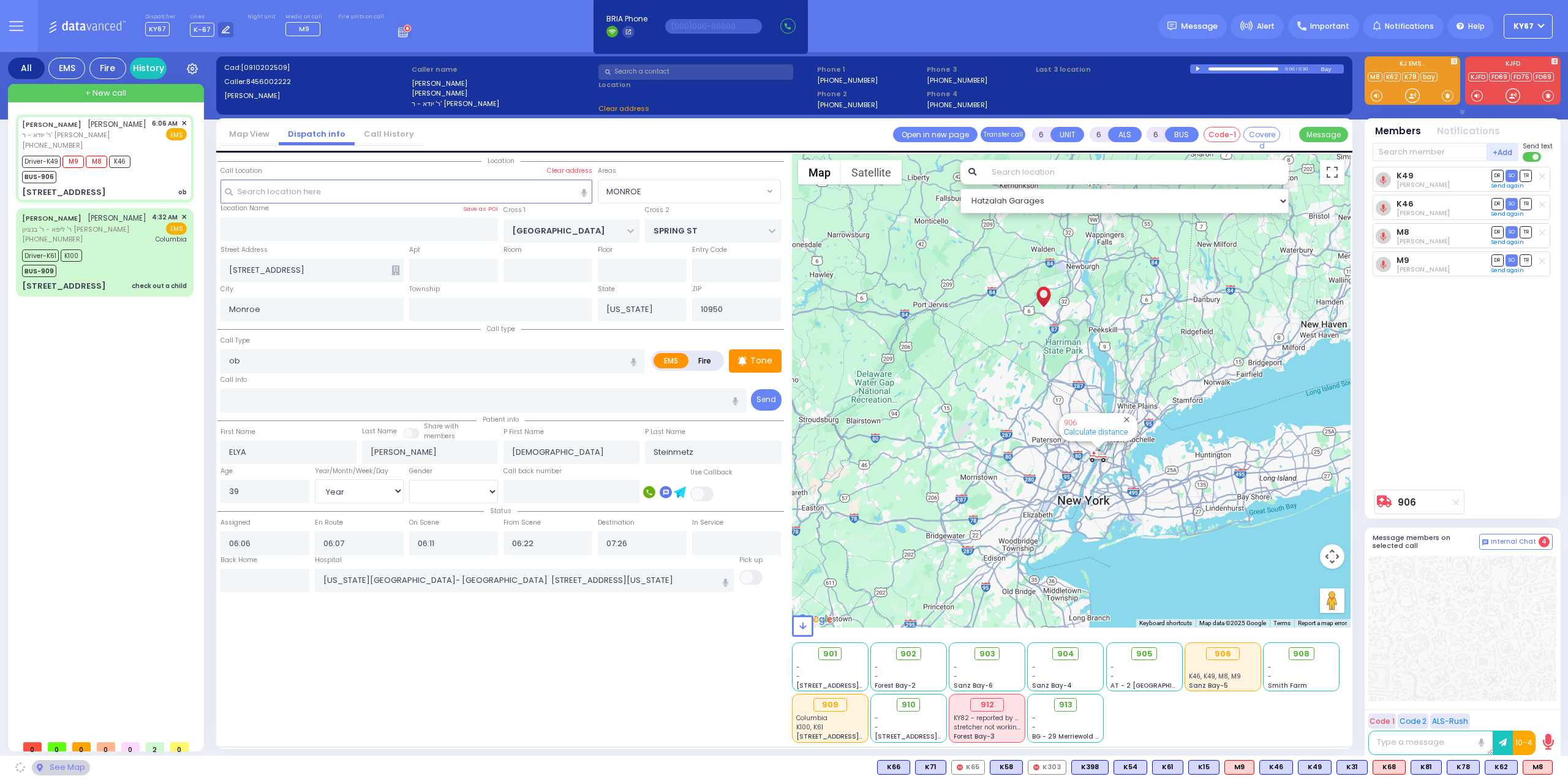
select select "MONROE"
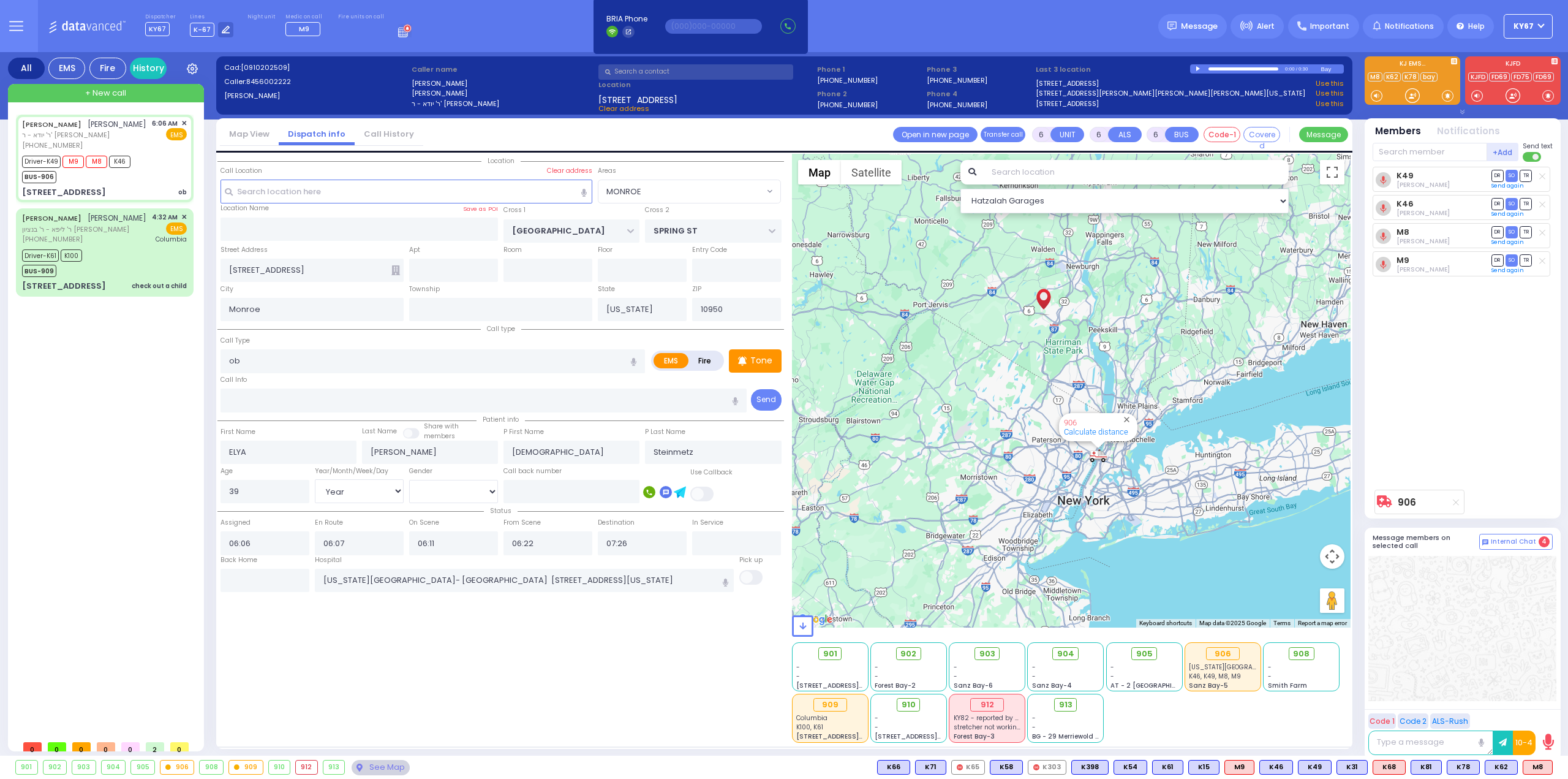
select select
radio input "true"
select select "Year"
select select "[DEMOGRAPHIC_DATA]"
type input "07:20"
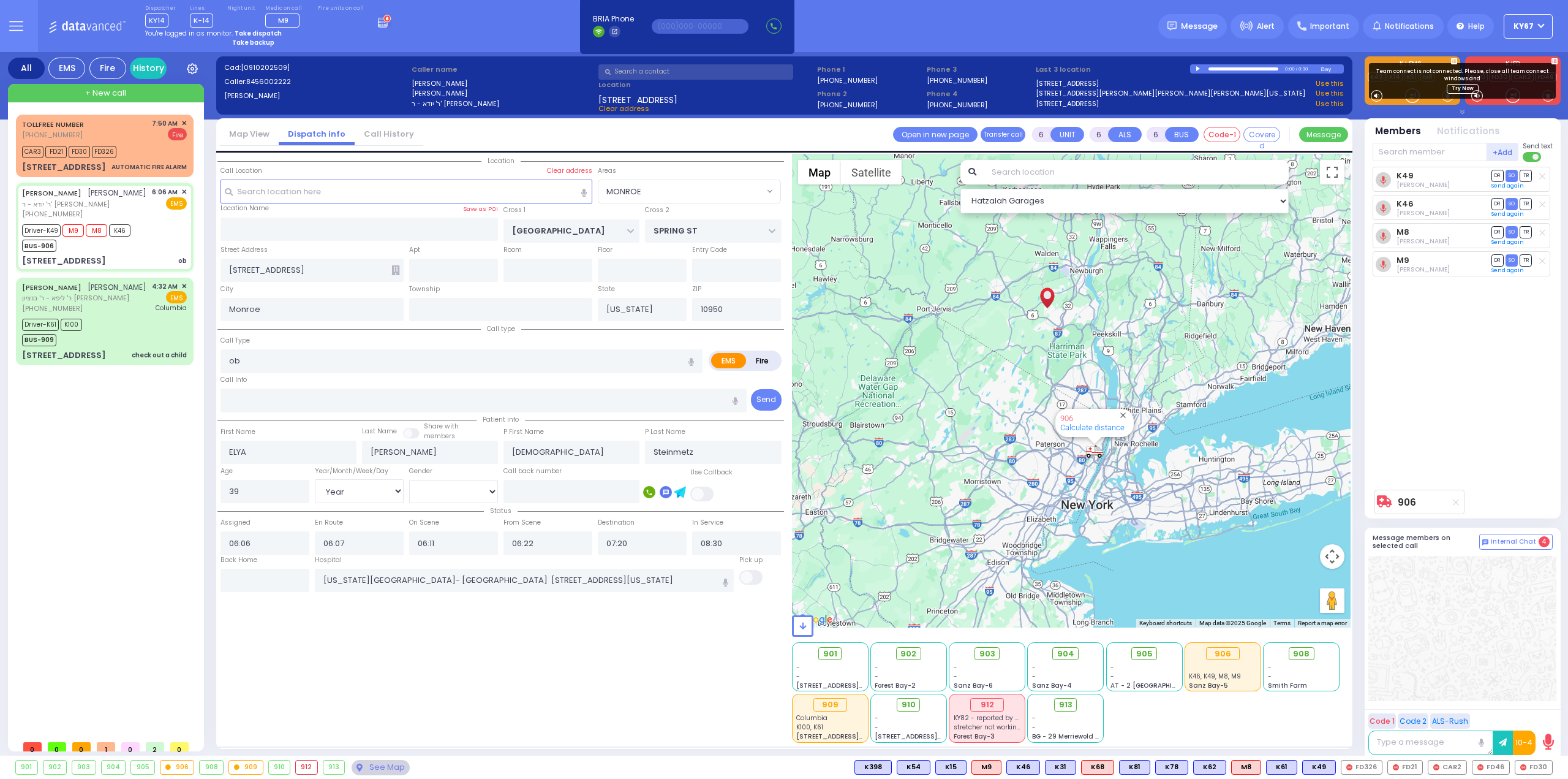
select select "MONROE"
select select "Year"
select select "[DEMOGRAPHIC_DATA]"
drag, startPoint x: 1557, startPoint y: 351, endPoint x: 1568, endPoint y: 361, distance: 14.9
click at [1560, 359] on div "Members Notifications +Add" at bounding box center [1463, 318] width 196 height 400
